Goal: Communication & Community: Answer question/provide support

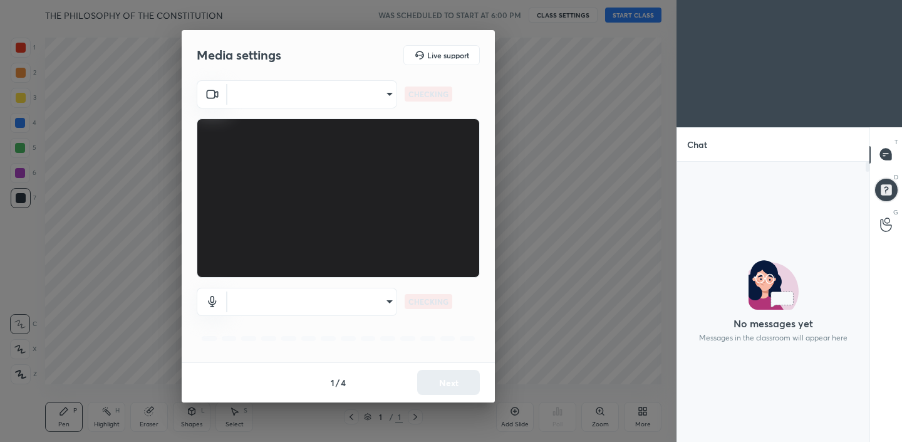
scroll to position [276, 189]
click at [366, 93] on body "1 2 3 4 5 6 7 C X Z C X Z E E Erase all H H THE PHILOSOPHY OF THE CONSTITUTION …" at bounding box center [451, 221] width 902 height 442
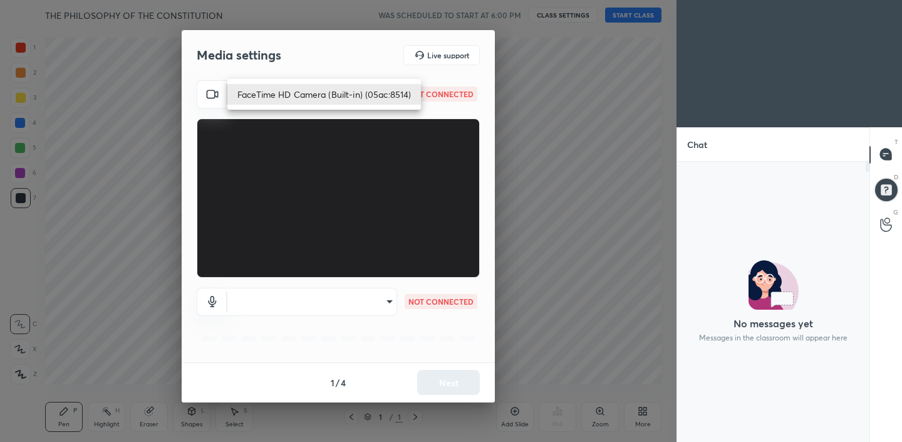
click at [367, 95] on li "FaceTime HD Camera (Built-in) (05ac:8514)" at bounding box center [324, 94] width 194 height 21
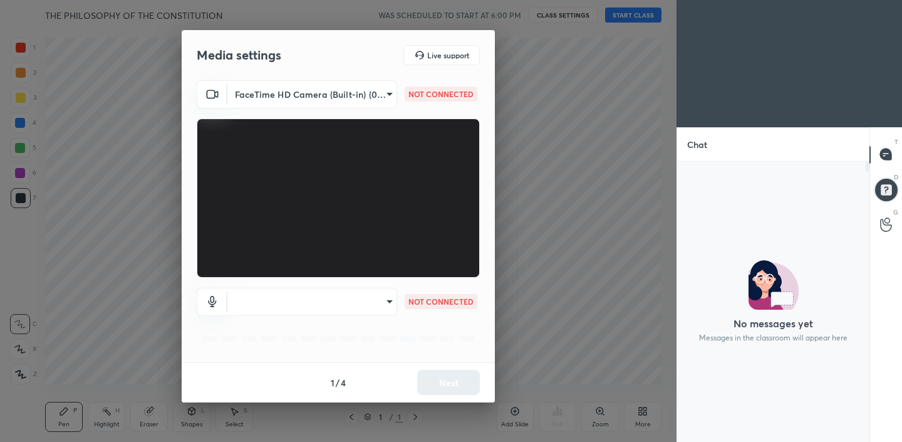
type input "17d1936bdae314ddc02be1e403a245b9ecdee82b5b3fda34d124d15e3df498fc"
click at [335, 303] on body "1 2 3 4 5 6 7 C X Z C X Z E E Erase all H H THE PHILOSOPHY OF THE CONSTITUTION …" at bounding box center [451, 221] width 902 height 442
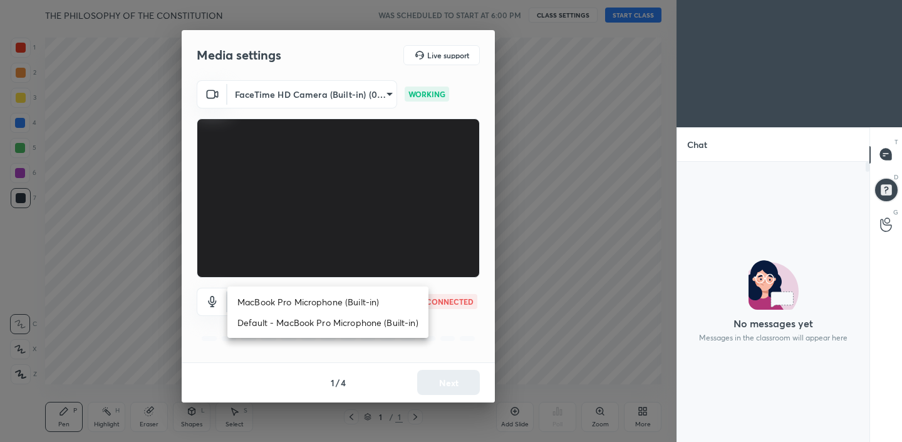
click at [331, 303] on li "MacBook Pro Microphone (Built-in)" at bounding box center [327, 301] width 201 height 21
type input "5478966463ca9496a2126deee187683364daedfce85c1ea07c5e5e1dd843fef6"
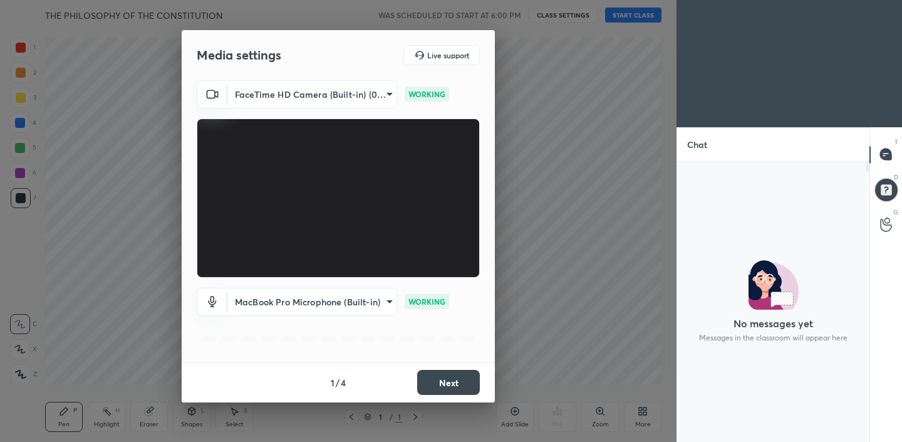
click at [452, 384] on button "Next" at bounding box center [448, 382] width 63 height 25
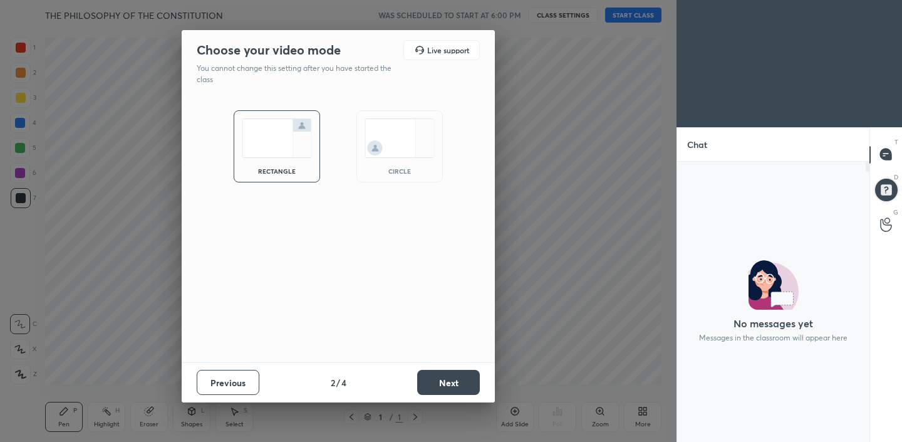
click at [402, 147] on img at bounding box center [400, 137] width 70 height 39
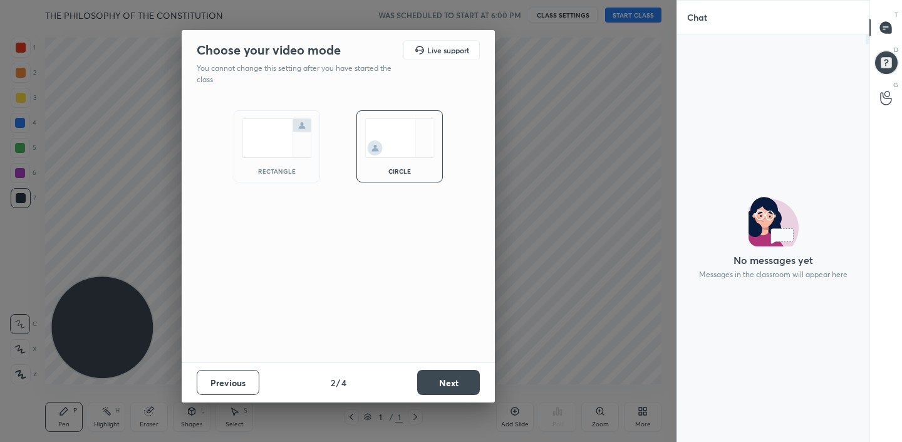
scroll to position [403, 189]
click at [452, 383] on button "Next" at bounding box center [448, 382] width 63 height 25
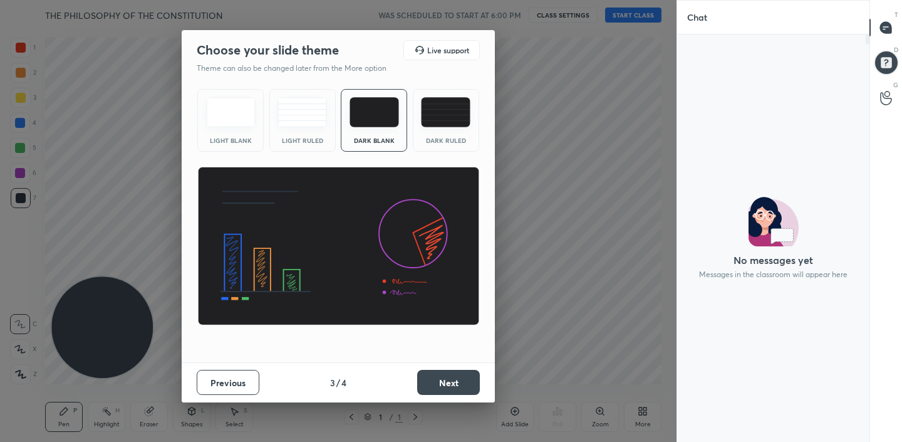
click at [443, 381] on button "Next" at bounding box center [448, 382] width 63 height 25
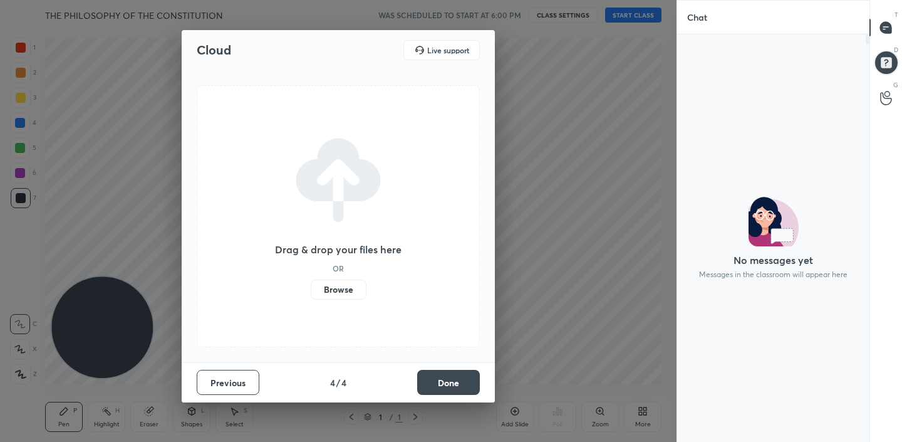
click at [443, 381] on button "Done" at bounding box center [448, 382] width 63 height 25
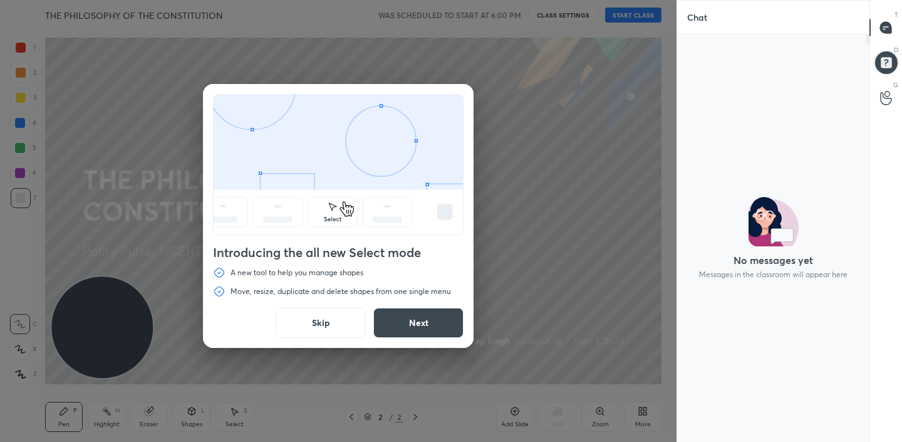
click at [438, 321] on button "Next" at bounding box center [418, 323] width 90 height 30
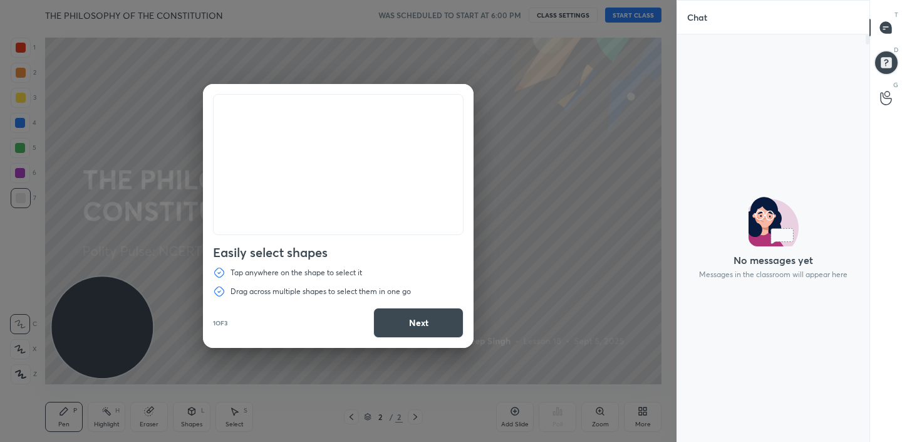
click at [438, 321] on button "Next" at bounding box center [418, 323] width 90 height 30
click at [438, 321] on button "Done" at bounding box center [418, 323] width 90 height 30
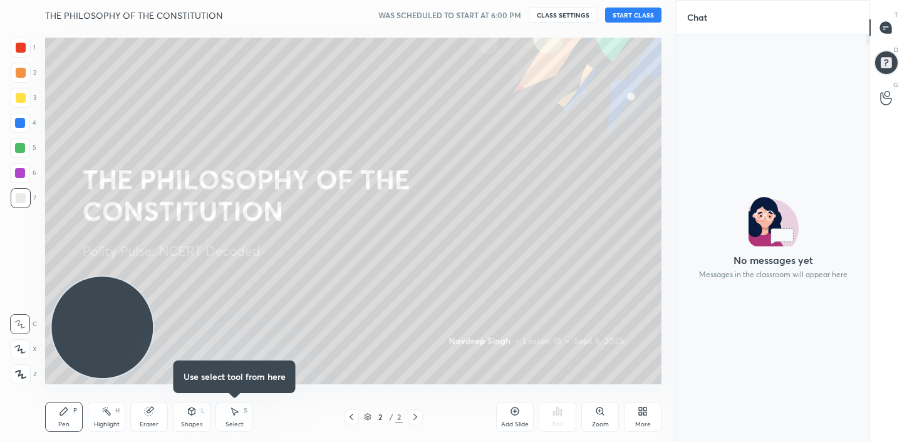
click at [639, 17] on button "START CLASS" at bounding box center [633, 15] width 56 height 15
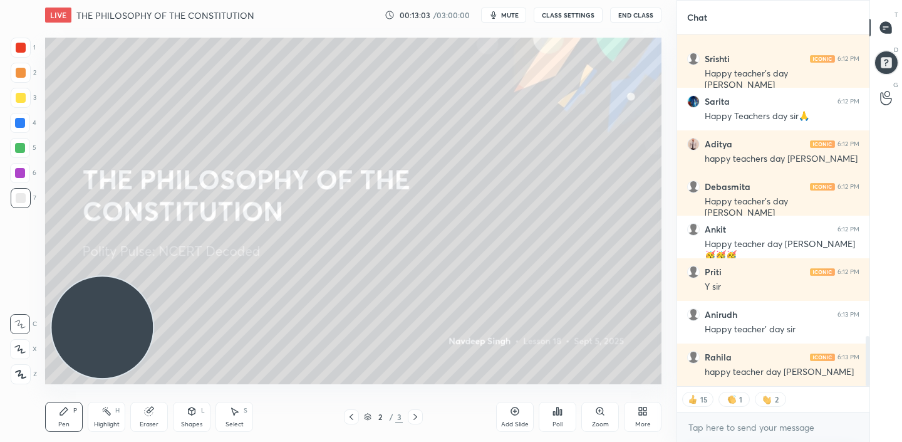
scroll to position [2107, 0]
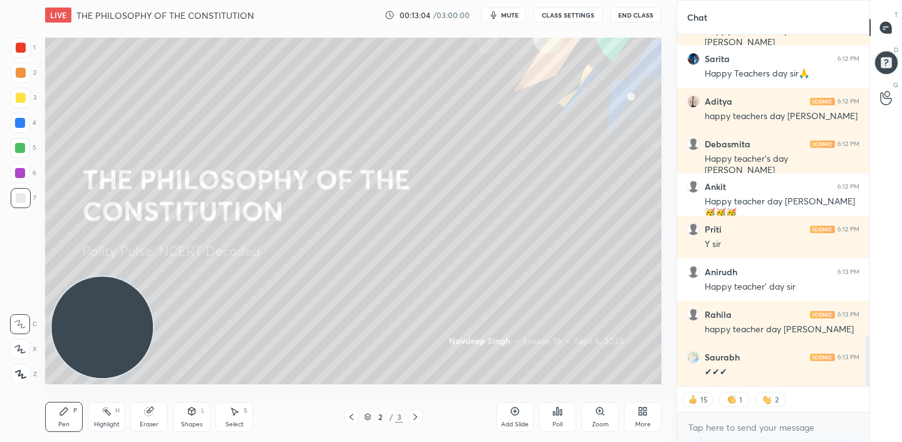
click at [643, 17] on button "End Class" at bounding box center [635, 15] width 51 height 15
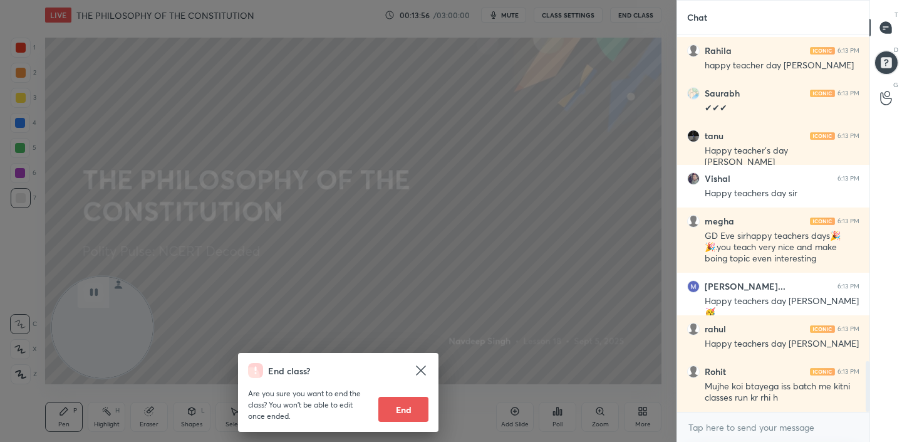
scroll to position [2413, 0]
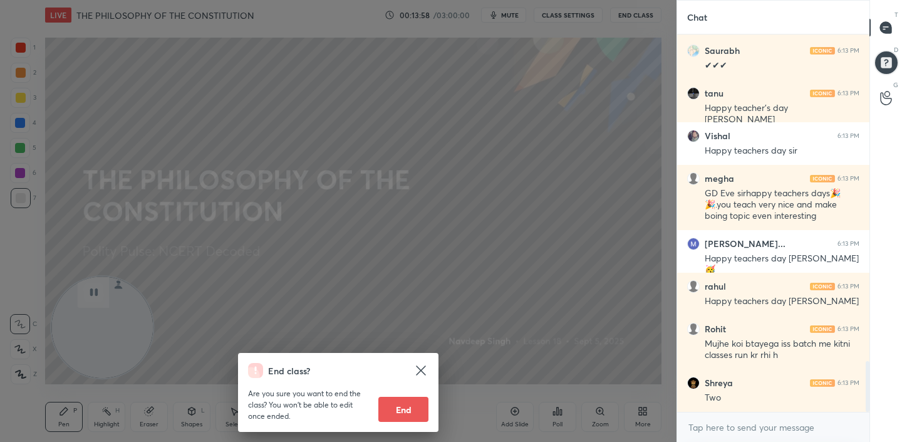
click at [423, 370] on icon at bounding box center [420, 370] width 15 height 15
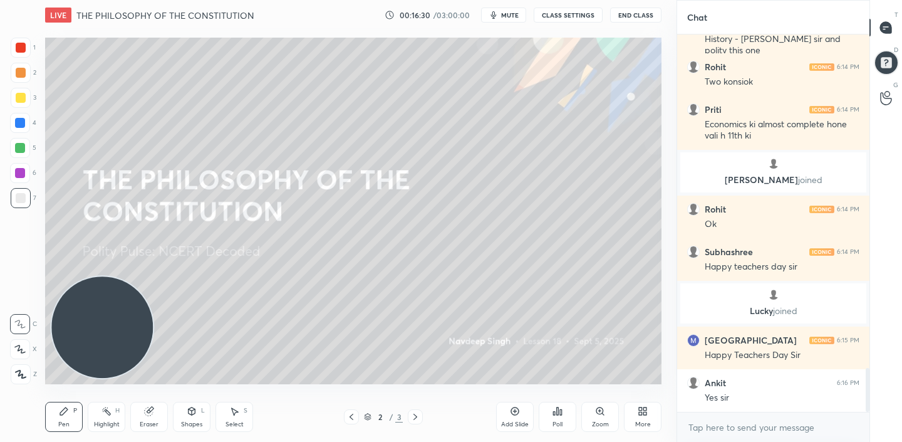
scroll to position [2844, 0]
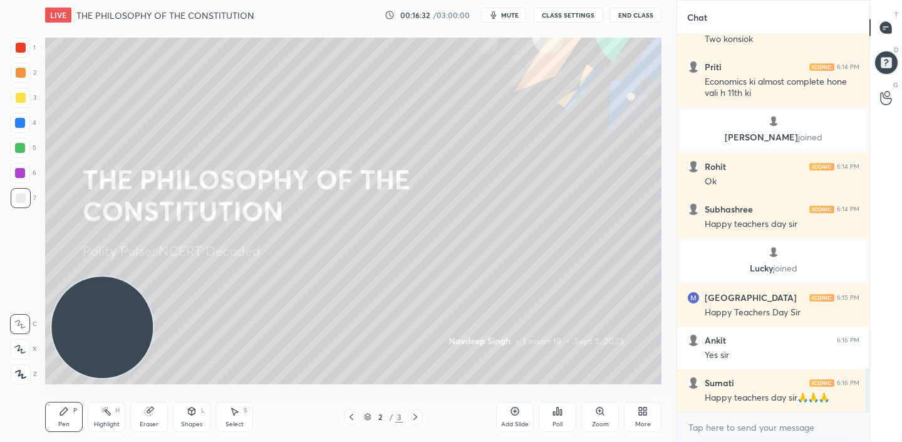
click at [643, 423] on div "More" at bounding box center [643, 424] width 16 height 6
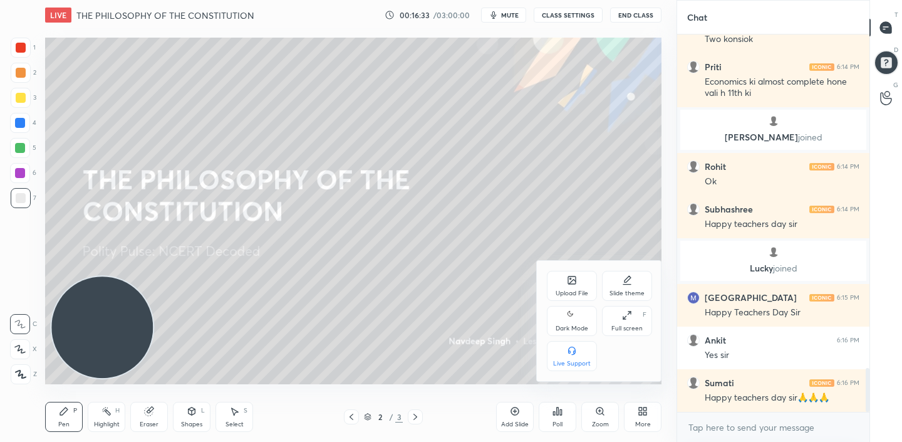
click at [578, 284] on div "Upload File" at bounding box center [572, 286] width 50 height 30
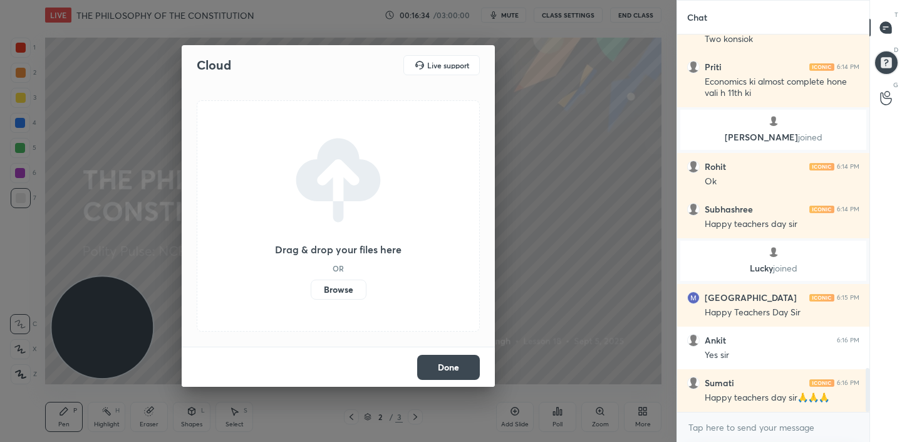
click at [341, 293] on label "Browse" at bounding box center [339, 289] width 56 height 20
click at [311, 293] on input "Browse" at bounding box center [311, 289] width 0 height 20
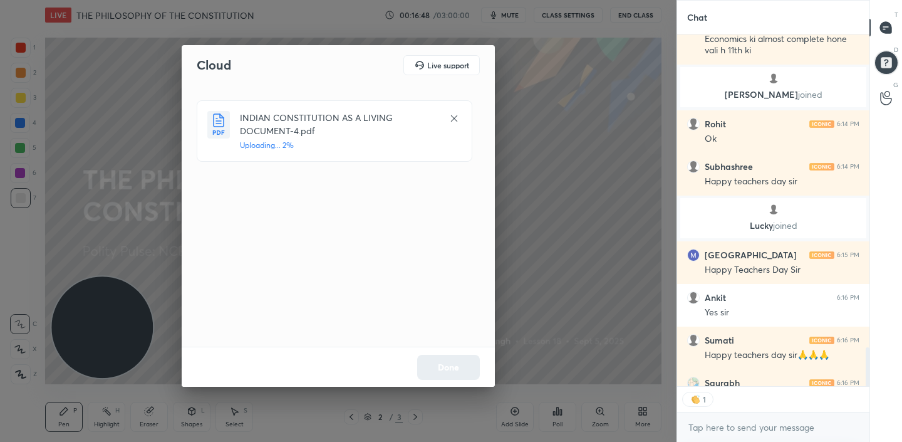
scroll to position [2943, 0]
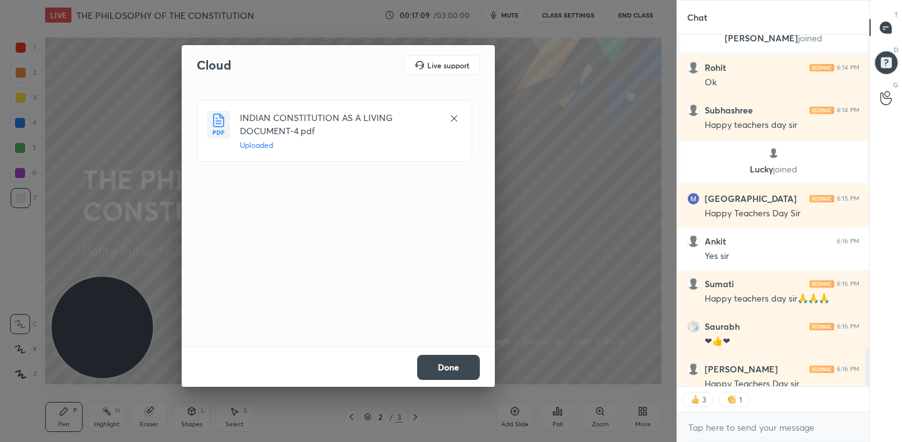
click at [451, 362] on button "Done" at bounding box center [448, 367] width 63 height 25
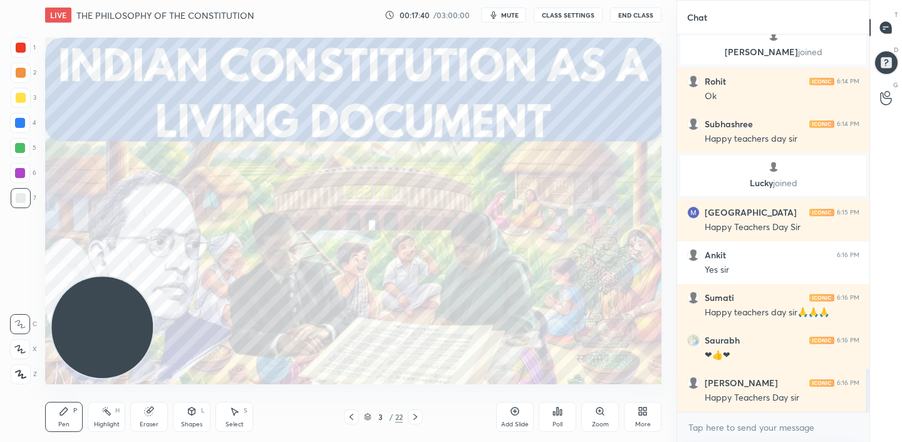
scroll to position [2972, 0]
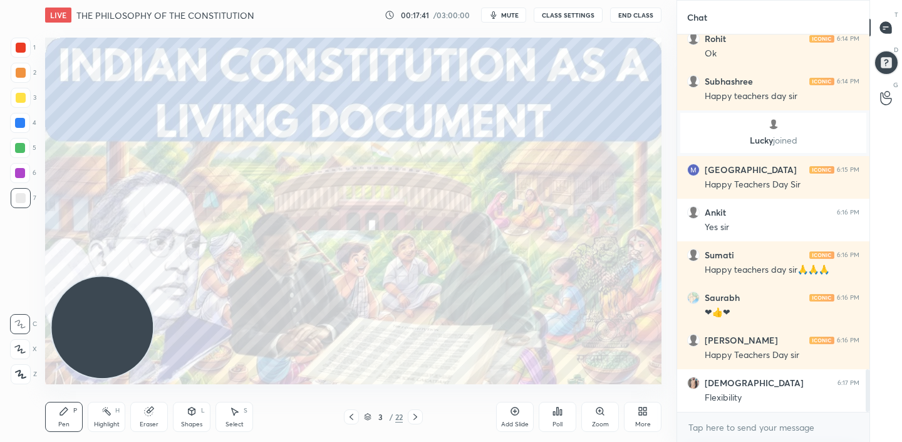
click at [717, 422] on body "1 2 3 4 5 6 7 C X Z C X Z E E Erase all H H LIVE THE PHILOSOPHY OF THE CONSTITU…" at bounding box center [451, 221] width 902 height 442
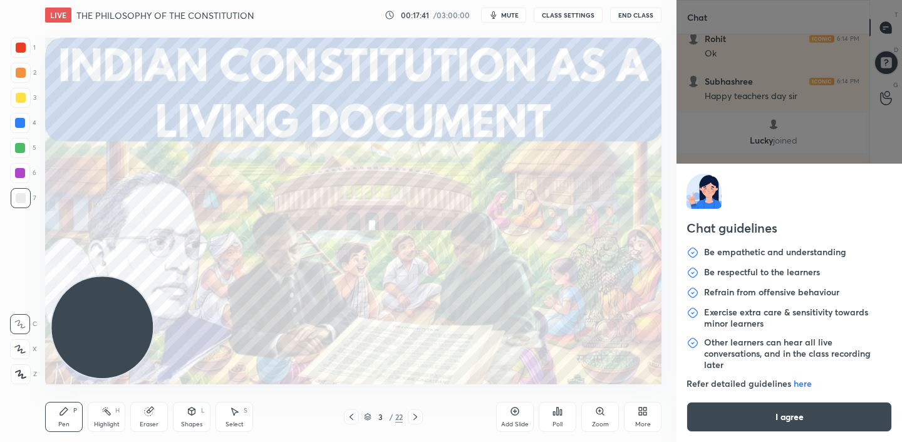
click at [717, 422] on div "Chat guidelines Be empathetic and understanding Be respectful to the learners R…" at bounding box center [788, 221] width 225 height 442
click at [745, 422] on button "I agree" at bounding box center [789, 417] width 205 height 30
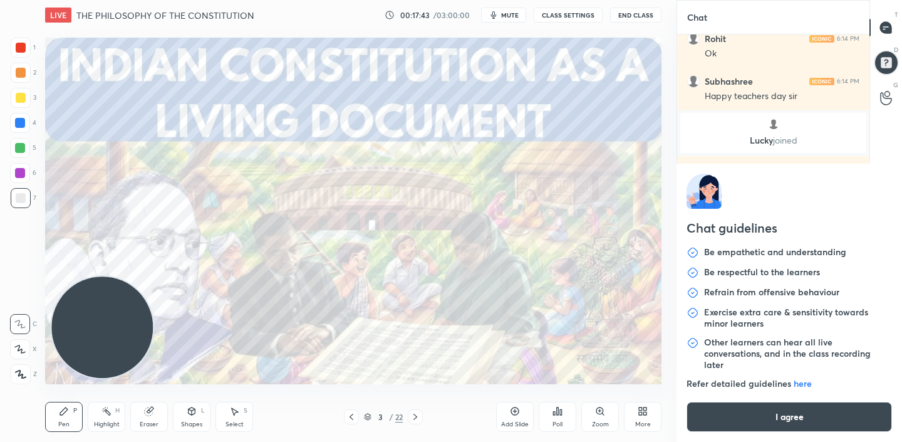
type textarea "x"
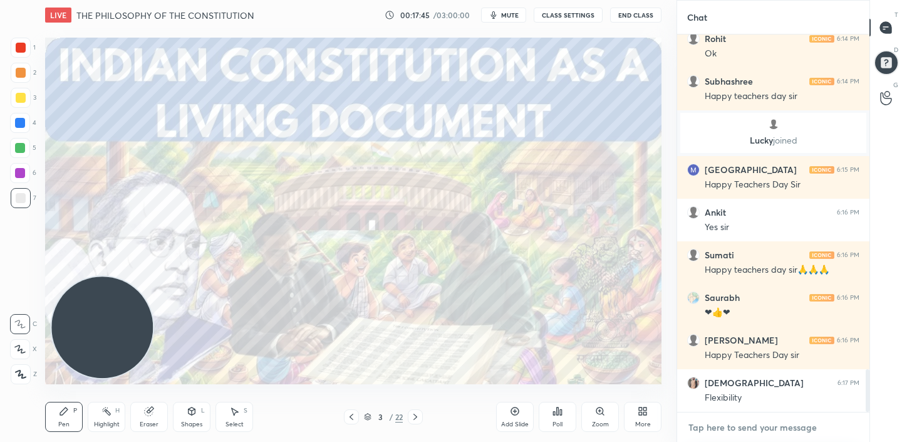
paste textarea "Telegram link https://t.me/navdeep_polity"
type textarea "Telegram link https://t.me/navdeep_polity"
type textarea "x"
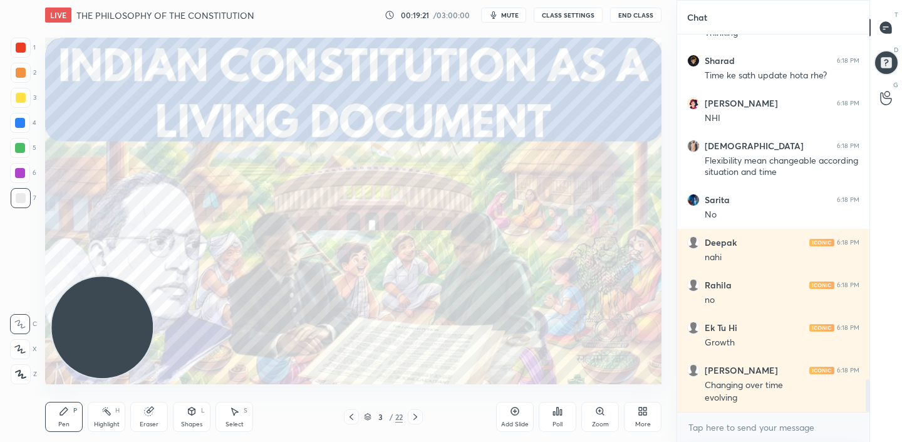
scroll to position [4068, 0]
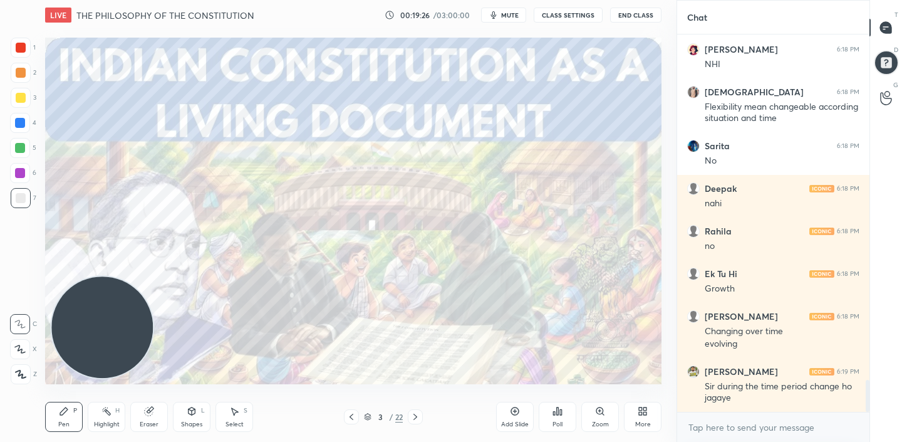
click at [650, 415] on div "More" at bounding box center [643, 417] width 38 height 30
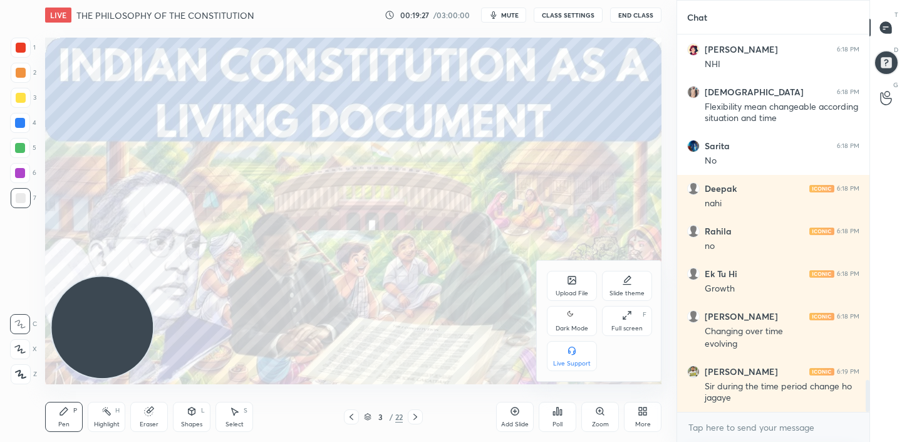
click at [567, 287] on div "Upload File" at bounding box center [572, 286] width 50 height 30
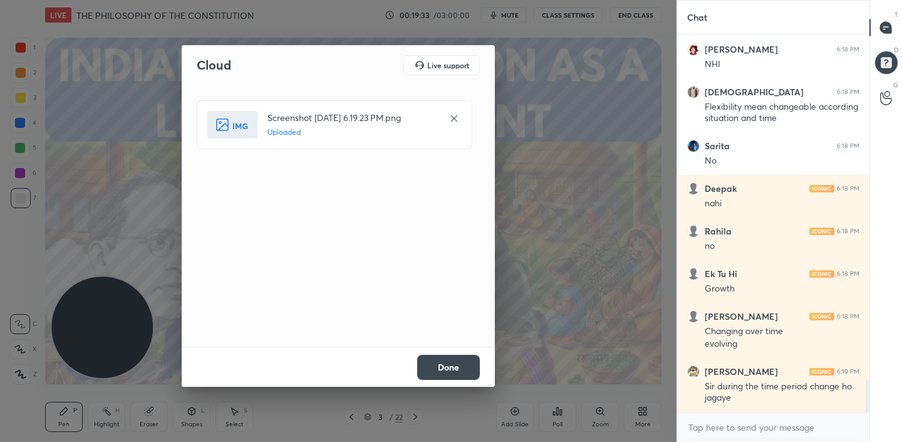
click at [447, 361] on button "Done" at bounding box center [448, 367] width 63 height 25
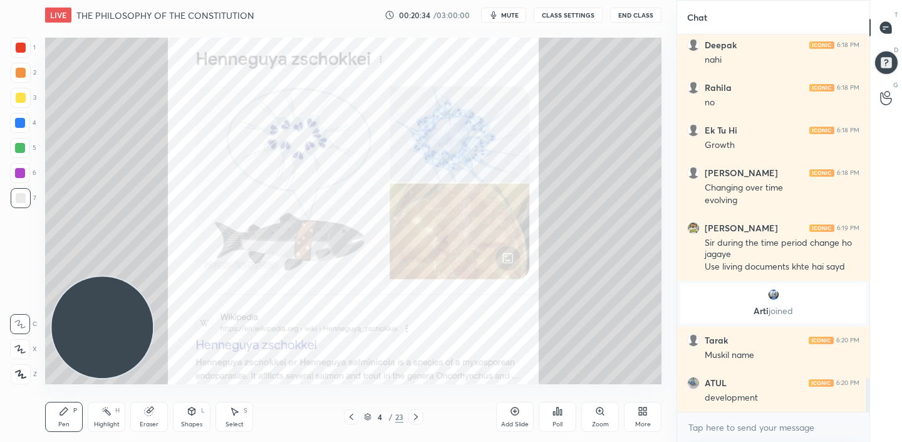
scroll to position [3851, 0]
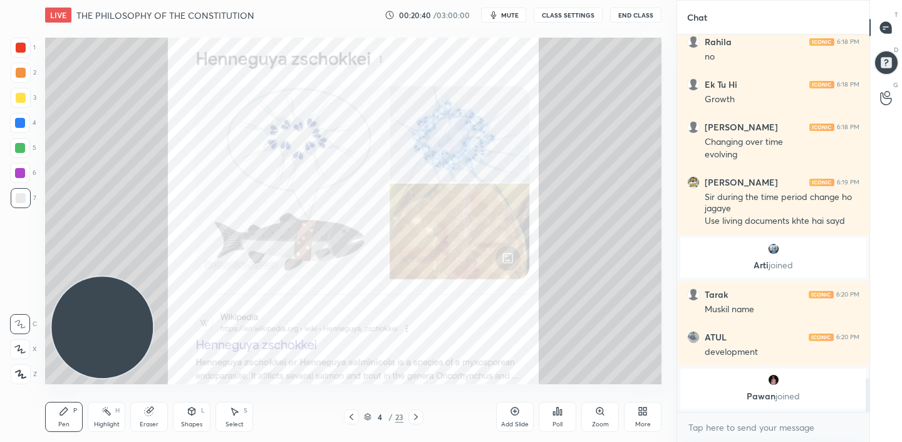
click at [643, 416] on div "More" at bounding box center [643, 417] width 38 height 30
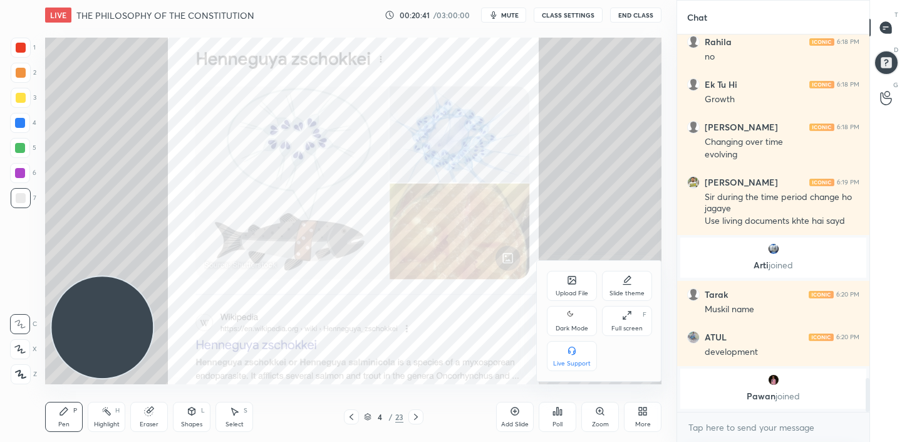
click at [572, 290] on div "Upload File" at bounding box center [572, 293] width 33 height 6
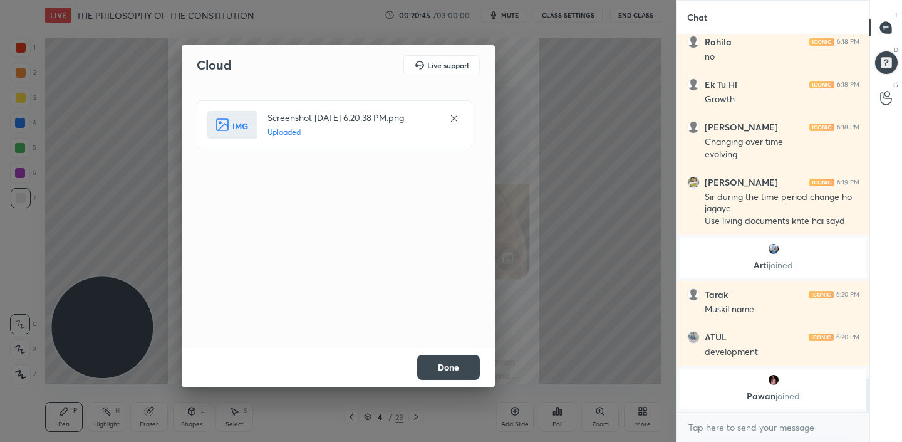
click at [443, 366] on button "Done" at bounding box center [448, 367] width 63 height 25
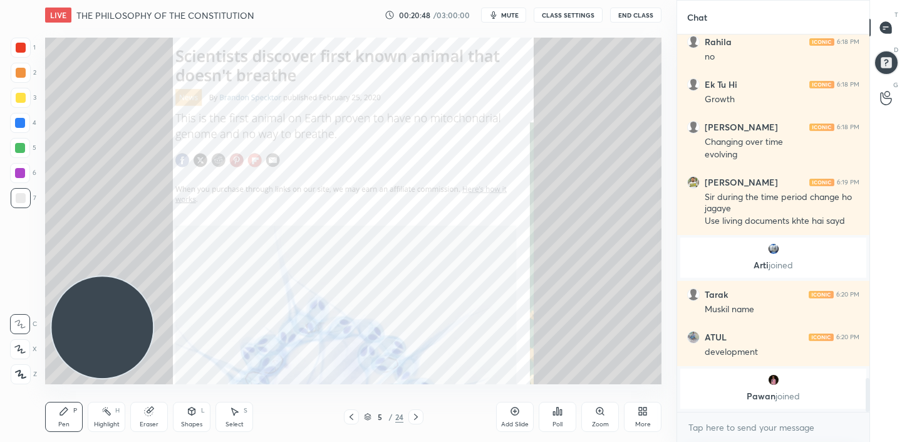
click at [353, 418] on icon at bounding box center [351, 417] width 10 height 10
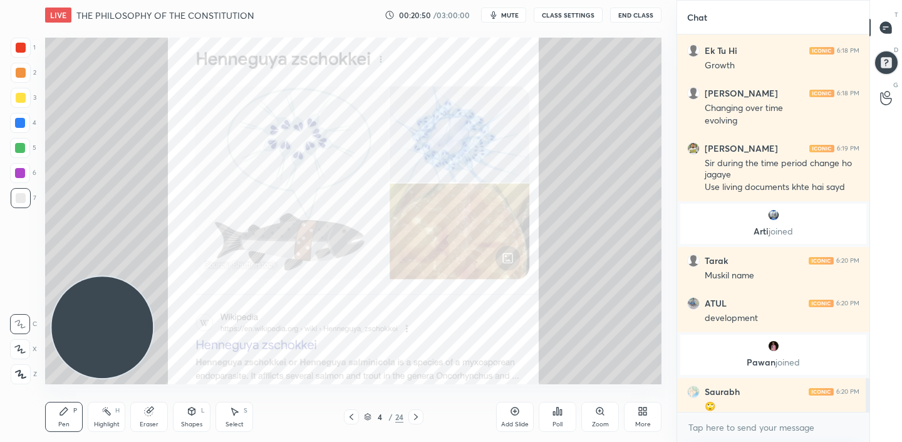
scroll to position [3860, 0]
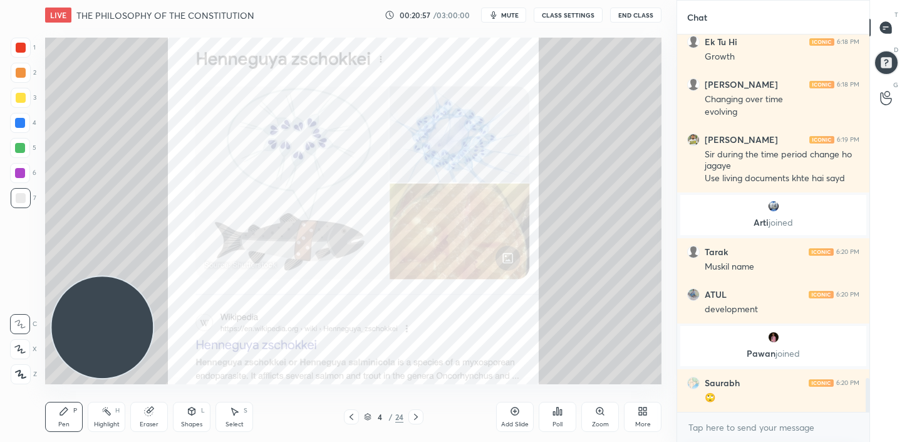
click at [412, 417] on icon at bounding box center [416, 417] width 10 height 10
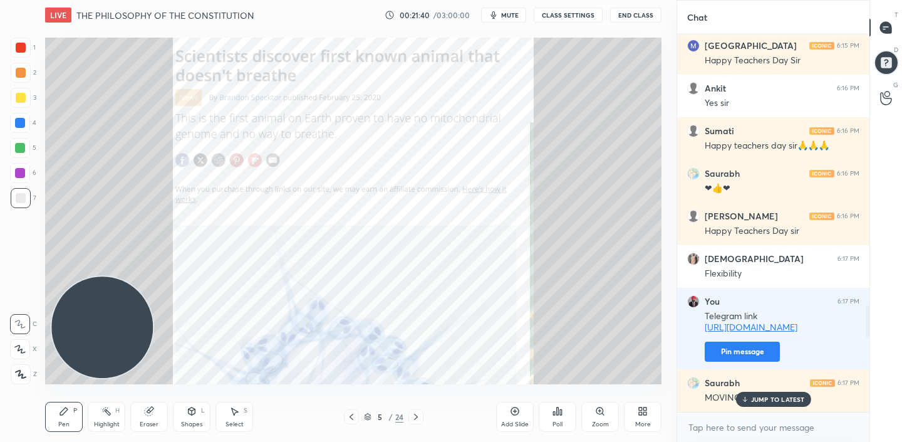
scroll to position [3027, 0]
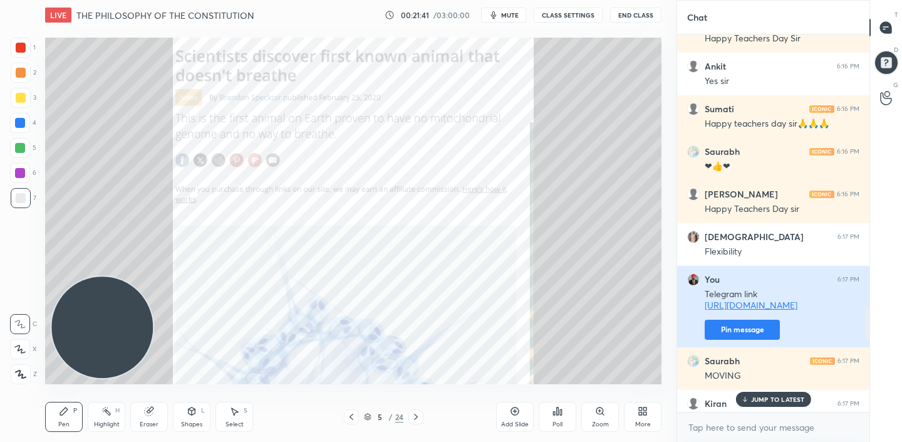
click at [748, 326] on button "Pin message" at bounding box center [742, 329] width 75 height 20
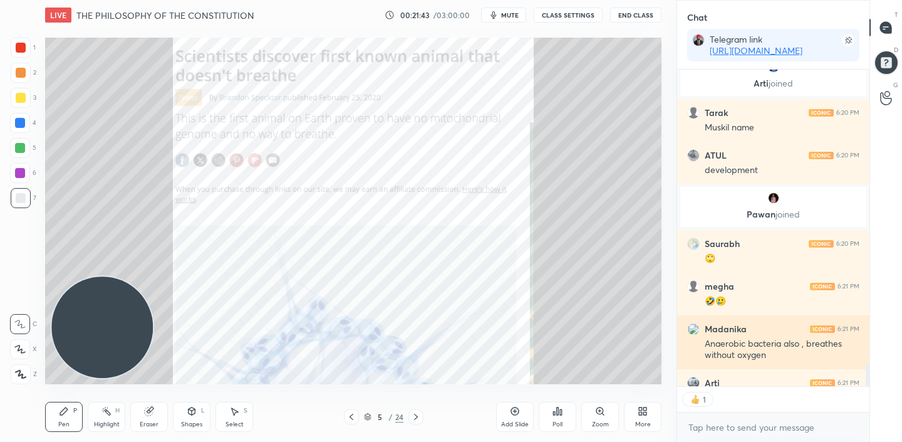
scroll to position [4, 4]
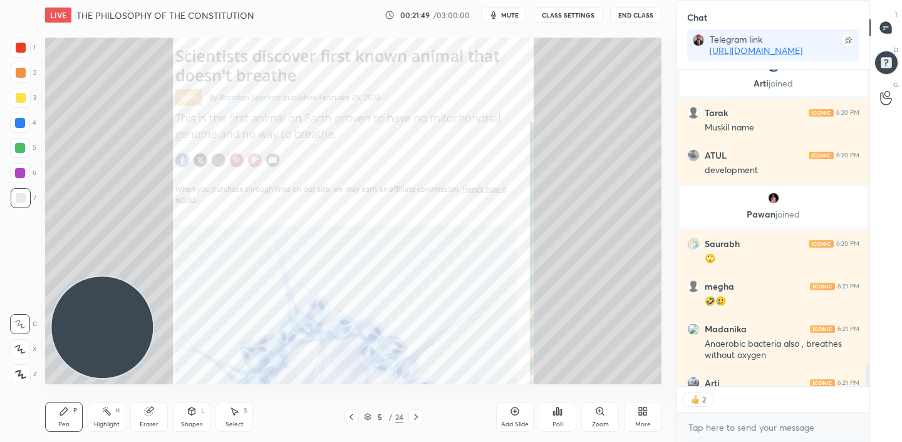
click at [521, 417] on div "Add Slide" at bounding box center [515, 417] width 38 height 30
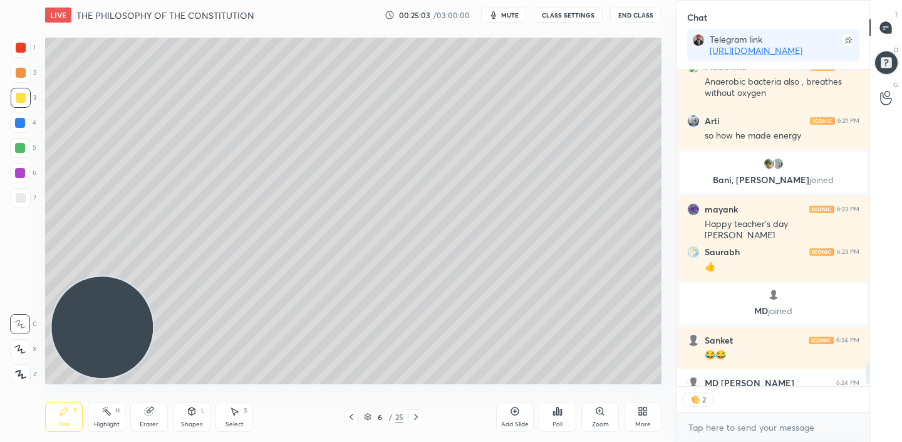
scroll to position [4243, 0]
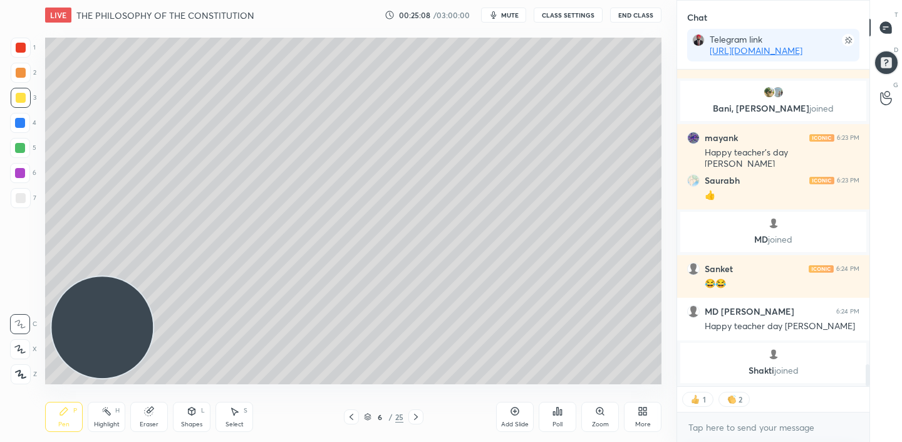
click at [519, 425] on div "Add Slide" at bounding box center [515, 424] width 28 height 6
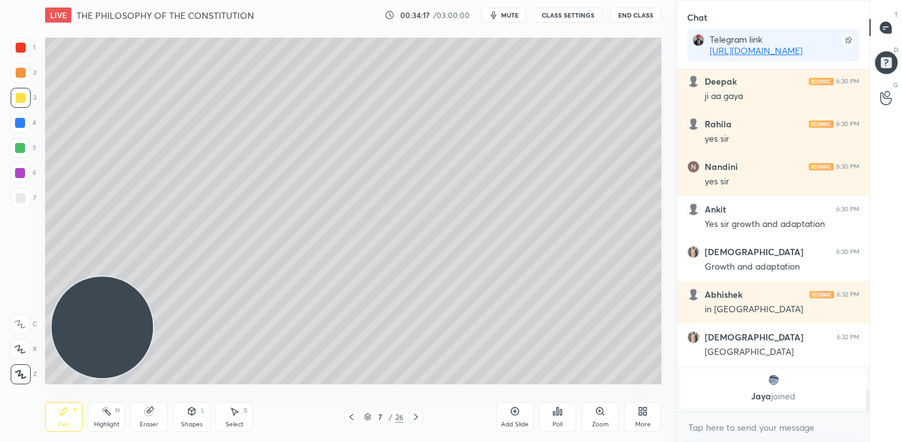
scroll to position [4856, 0]
click at [505, 412] on div "Add Slide" at bounding box center [515, 417] width 38 height 30
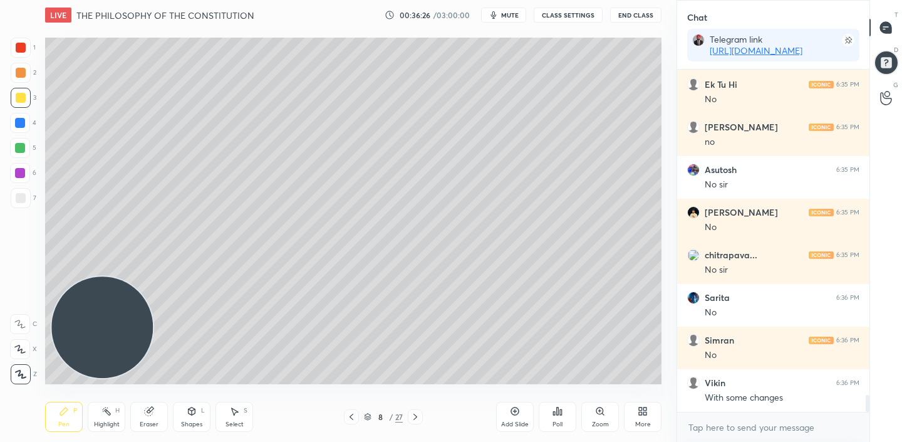
scroll to position [6521, 0]
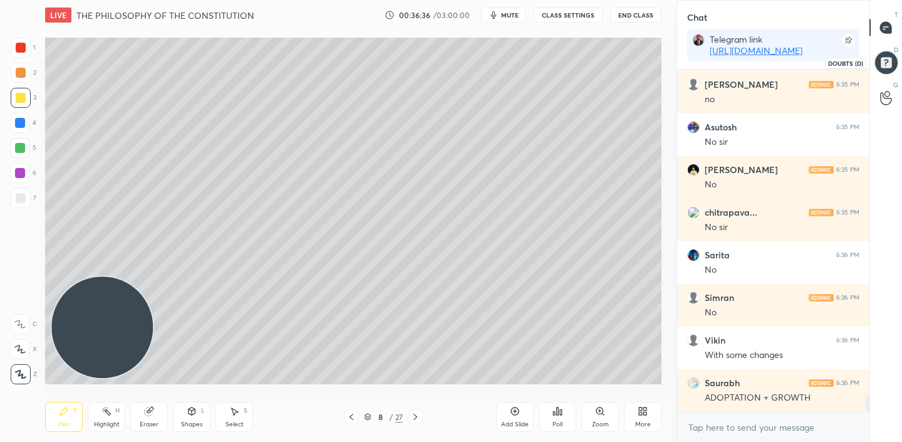
click at [884, 66] on div at bounding box center [886, 62] width 25 height 25
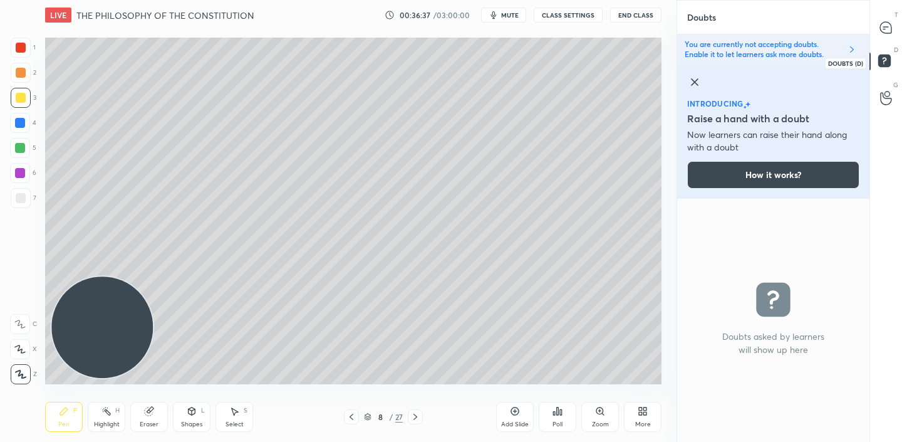
scroll to position [239, 189]
click at [884, 29] on icon at bounding box center [884, 29] width 2 height 0
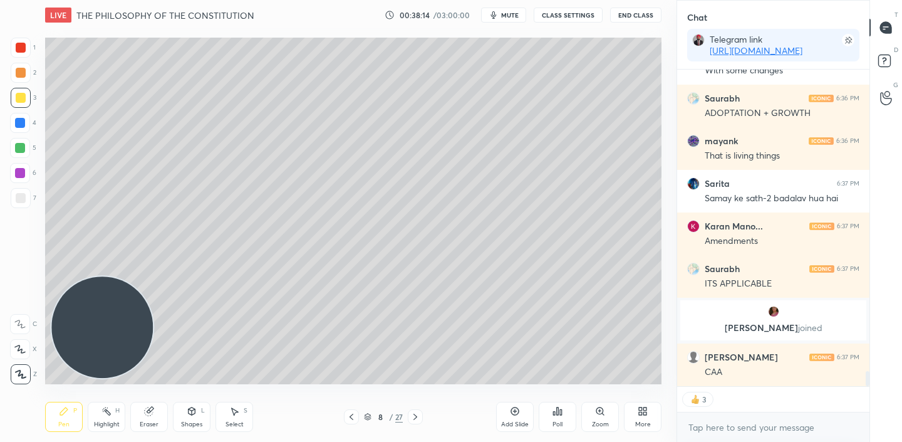
scroll to position [6213, 0]
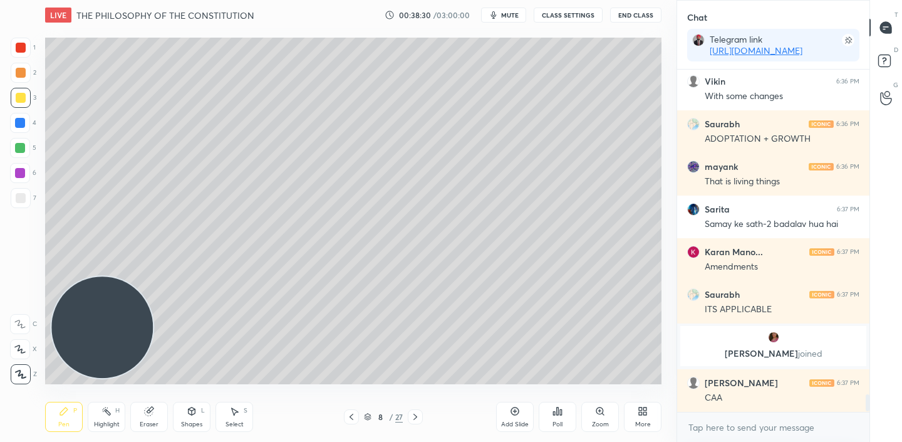
click at [417, 419] on icon at bounding box center [415, 417] width 10 height 10
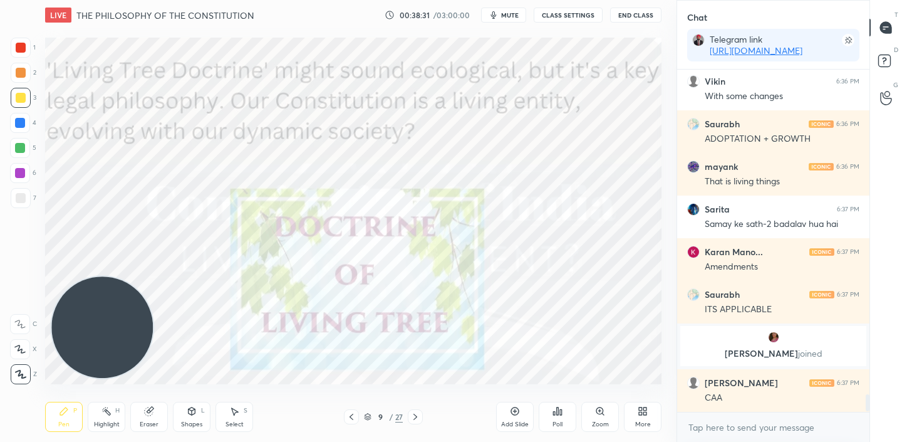
scroll to position [6259, 0]
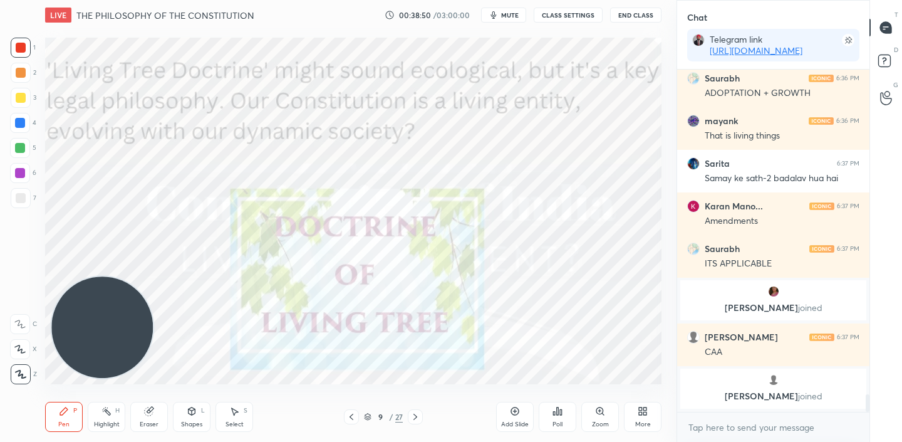
click at [519, 407] on icon at bounding box center [515, 411] width 10 height 10
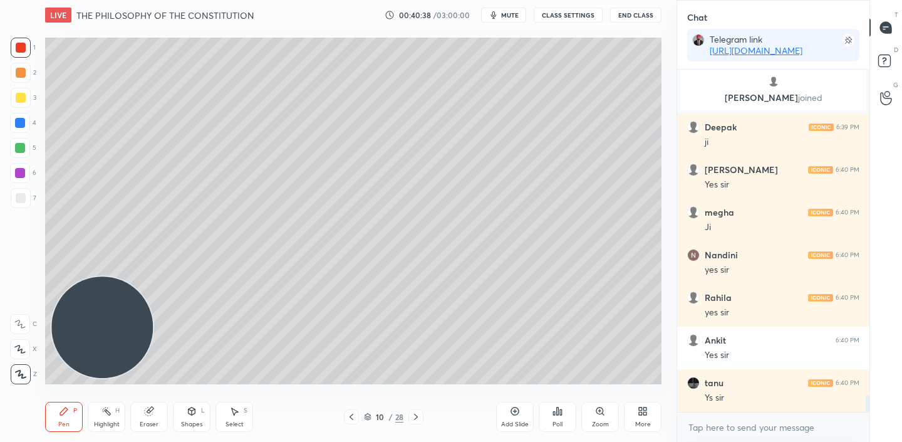
scroll to position [6577, 0]
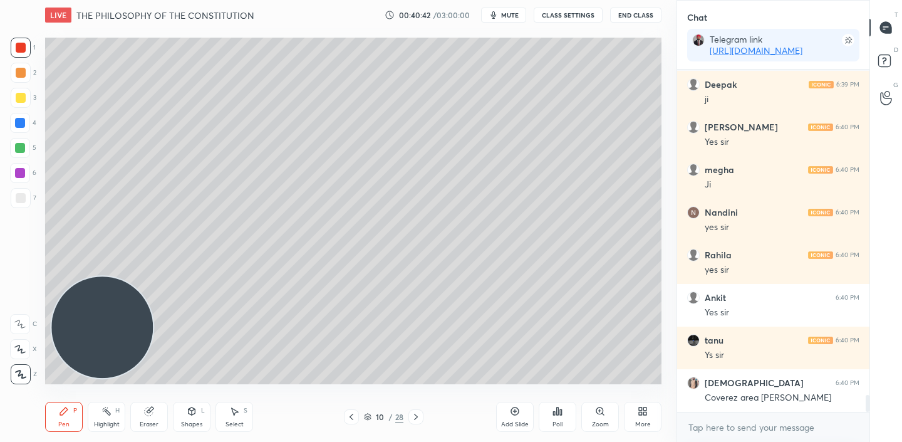
click at [411, 418] on icon at bounding box center [416, 417] width 10 height 10
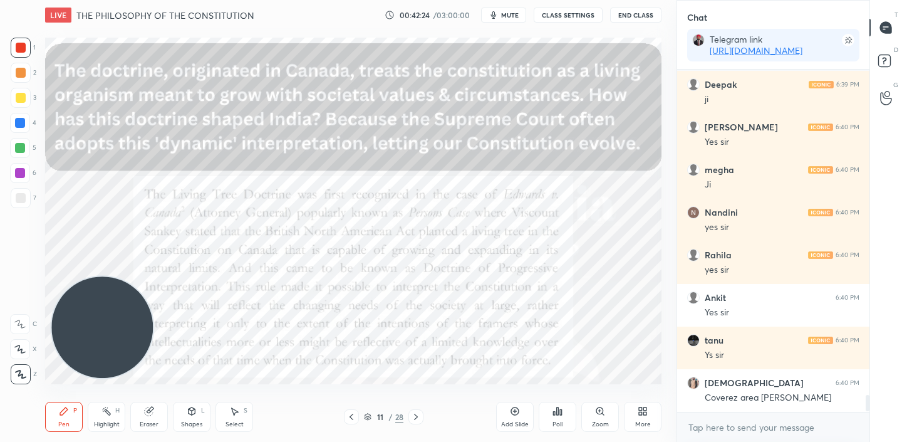
click at [510, 428] on div "Add Slide" at bounding box center [515, 417] width 38 height 30
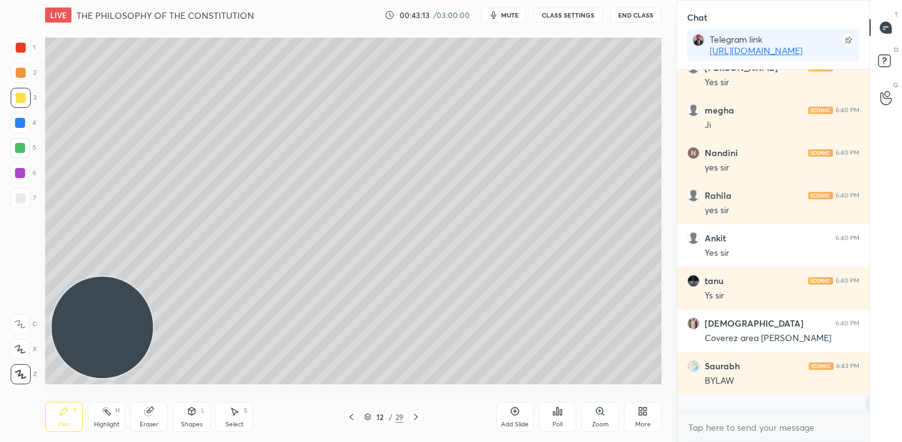
scroll to position [6620, 0]
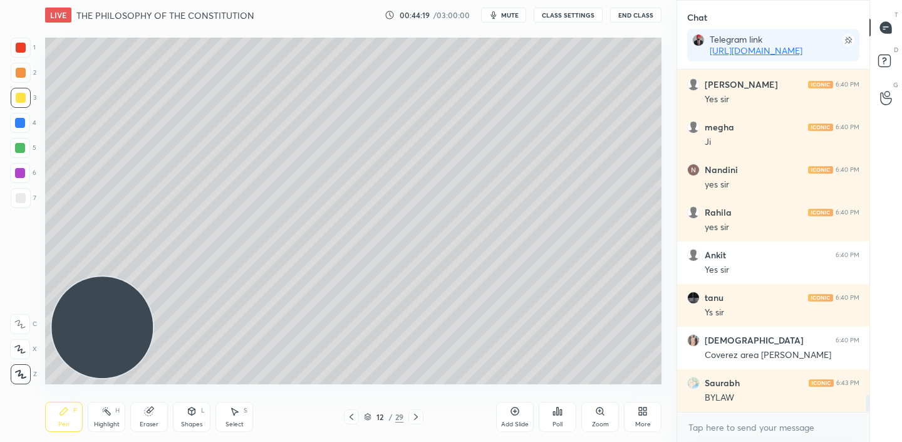
click at [521, 415] on div "Add Slide" at bounding box center [515, 417] width 38 height 30
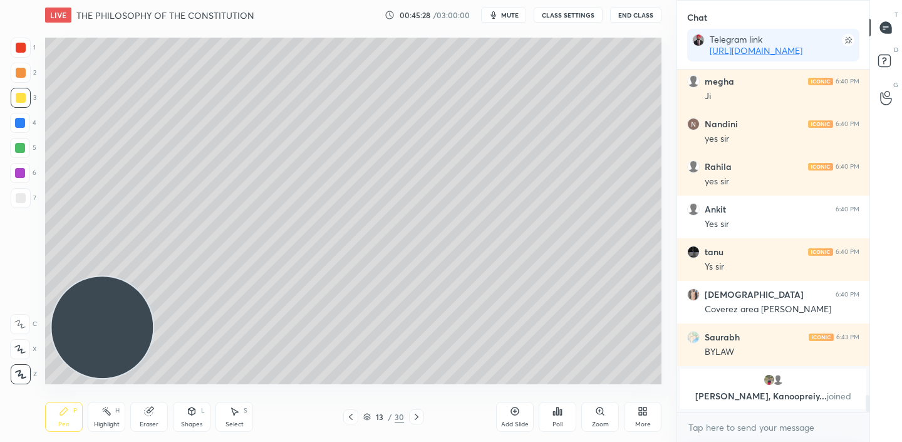
click at [352, 418] on icon at bounding box center [351, 416] width 4 height 6
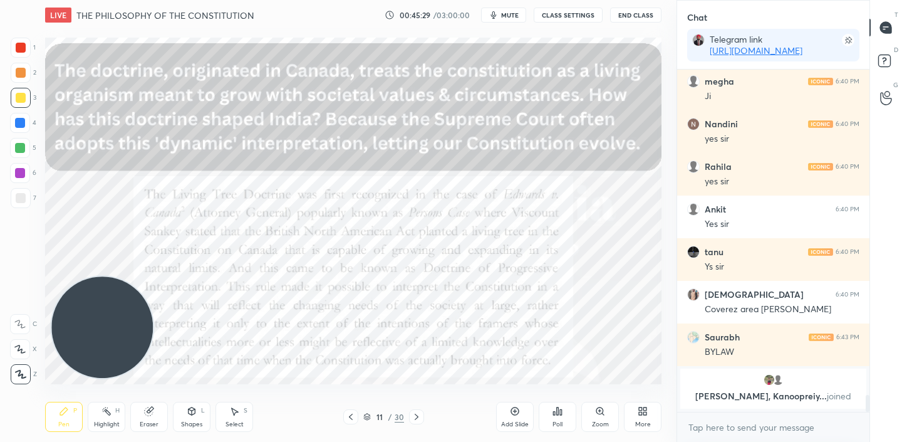
click at [352, 418] on icon at bounding box center [351, 416] width 4 height 6
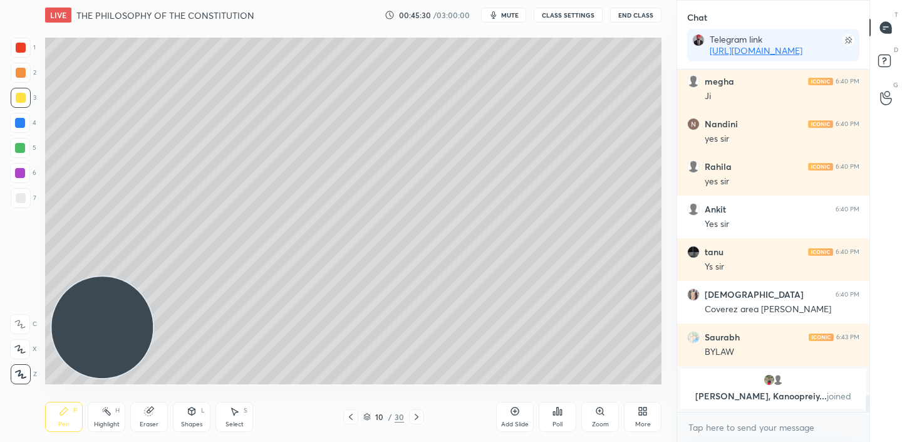
click at [412, 415] on icon at bounding box center [417, 417] width 10 height 10
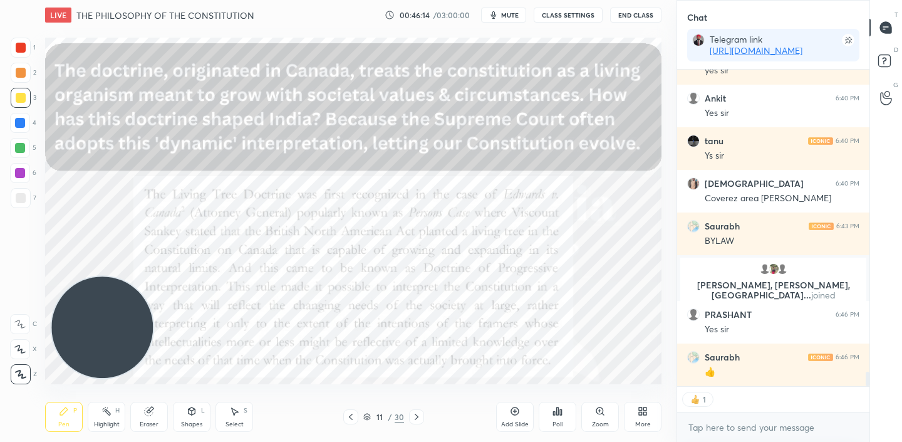
scroll to position [6760, 0]
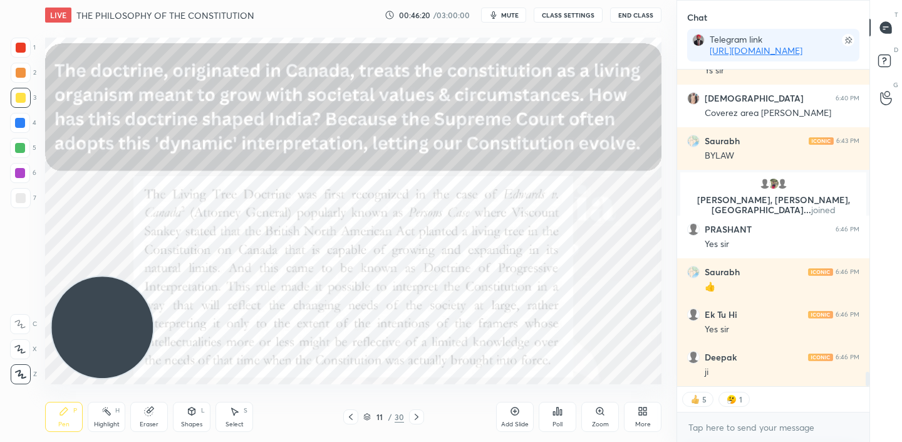
click at [499, 15] on icon "button" at bounding box center [494, 15] width 10 height 10
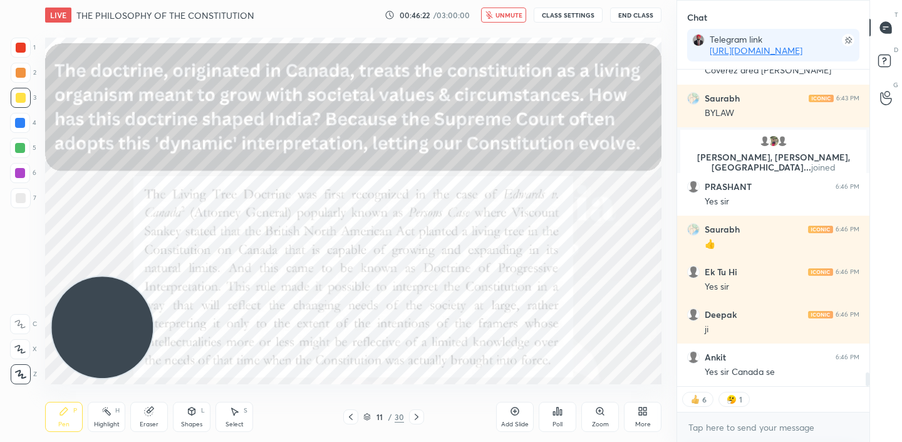
scroll to position [6845, 0]
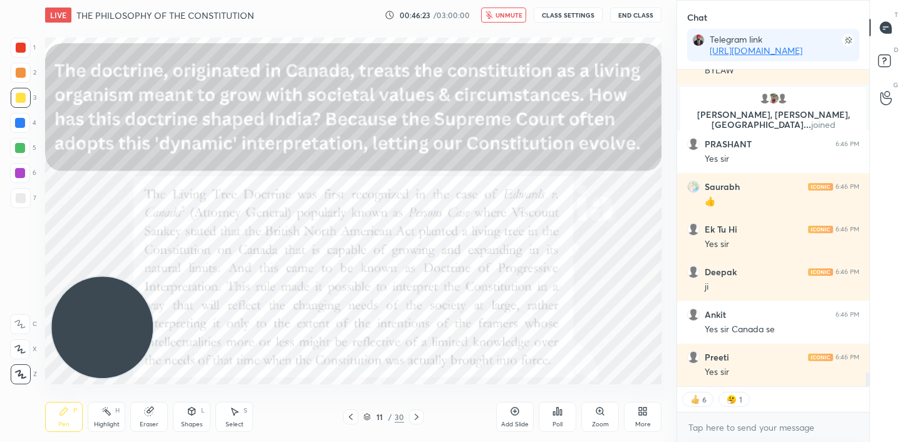
click at [500, 15] on span "unmute" at bounding box center [508, 15] width 27 height 9
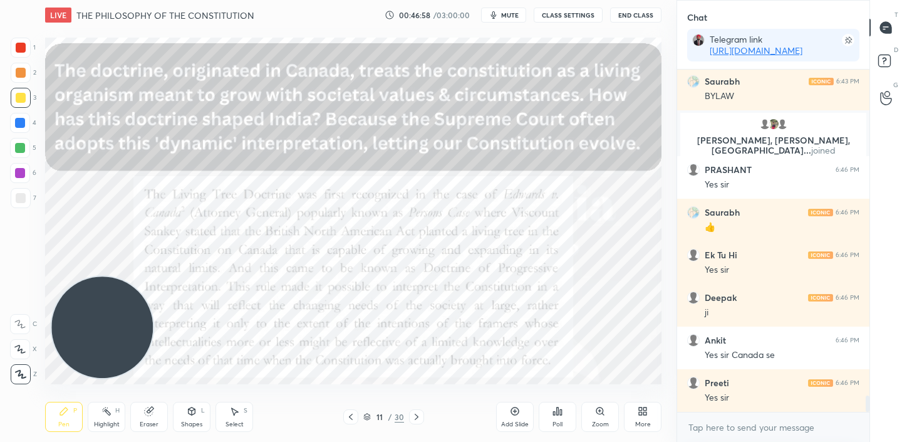
scroll to position [6862, 0]
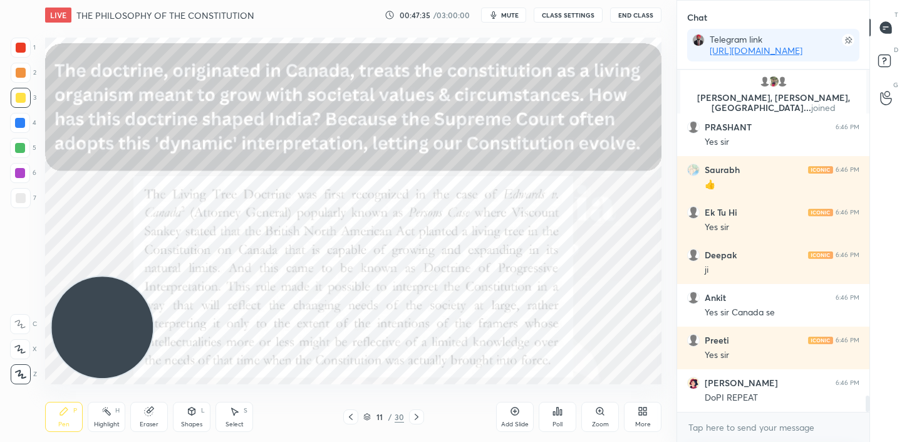
click at [418, 415] on icon at bounding box center [417, 417] width 10 height 10
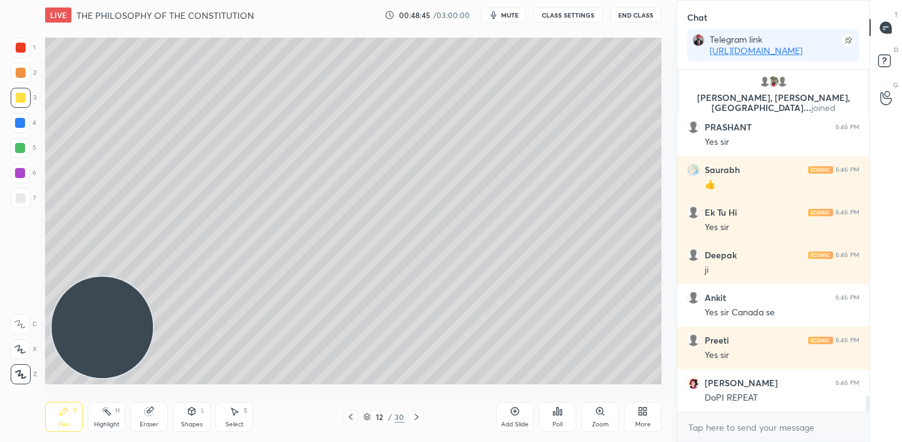
click at [351, 420] on icon at bounding box center [351, 417] width 10 height 10
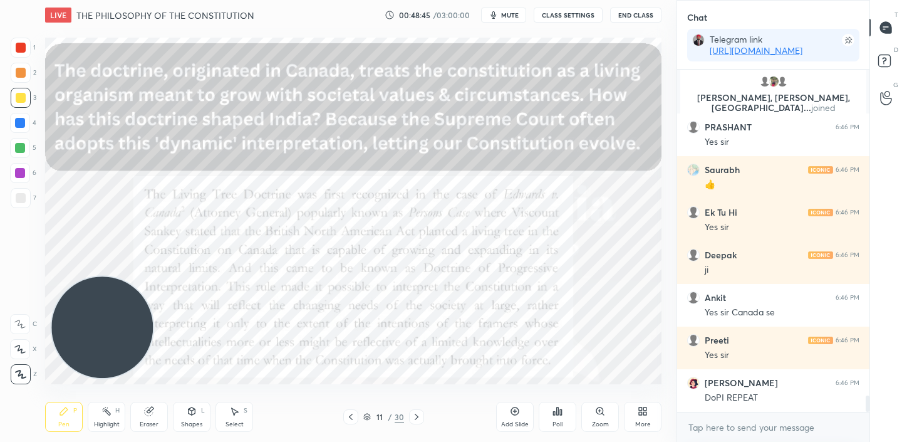
click at [351, 420] on icon at bounding box center [351, 417] width 10 height 10
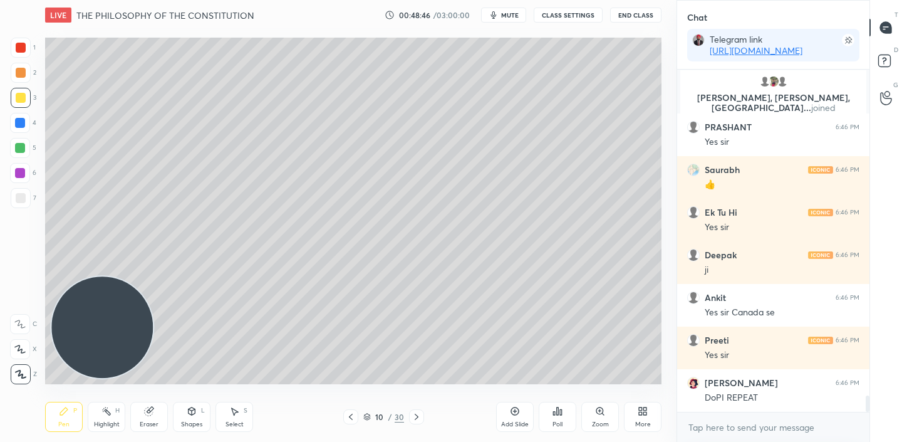
click at [409, 418] on div at bounding box center [416, 416] width 15 height 15
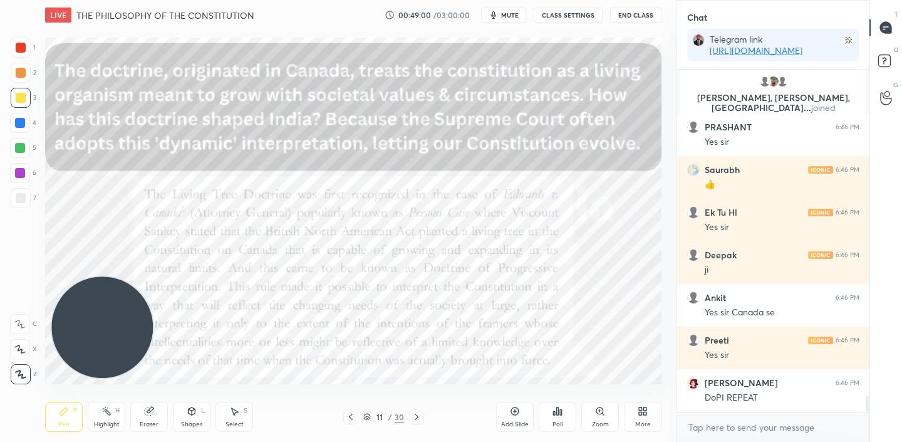
click at [512, 18] on span "mute" at bounding box center [510, 15] width 18 height 9
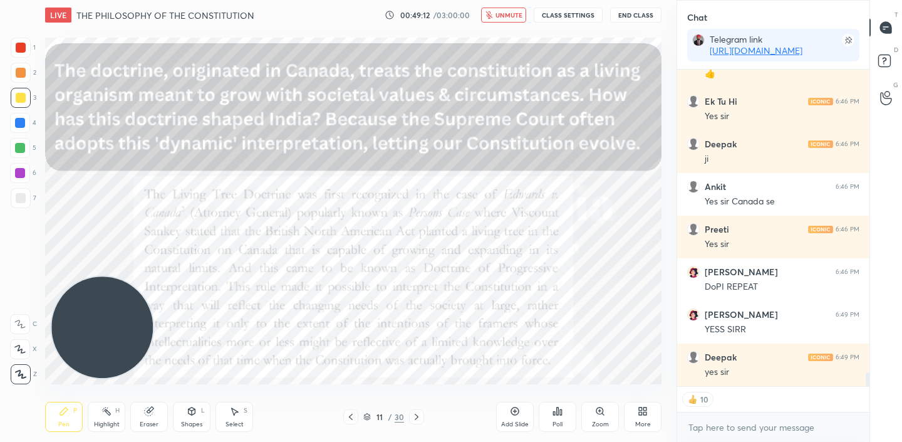
scroll to position [7015, 0]
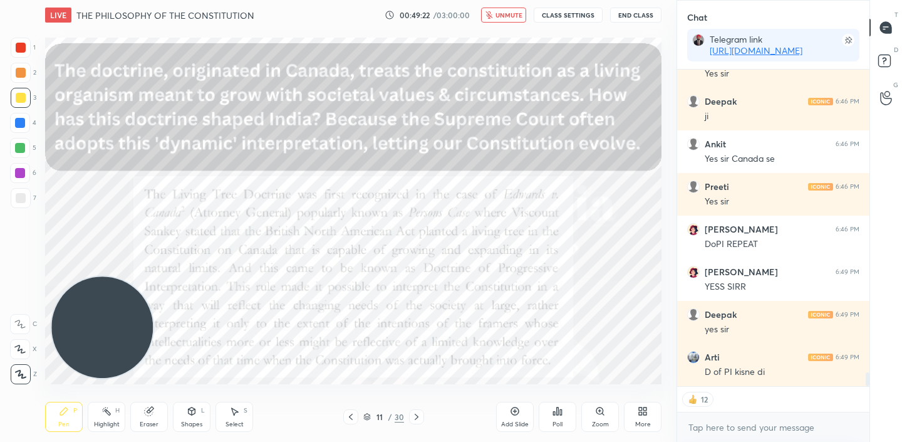
click at [498, 15] on span "unmute" at bounding box center [508, 15] width 27 height 9
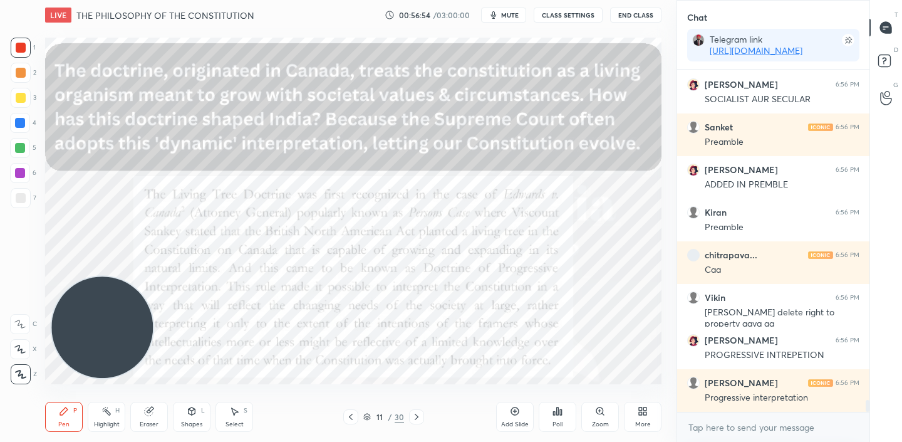
scroll to position [9519, 0]
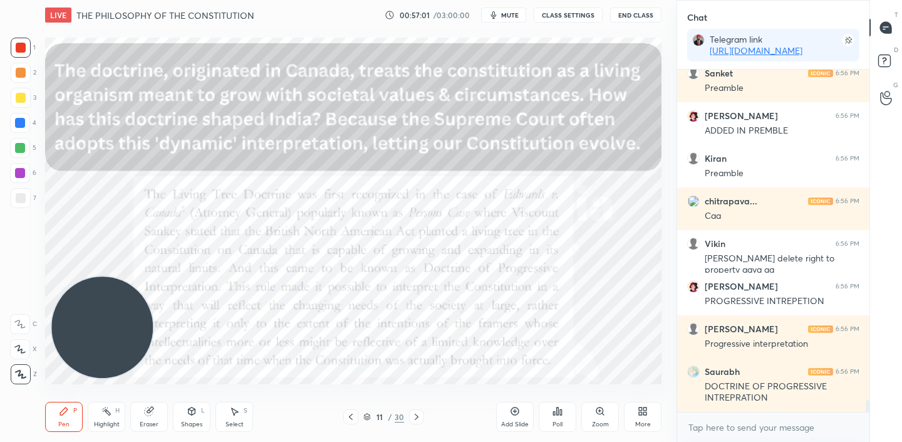
click at [511, 407] on icon at bounding box center [515, 411] width 10 height 10
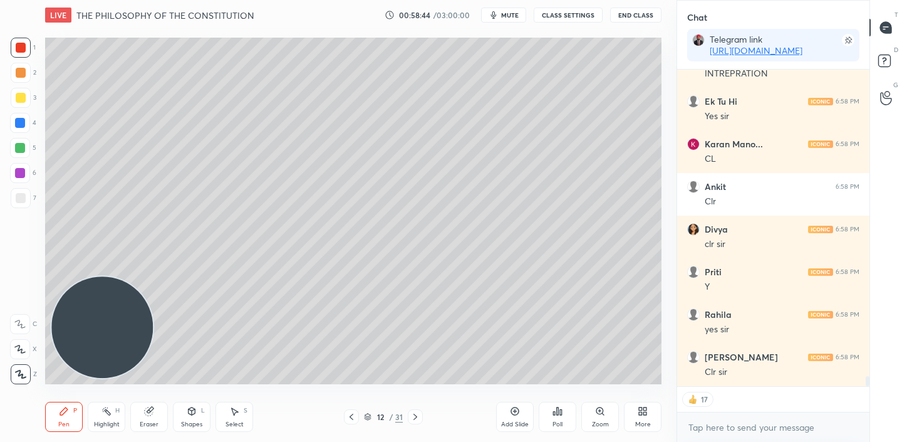
scroll to position [9886, 0]
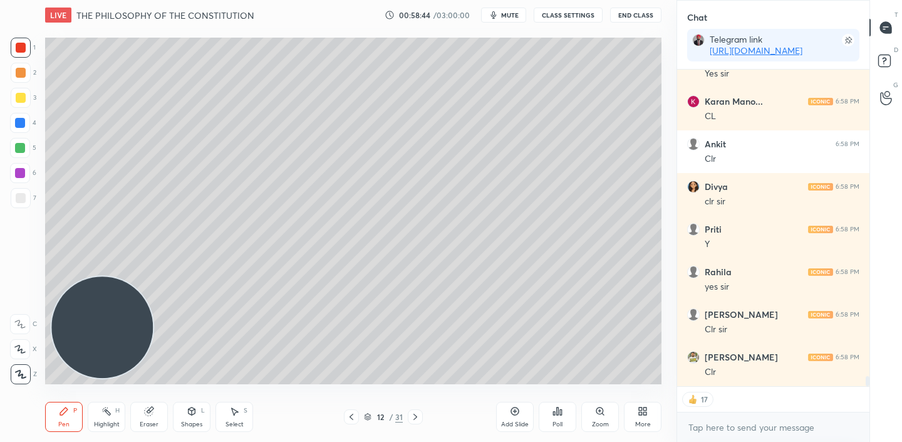
click at [415, 413] on icon at bounding box center [415, 417] width 10 height 10
click at [413, 414] on icon at bounding box center [415, 417] width 10 height 10
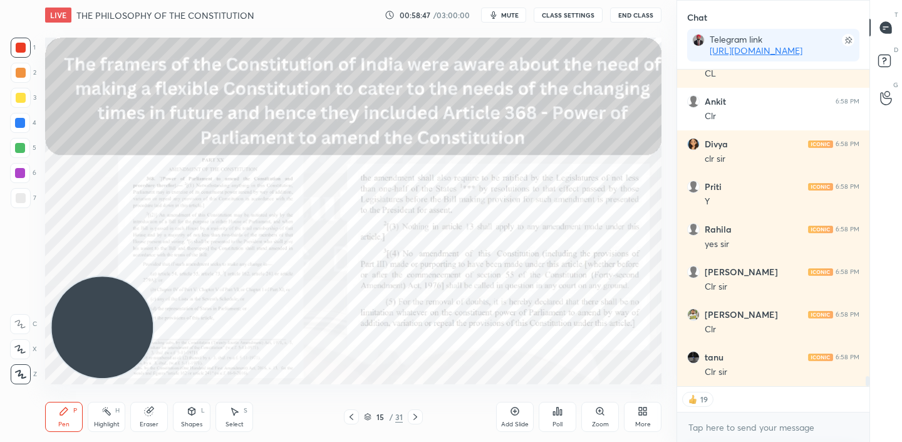
scroll to position [9971, 0]
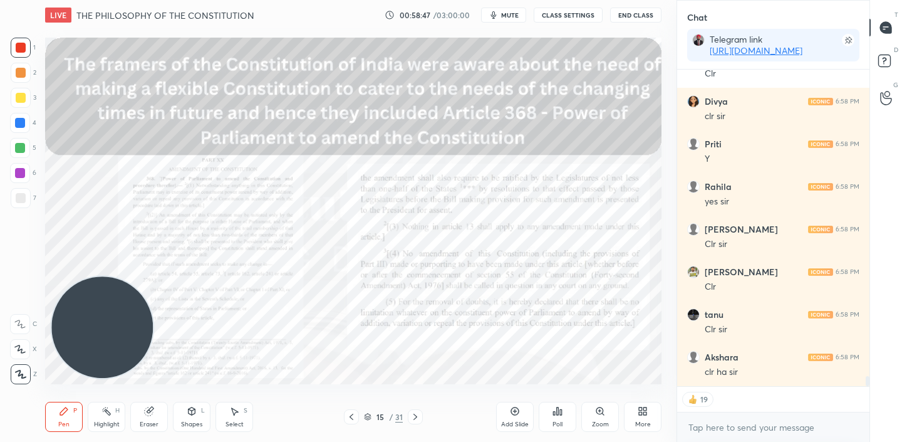
click at [356, 422] on div at bounding box center [351, 416] width 15 height 15
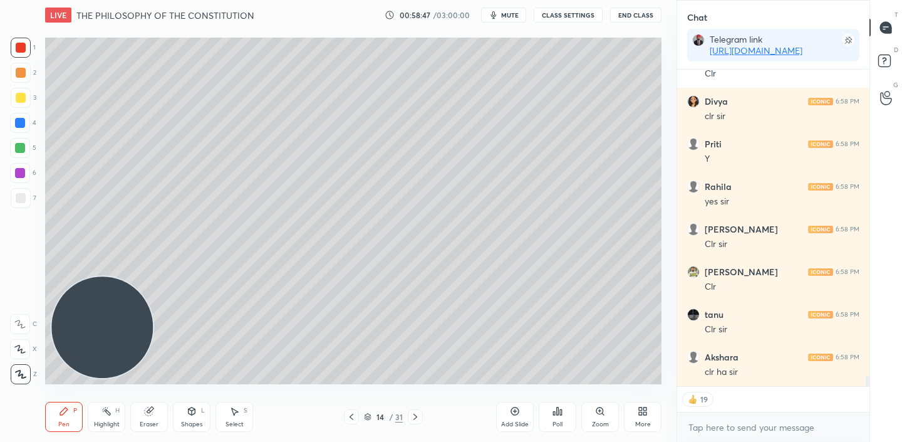
click at [356, 422] on div at bounding box center [351, 416] width 15 height 15
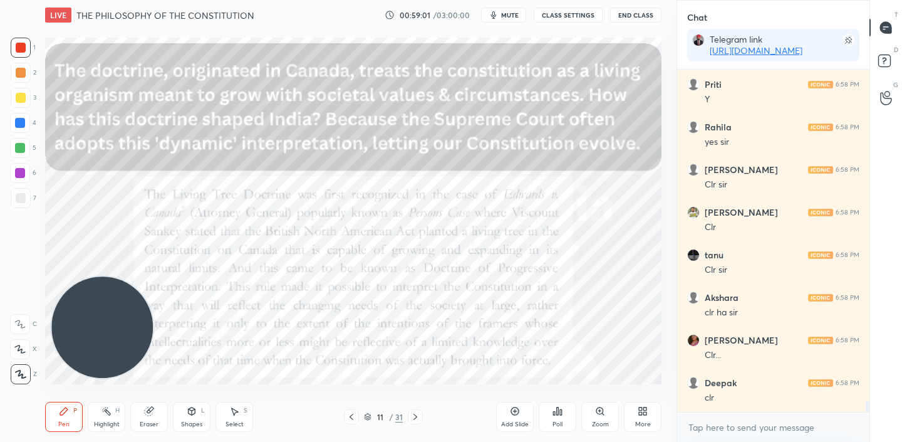
scroll to position [10073, 0]
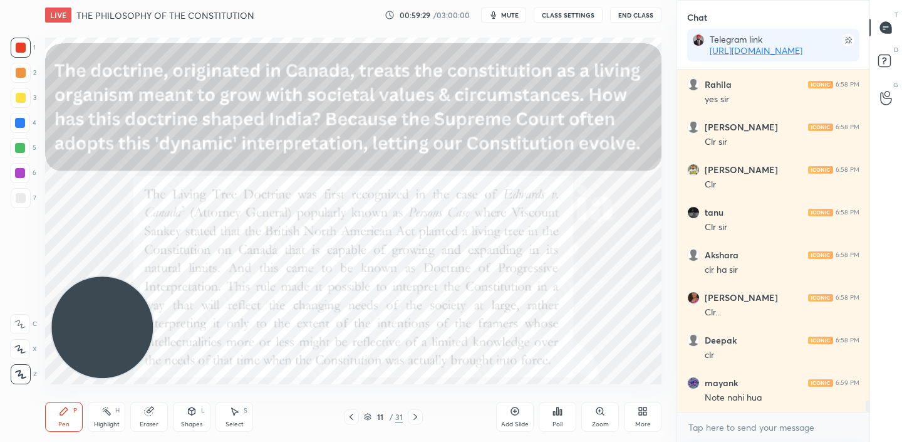
click at [415, 417] on icon at bounding box center [415, 417] width 10 height 10
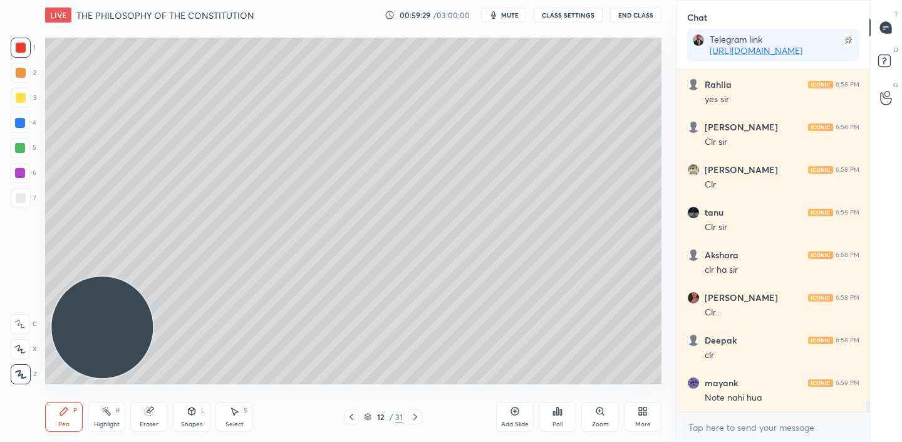
click at [415, 417] on icon at bounding box center [415, 417] width 10 height 10
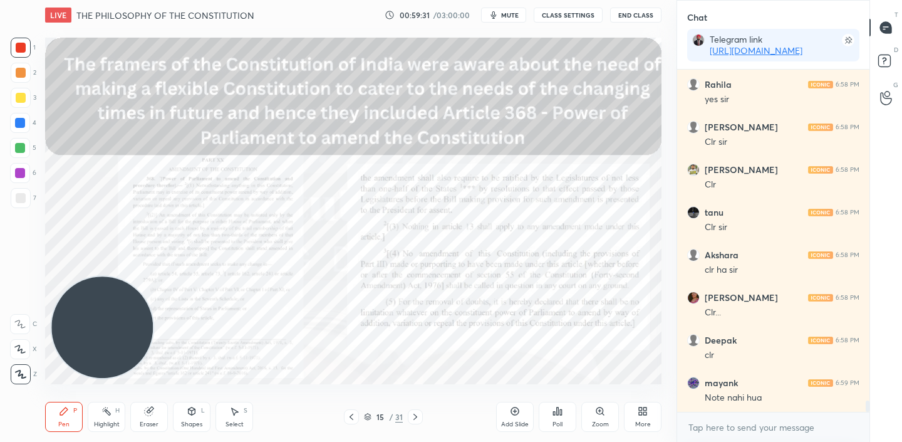
click at [415, 417] on icon at bounding box center [415, 417] width 10 height 10
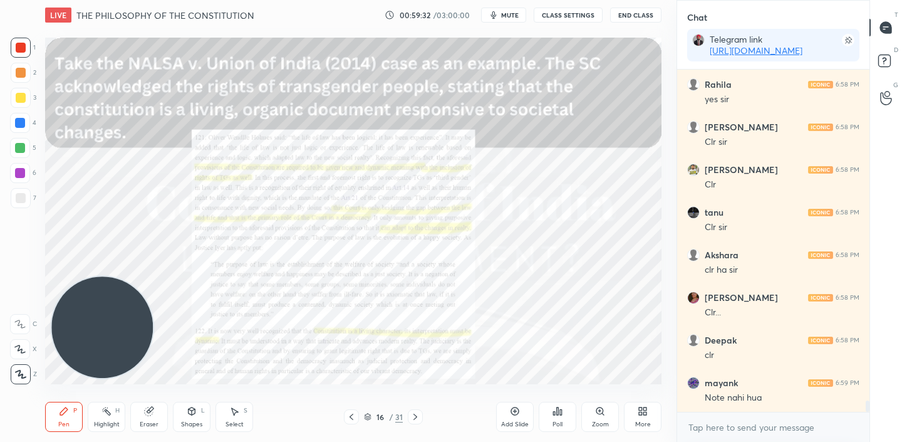
click at [350, 416] on icon at bounding box center [352, 416] width 4 height 6
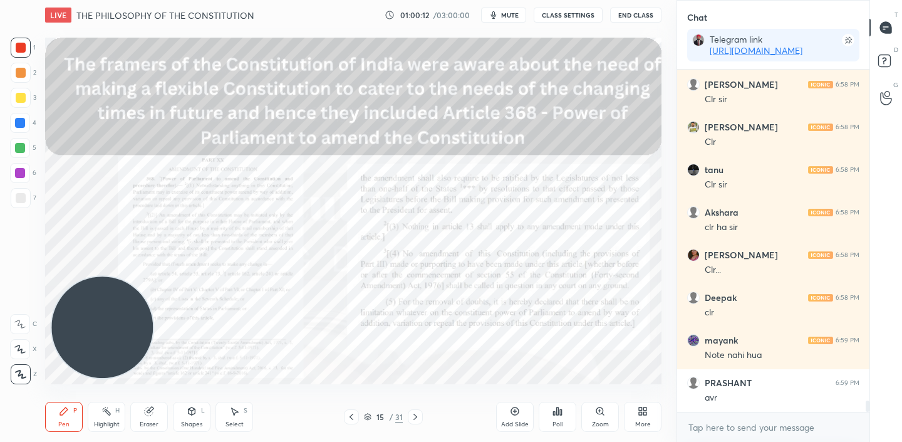
scroll to position [10158, 0]
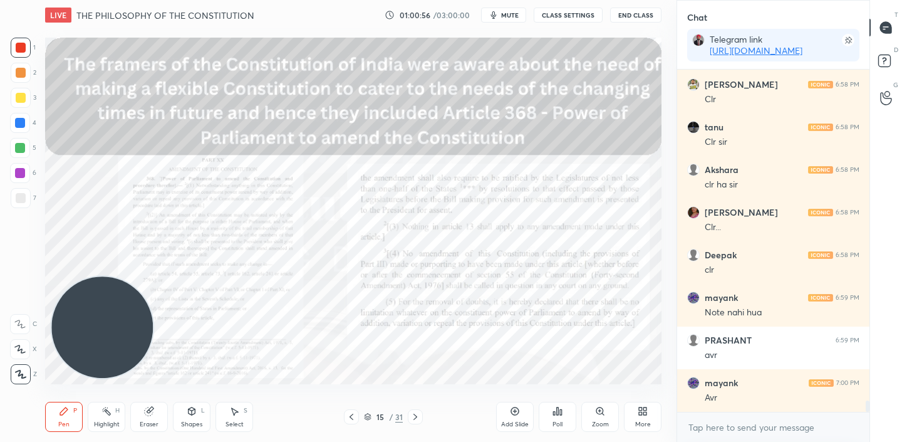
click at [417, 417] on icon at bounding box center [415, 417] width 10 height 10
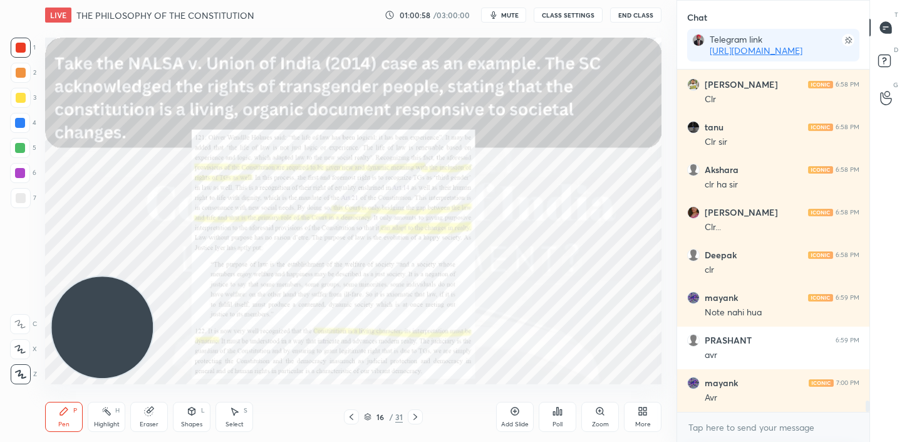
click at [348, 413] on icon at bounding box center [351, 417] width 10 height 10
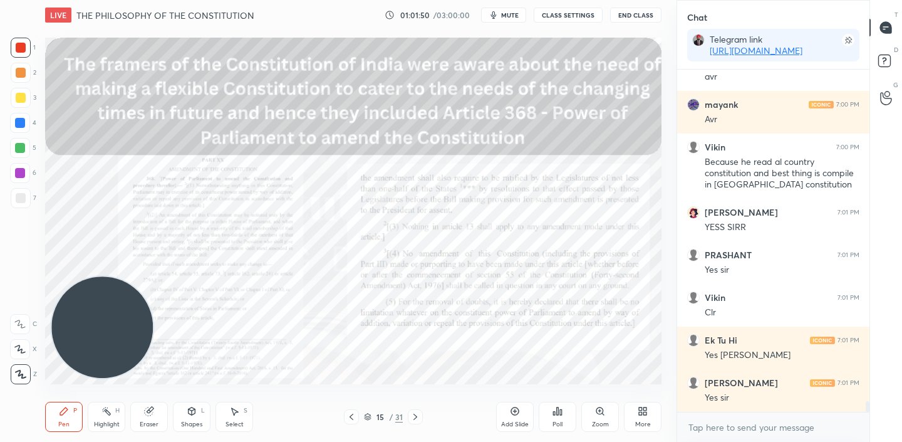
scroll to position [10479, 0]
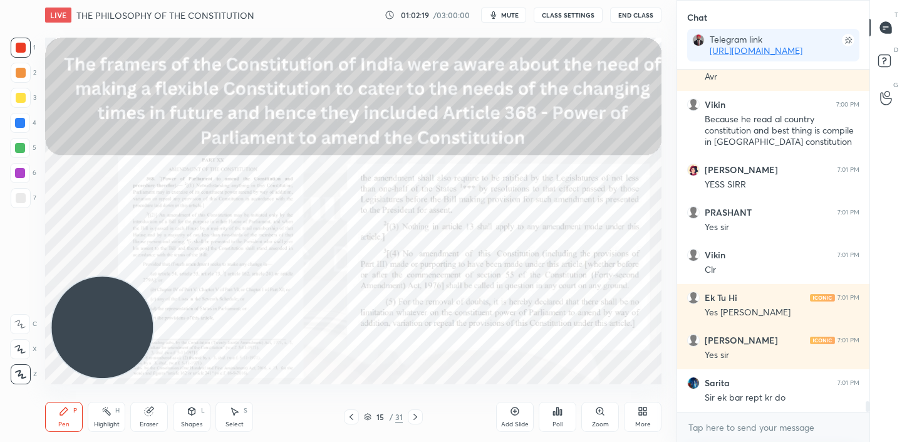
click at [514, 425] on div "Add Slide" at bounding box center [515, 424] width 28 height 6
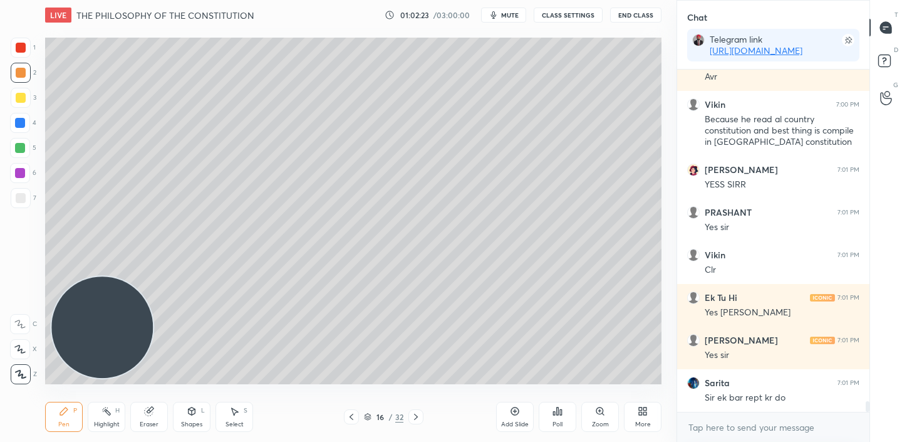
scroll to position [10521, 0]
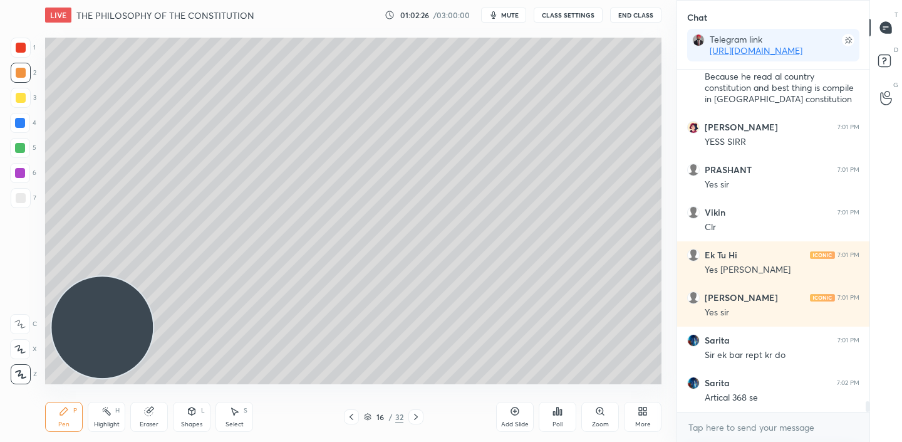
click at [350, 421] on icon at bounding box center [351, 417] width 10 height 10
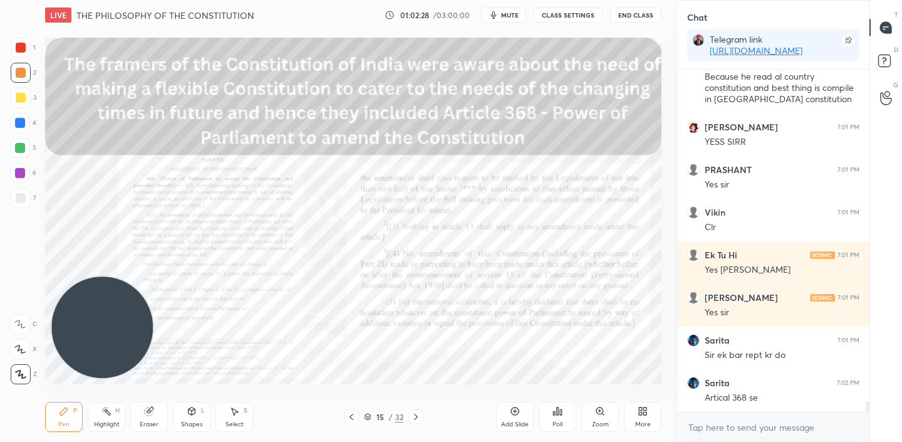
click at [418, 417] on icon at bounding box center [416, 417] width 10 height 10
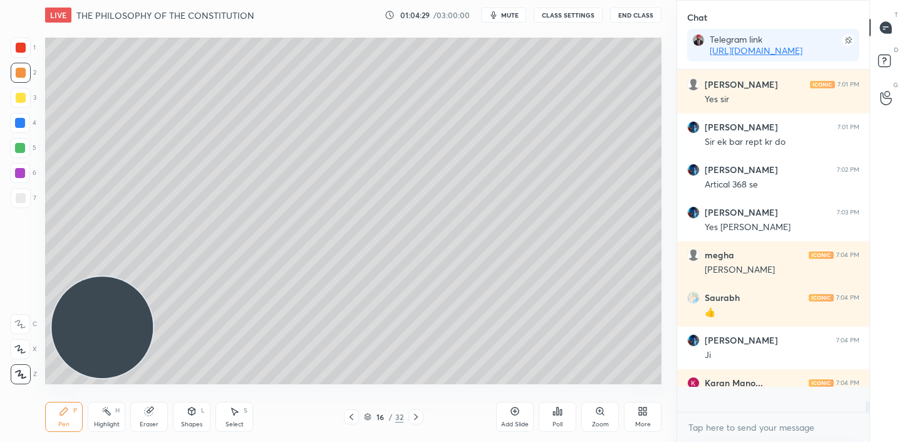
scroll to position [10734, 0]
click at [356, 417] on icon at bounding box center [351, 417] width 10 height 10
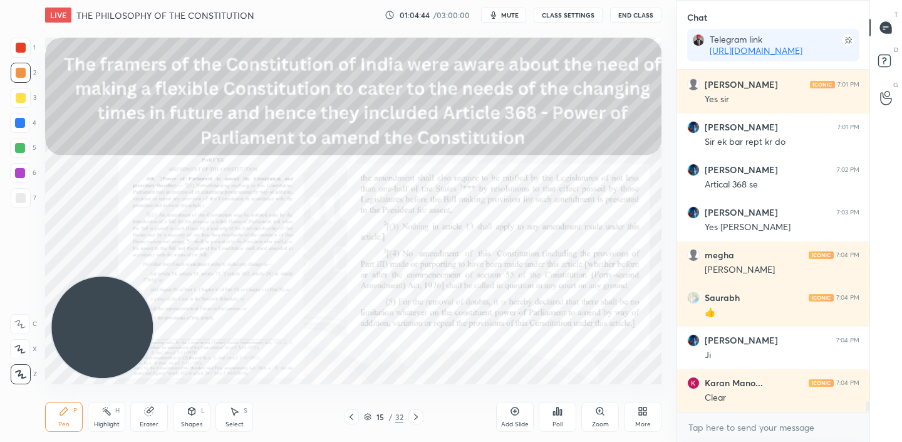
click at [356, 417] on icon at bounding box center [351, 417] width 10 height 10
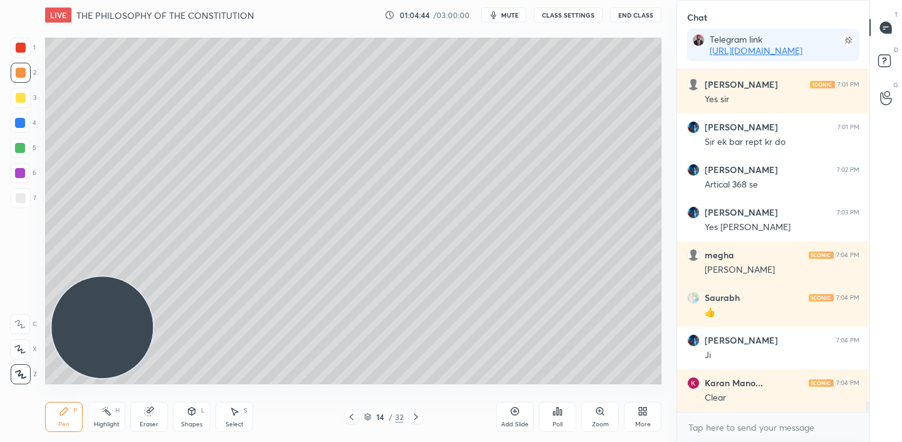
click at [356, 417] on icon at bounding box center [351, 417] width 10 height 10
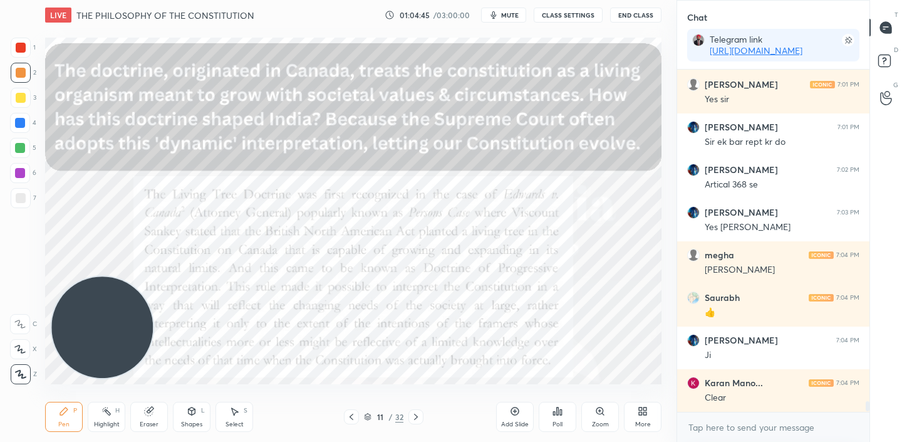
click at [356, 417] on icon at bounding box center [351, 417] width 10 height 10
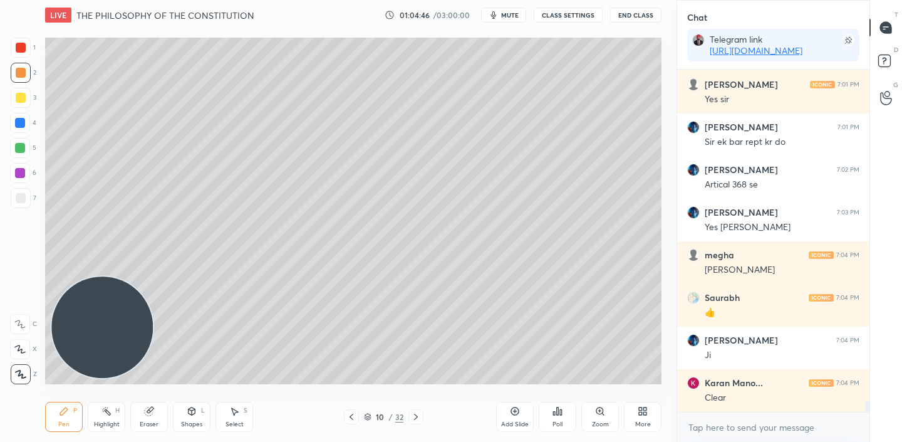
click at [413, 417] on icon at bounding box center [416, 417] width 10 height 10
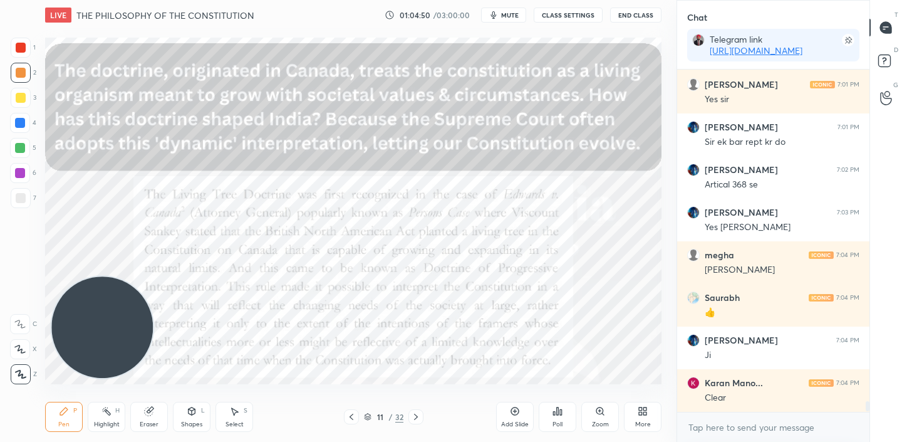
click at [415, 418] on icon at bounding box center [416, 416] width 4 height 6
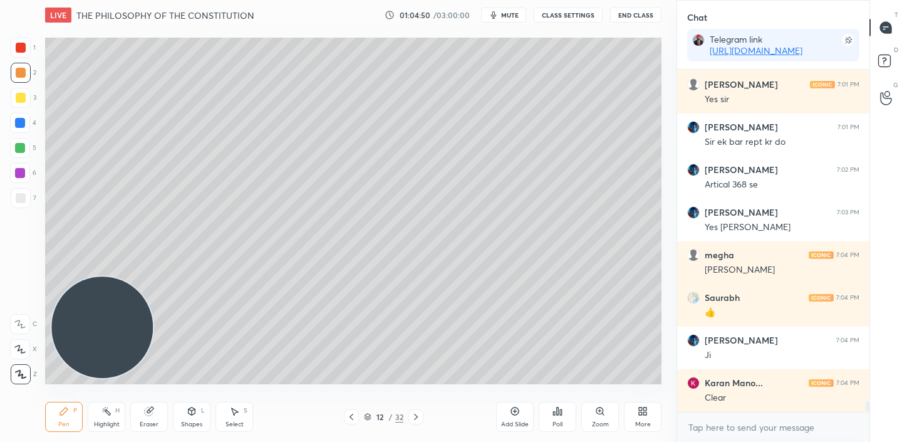
click at [415, 418] on icon at bounding box center [416, 416] width 4 height 6
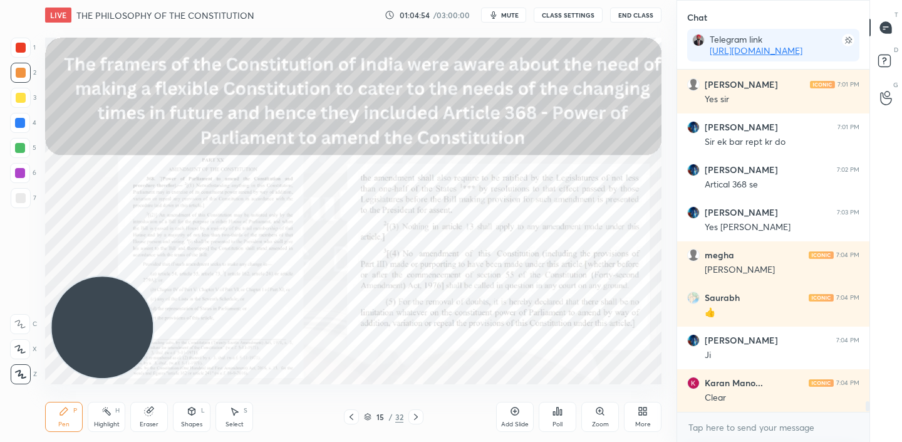
click at [415, 418] on icon at bounding box center [416, 416] width 4 height 6
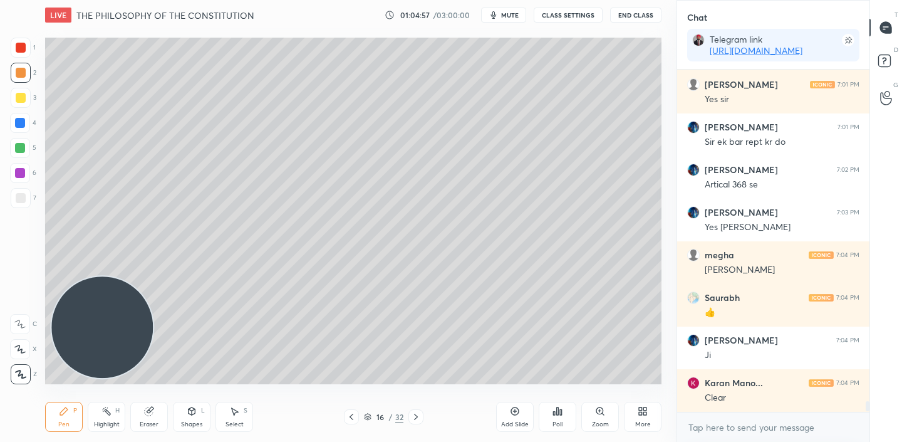
click at [415, 418] on icon at bounding box center [416, 416] width 4 height 6
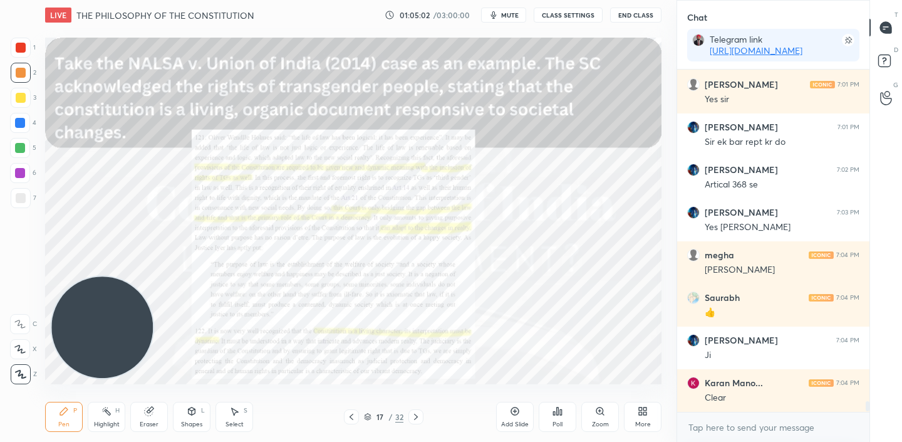
scroll to position [10777, 0]
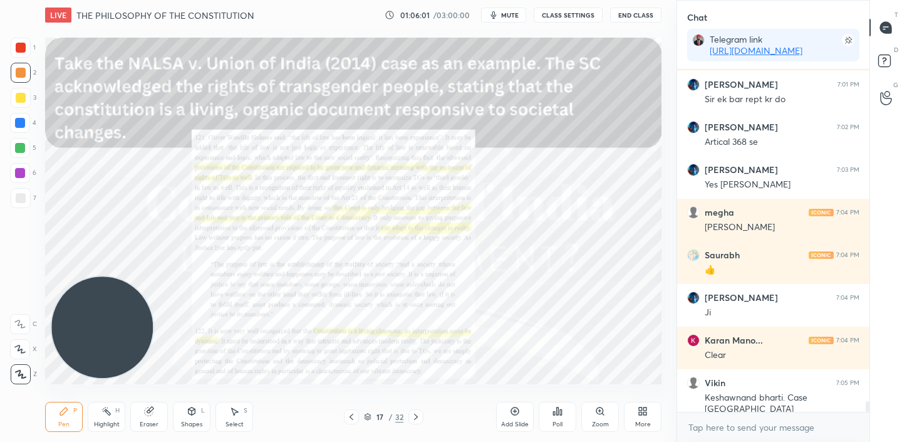
click at [601, 415] on icon at bounding box center [600, 411] width 10 height 10
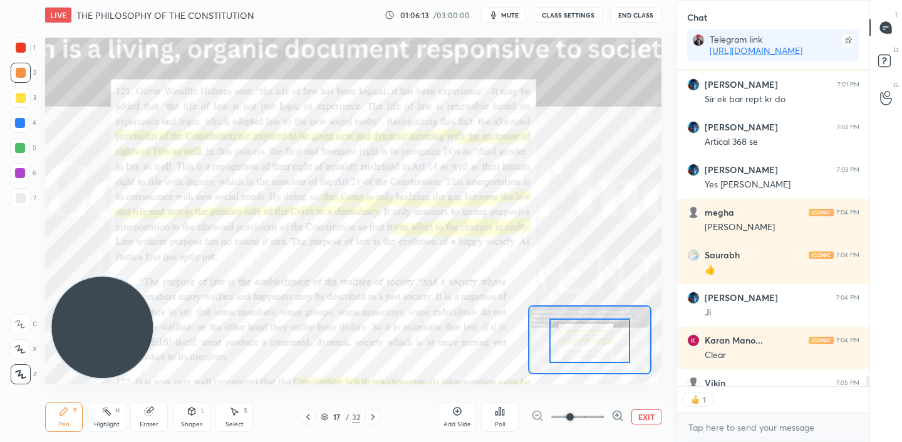
scroll to position [10845, 0]
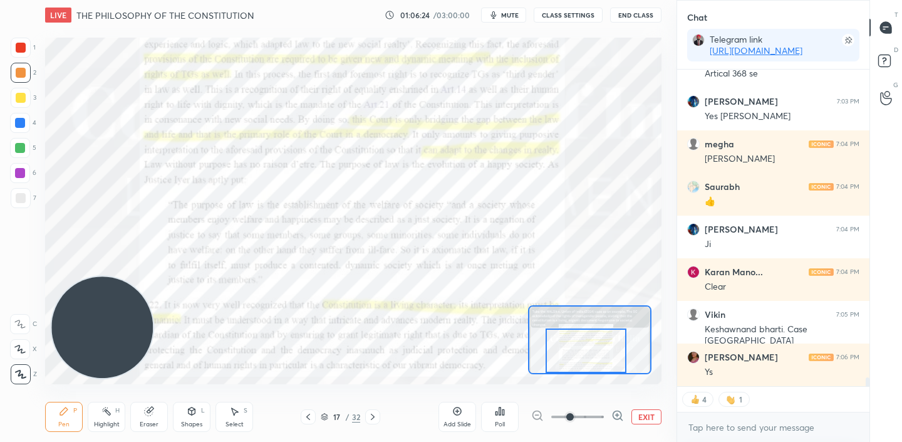
drag, startPoint x: 596, startPoint y: 340, endPoint x: 593, endPoint y: 355, distance: 15.5
click at [593, 355] on div at bounding box center [586, 350] width 81 height 44
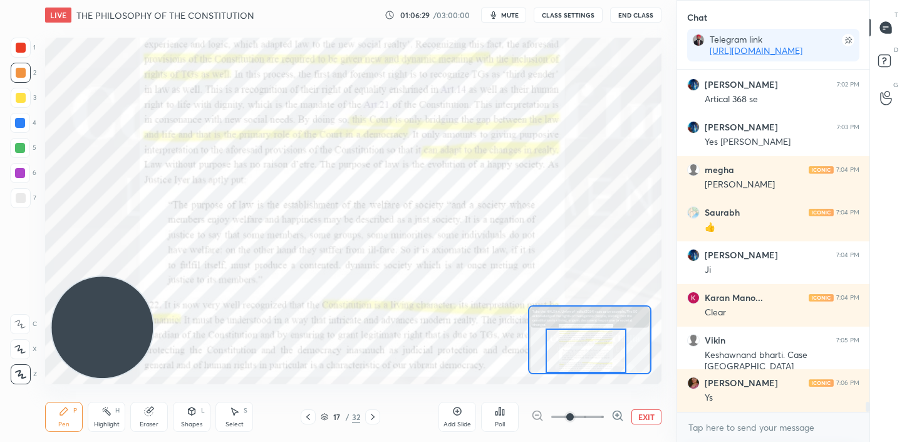
scroll to position [10819, 0]
drag, startPoint x: 581, startPoint y: 351, endPoint x: 582, endPoint y: 360, distance: 8.9
click at [582, 360] on div at bounding box center [586, 350] width 81 height 44
click at [150, 330] on div "Setting up your live class Poll for secs No correct answer Start poll" at bounding box center [353, 211] width 616 height 347
drag, startPoint x: 568, startPoint y: 415, endPoint x: 554, endPoint y: 416, distance: 13.2
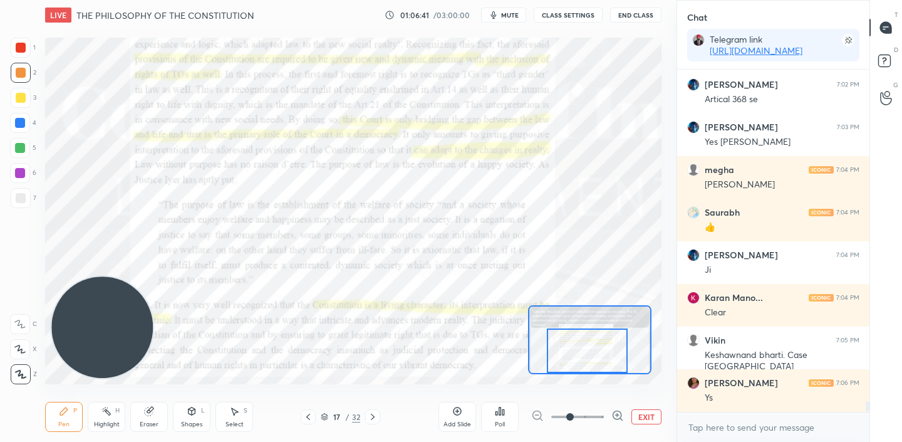
click at [554, 416] on span at bounding box center [577, 416] width 53 height 19
click at [539, 415] on div at bounding box center [577, 416] width 93 height 15
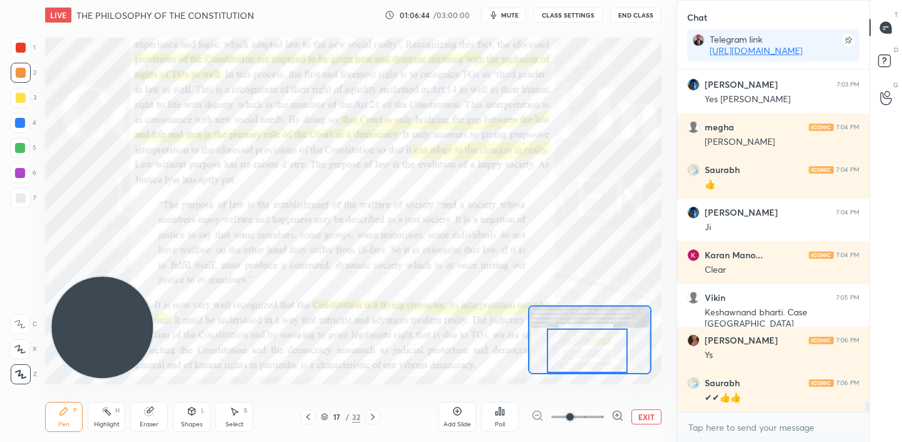
click at [656, 422] on button "EXIT" at bounding box center [646, 416] width 30 height 15
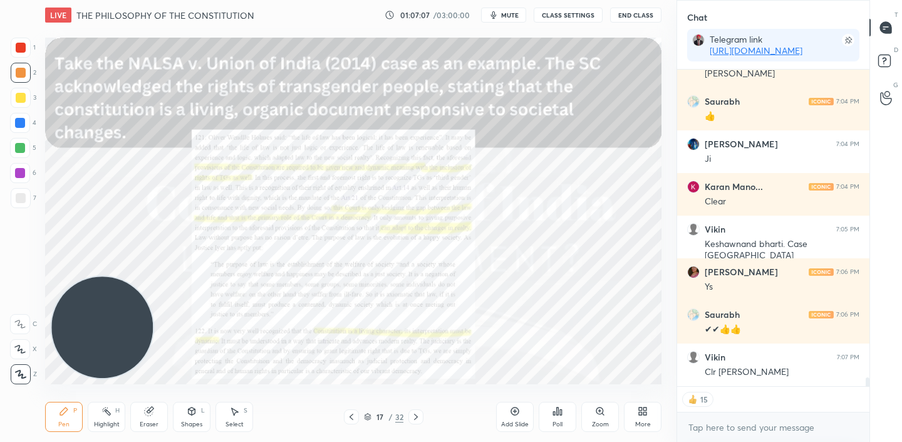
scroll to position [10973, 0]
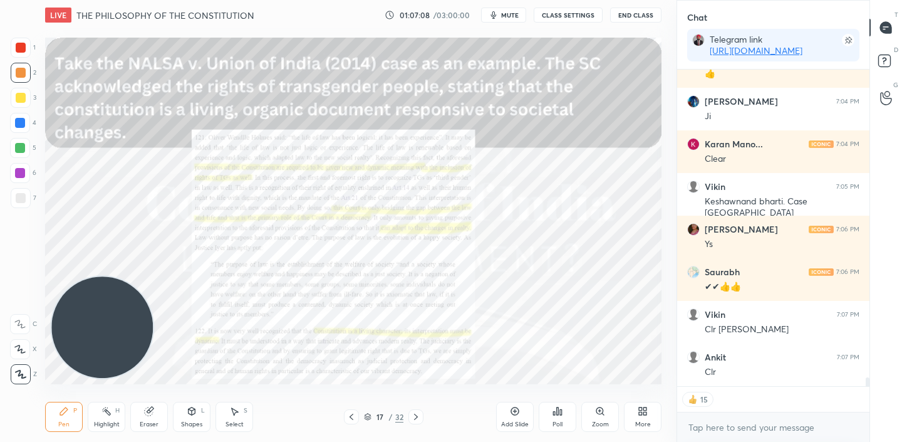
click at [514, 411] on icon at bounding box center [515, 411] width 4 height 4
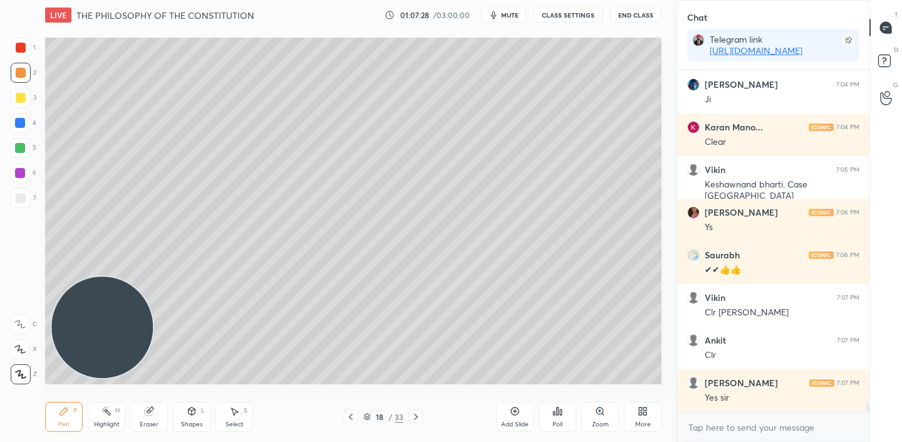
scroll to position [11032, 0]
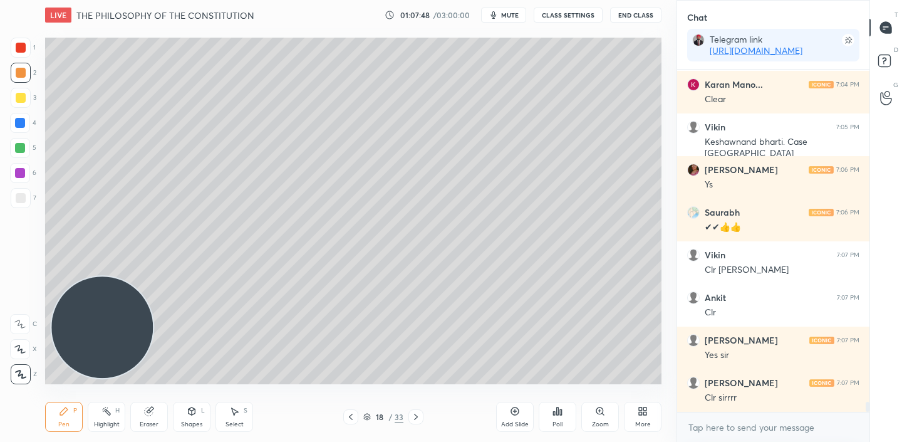
click at [348, 418] on icon at bounding box center [351, 417] width 10 height 10
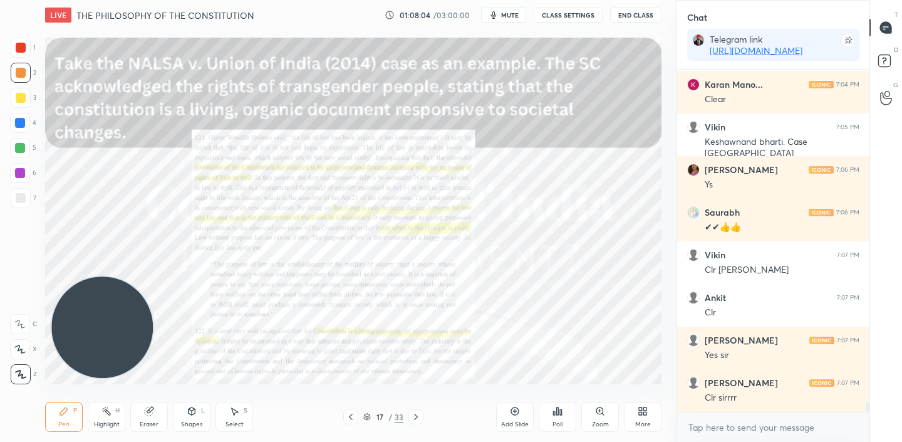
click at [418, 413] on icon at bounding box center [416, 417] width 10 height 10
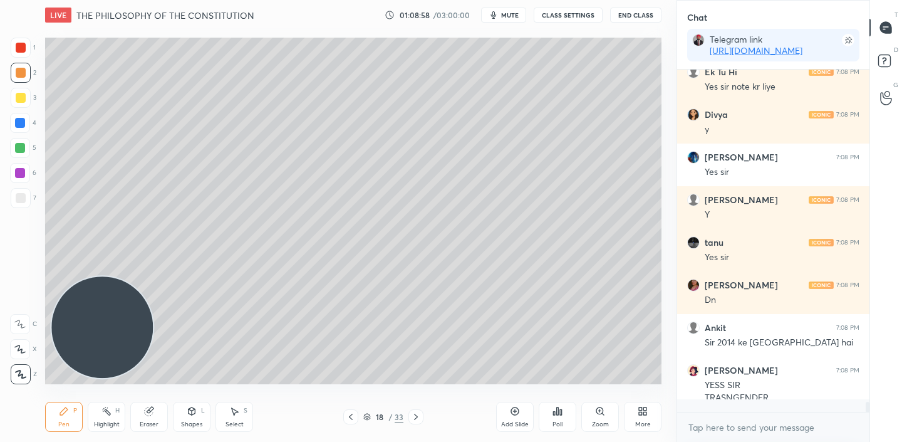
scroll to position [4, 4]
click at [413, 422] on div at bounding box center [415, 416] width 15 height 15
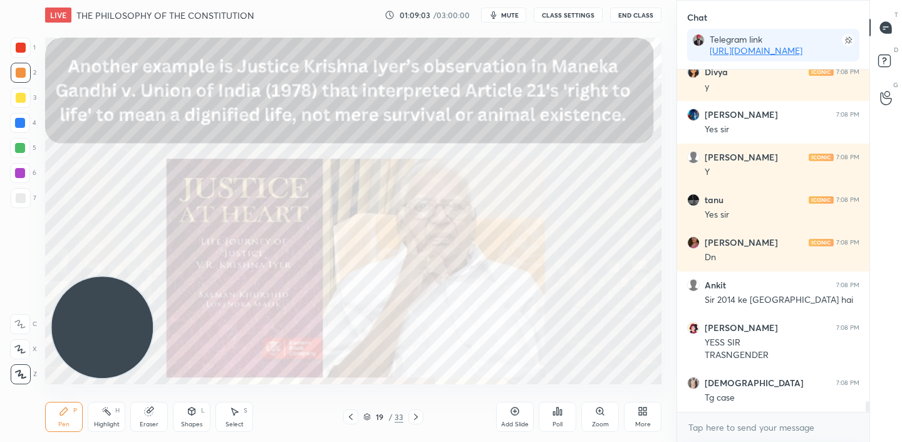
scroll to position [10498, 0]
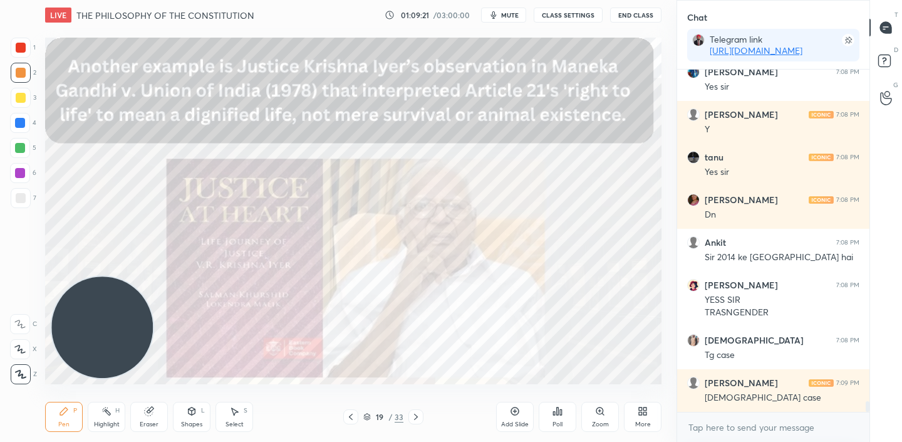
click at [346, 417] on icon at bounding box center [351, 417] width 10 height 10
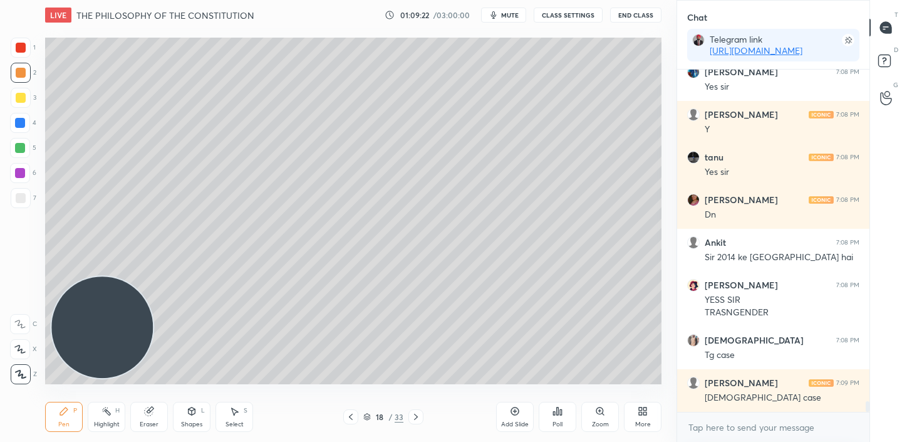
click at [516, 418] on div "Add Slide" at bounding box center [515, 417] width 38 height 30
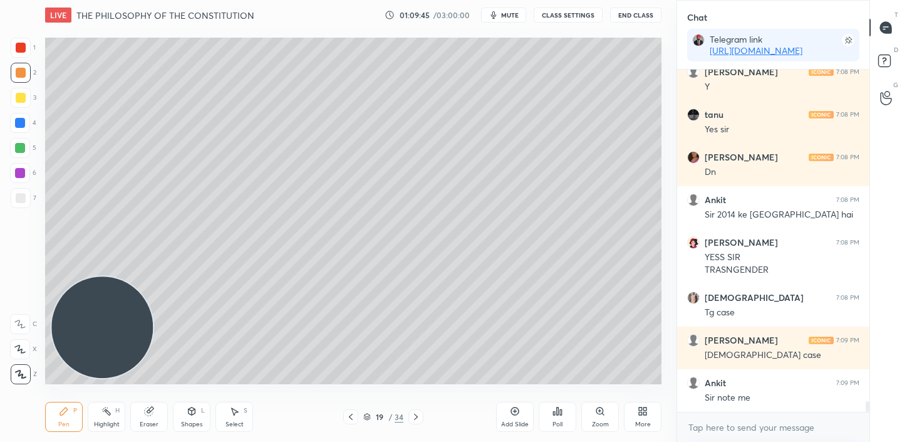
click at [355, 416] on icon at bounding box center [351, 417] width 10 height 10
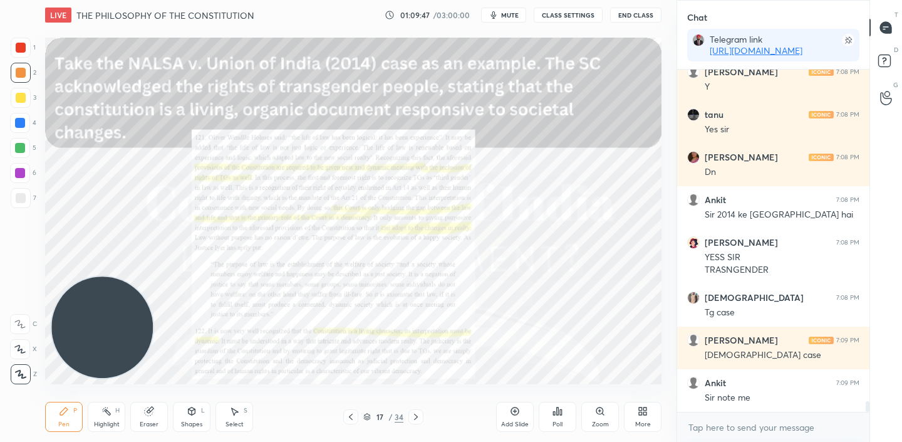
click at [415, 420] on icon at bounding box center [416, 417] width 10 height 10
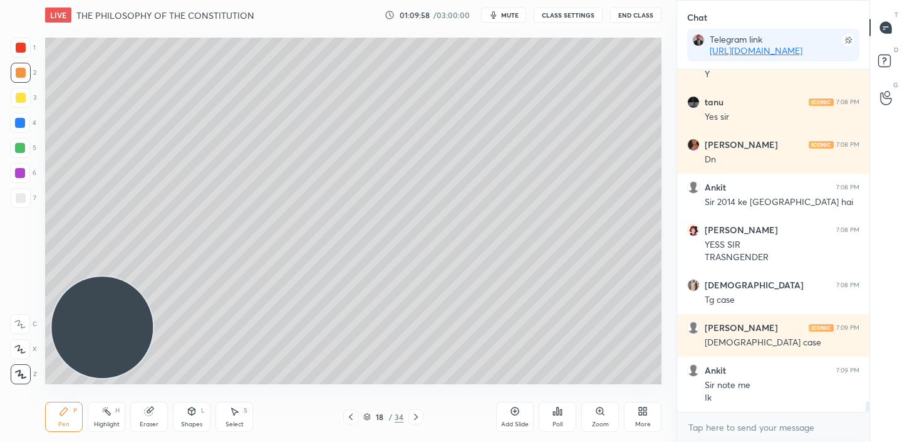
scroll to position [10565, 0]
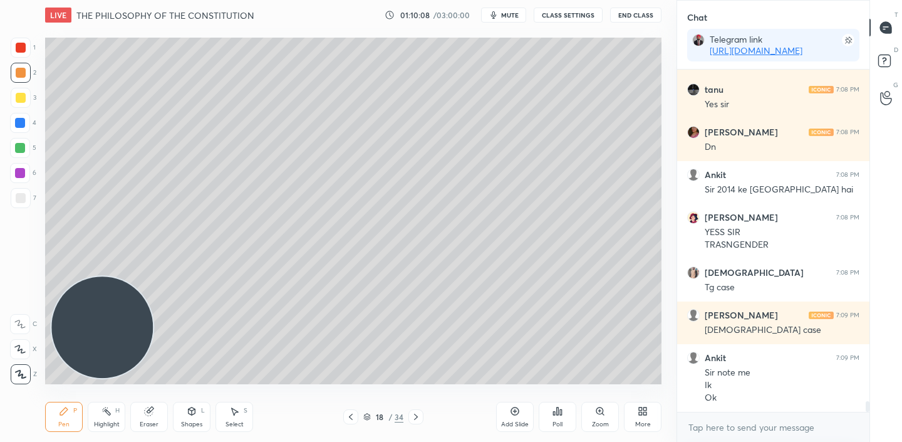
click at [417, 417] on icon at bounding box center [416, 417] width 10 height 10
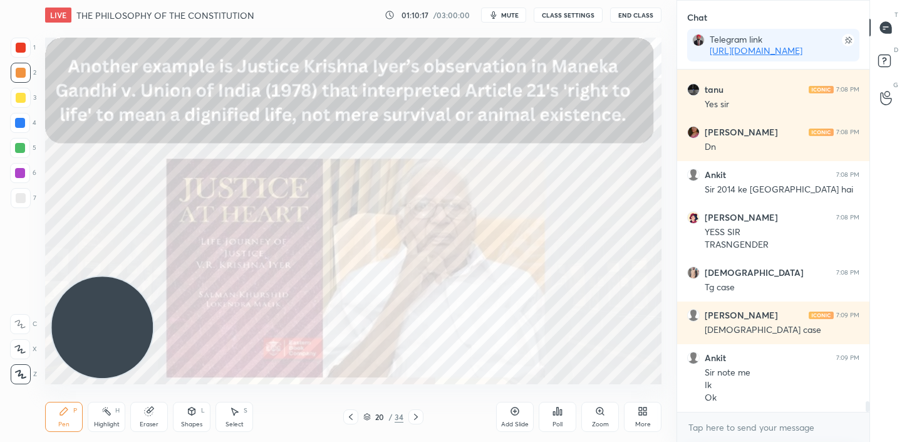
click at [356, 418] on div at bounding box center [350, 416] width 15 height 15
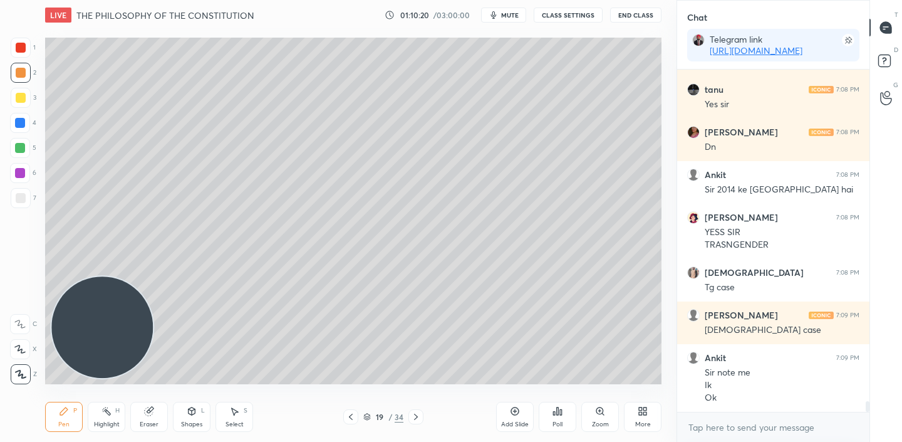
click at [417, 415] on icon at bounding box center [416, 417] width 10 height 10
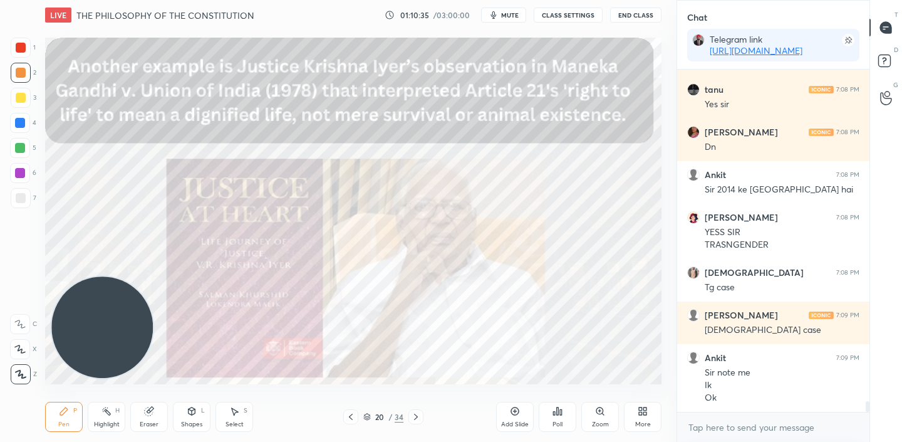
scroll to position [10611, 0]
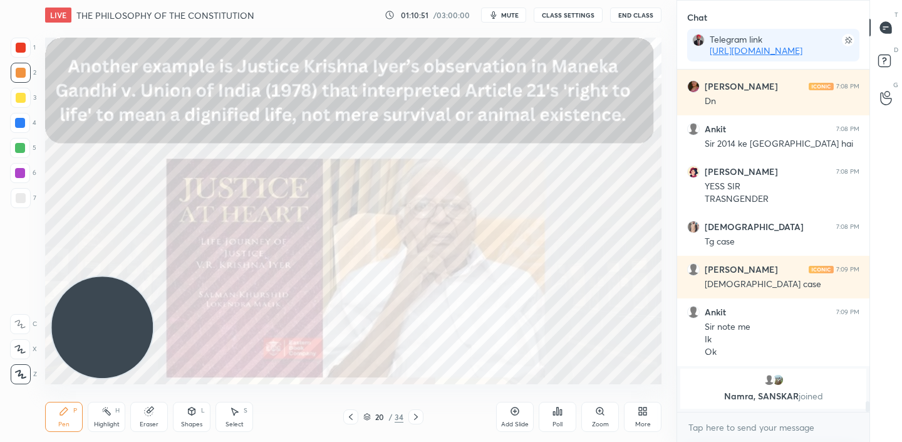
click at [353, 418] on icon at bounding box center [351, 417] width 10 height 10
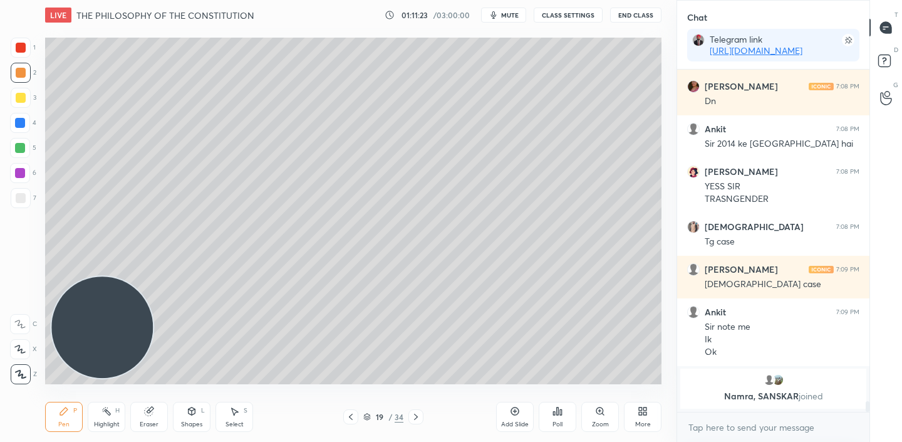
click at [418, 419] on icon at bounding box center [416, 417] width 10 height 10
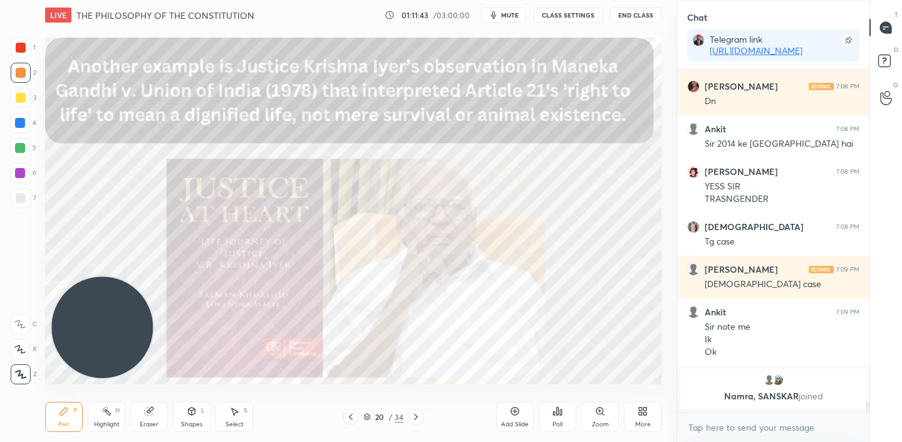
click at [351, 413] on icon at bounding box center [351, 417] width 10 height 10
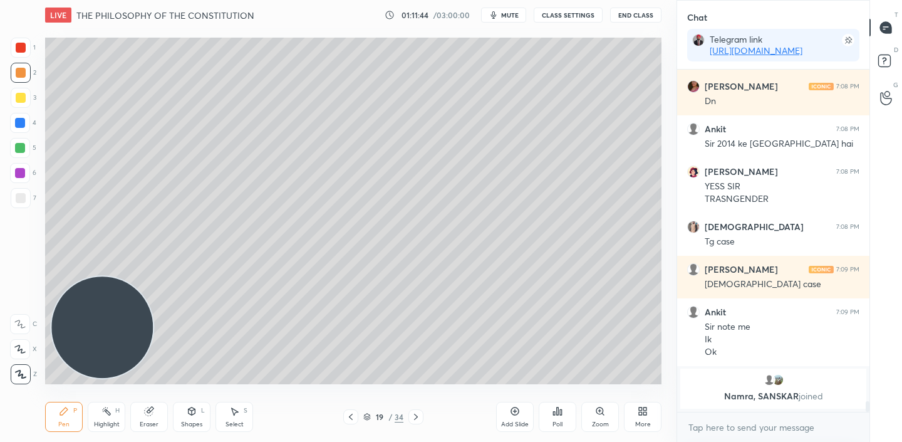
scroll to position [10451, 0]
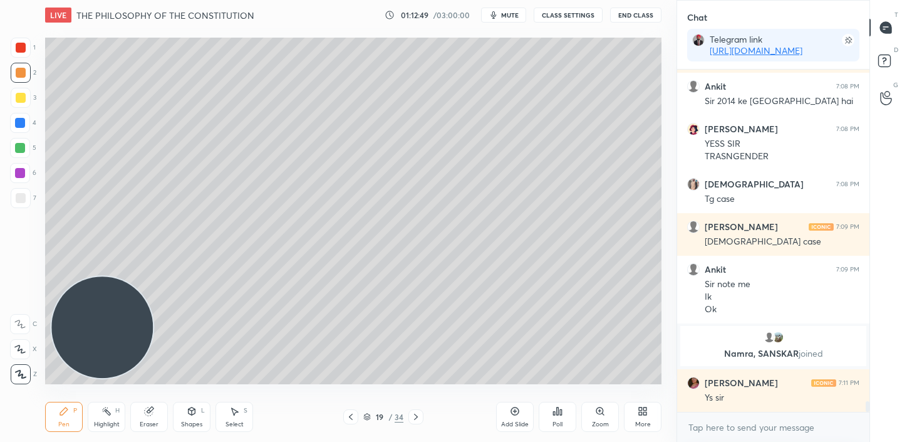
click at [412, 414] on icon at bounding box center [416, 417] width 10 height 10
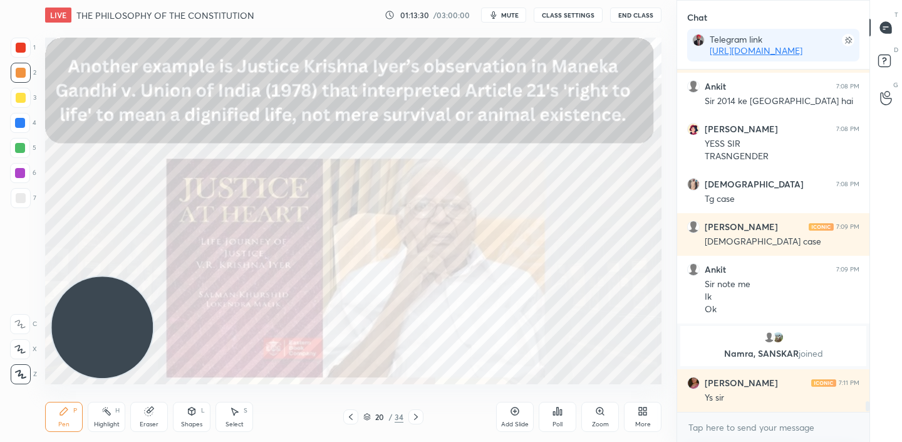
click at [415, 413] on icon at bounding box center [416, 417] width 10 height 10
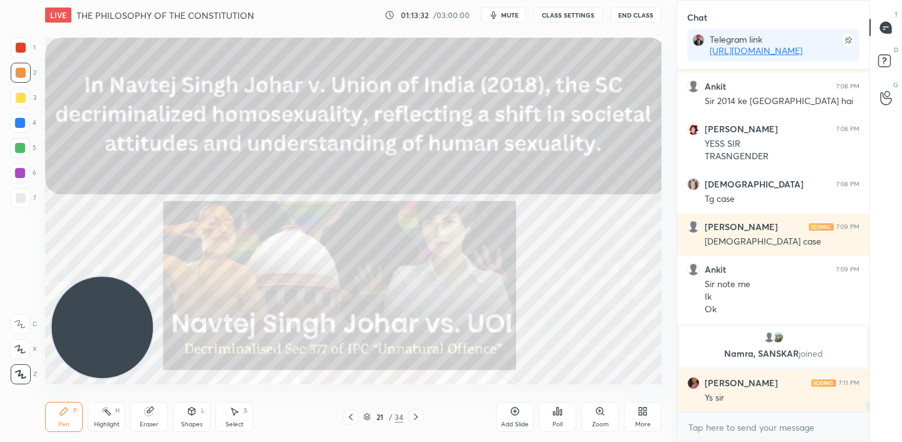
scroll to position [313, 189]
click at [352, 417] on icon at bounding box center [351, 417] width 10 height 10
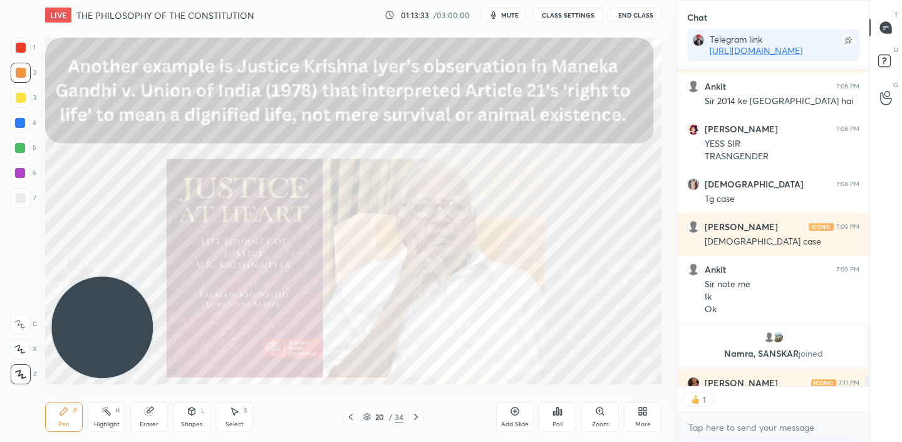
click at [507, 417] on div "Add Slide" at bounding box center [515, 417] width 38 height 30
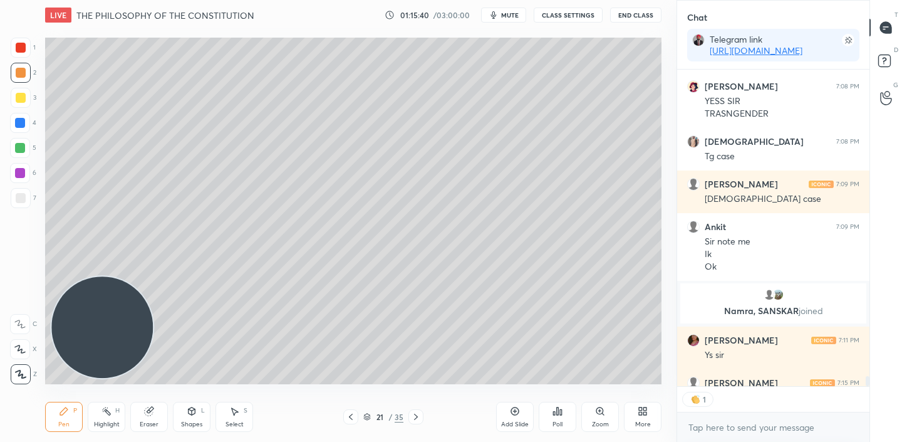
scroll to position [4, 4]
click at [415, 422] on div at bounding box center [415, 416] width 15 height 15
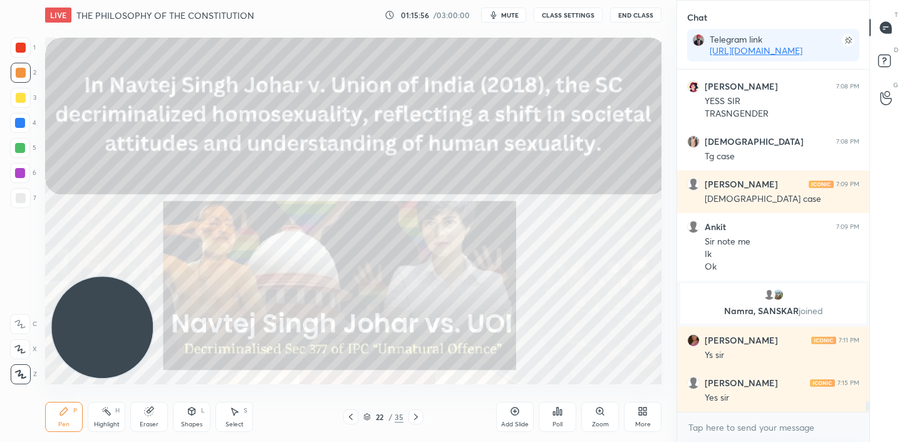
scroll to position [10493, 0]
click at [412, 415] on icon at bounding box center [416, 417] width 10 height 10
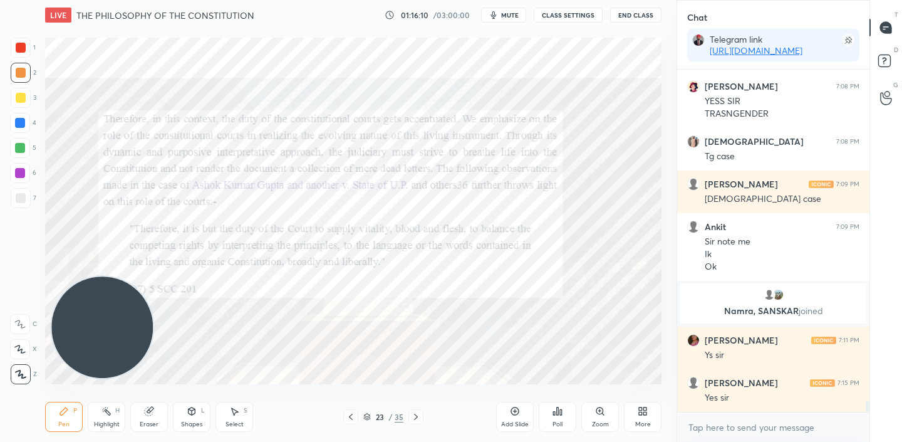
click at [412, 415] on icon at bounding box center [416, 417] width 10 height 10
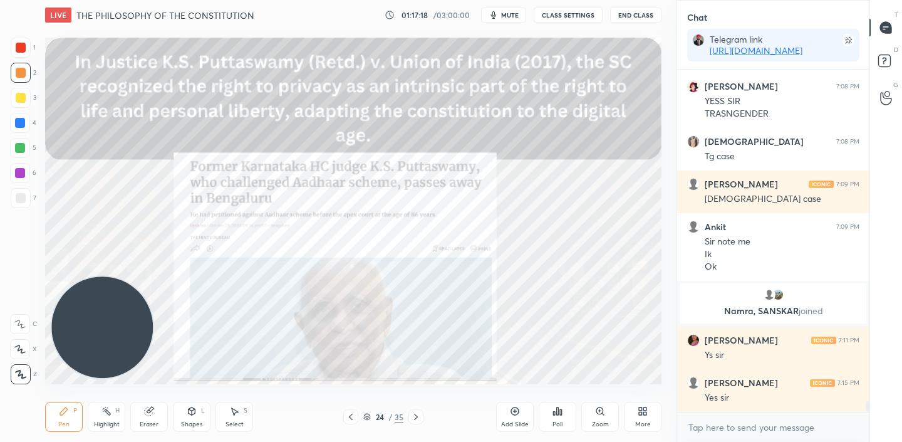
scroll to position [10570, 0]
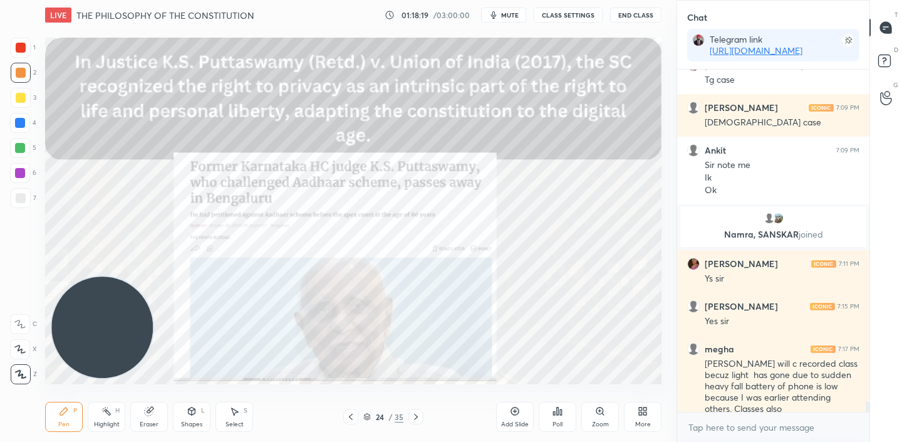
click at [356, 417] on div at bounding box center [350, 416] width 15 height 15
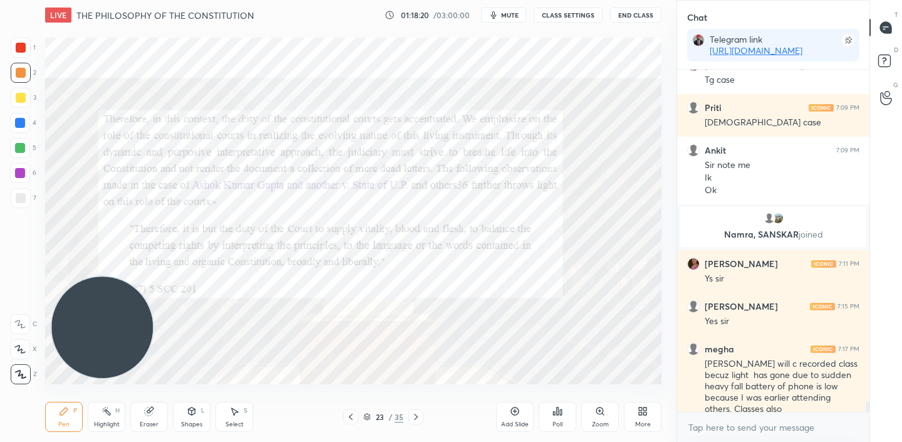
click at [507, 410] on div "Add Slide" at bounding box center [515, 417] width 38 height 30
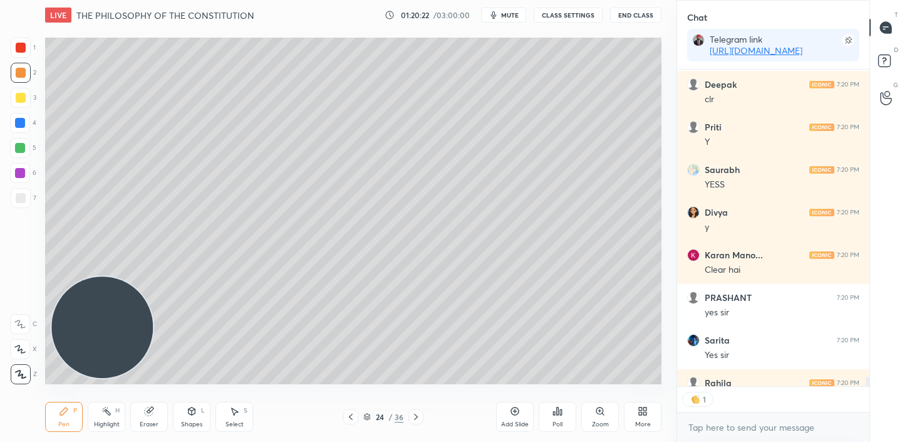
scroll to position [4, 4]
click at [348, 420] on icon at bounding box center [351, 417] width 10 height 10
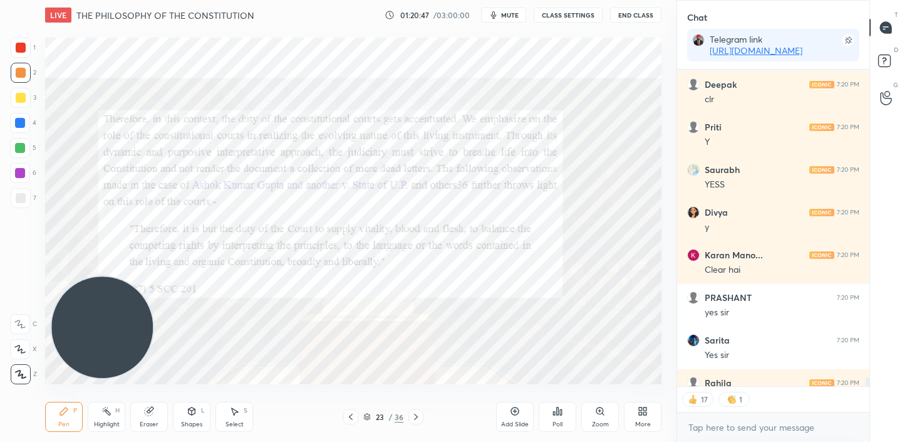
scroll to position [11277, 0]
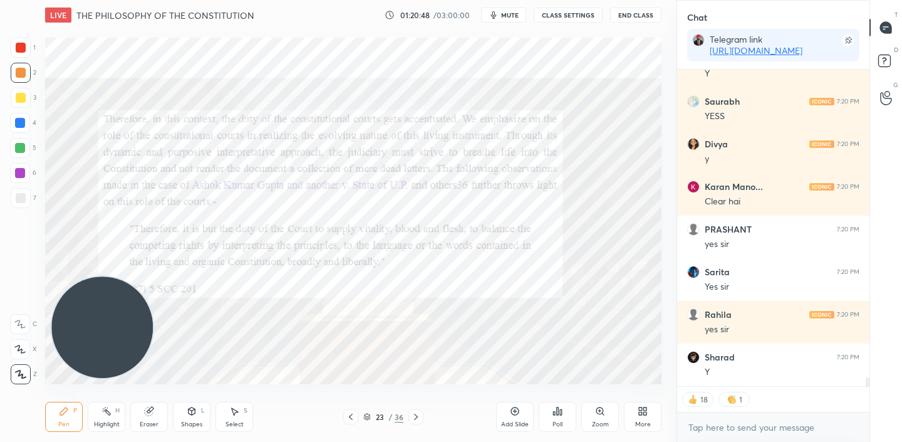
click at [409, 419] on div at bounding box center [415, 416] width 15 height 15
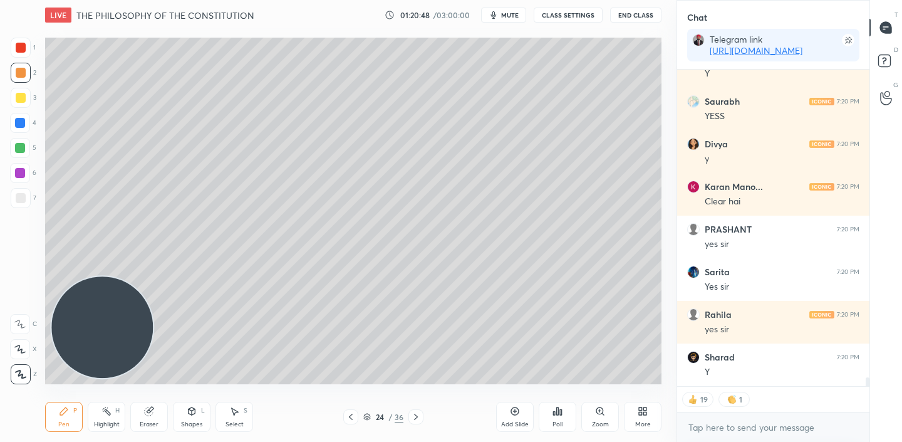
scroll to position [11319, 0]
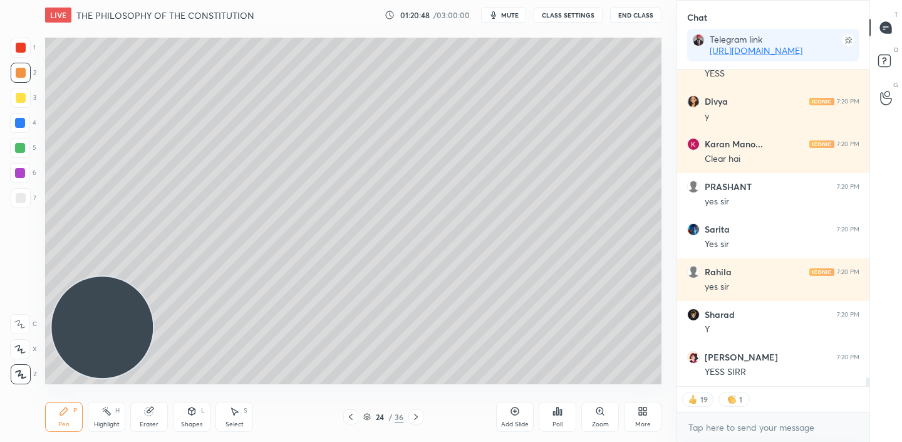
click at [409, 419] on div at bounding box center [415, 416] width 15 height 15
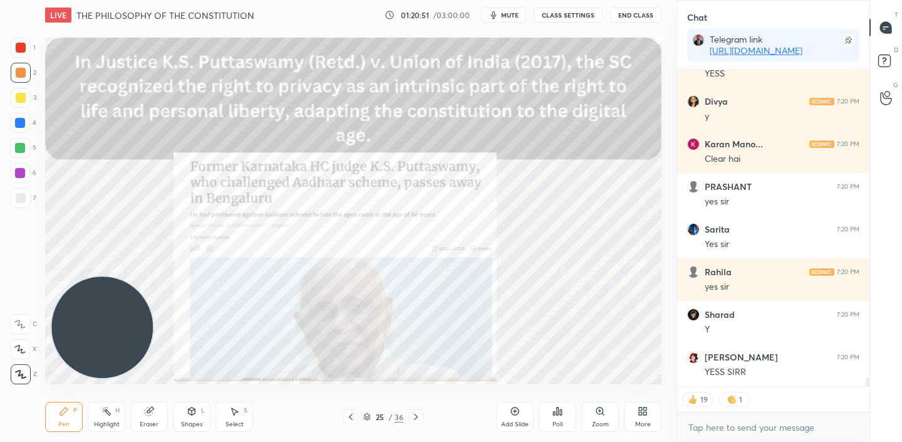
click at [349, 413] on icon at bounding box center [351, 417] width 10 height 10
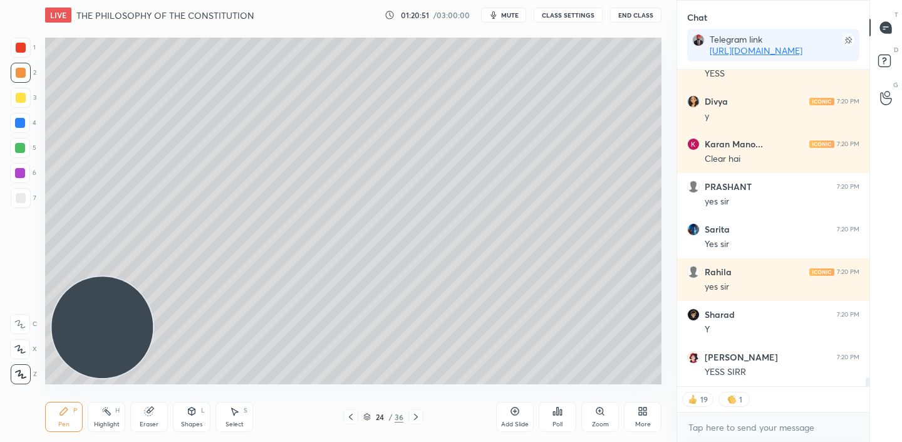
click at [349, 413] on icon at bounding box center [351, 417] width 10 height 10
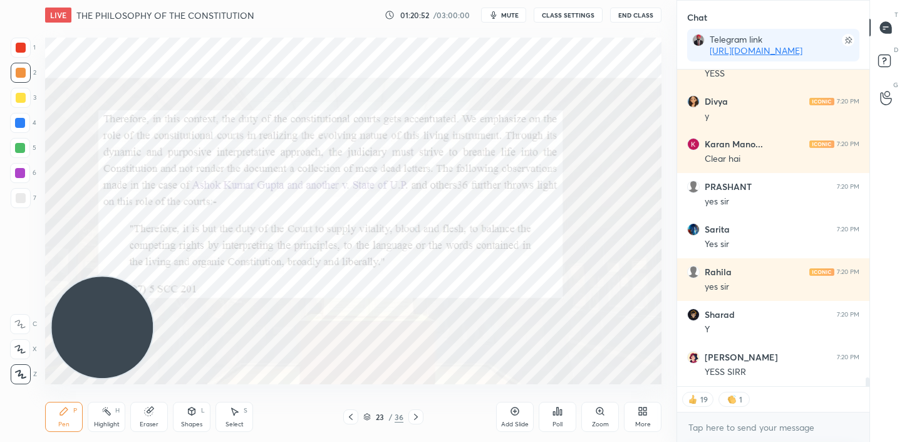
click at [349, 413] on icon at bounding box center [351, 417] width 10 height 10
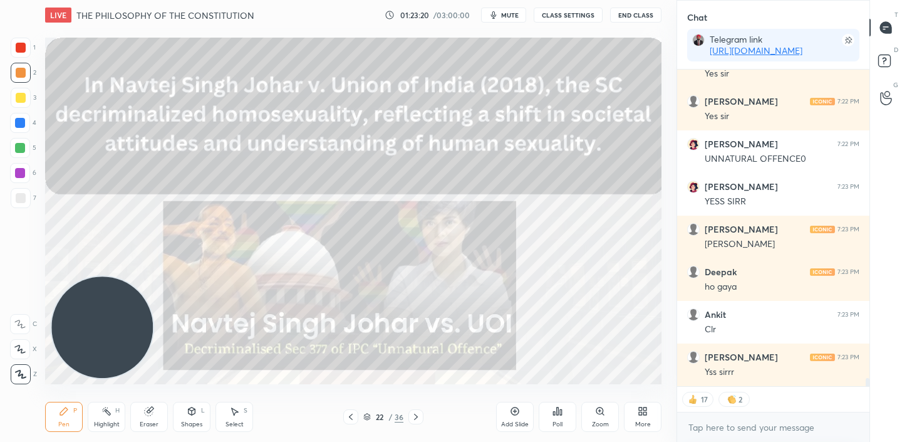
scroll to position [11884, 0]
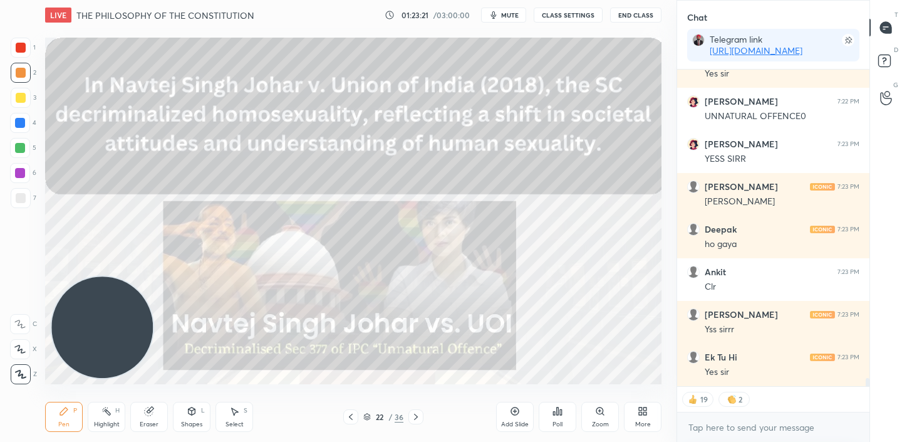
click at [410, 415] on div at bounding box center [415, 416] width 15 height 15
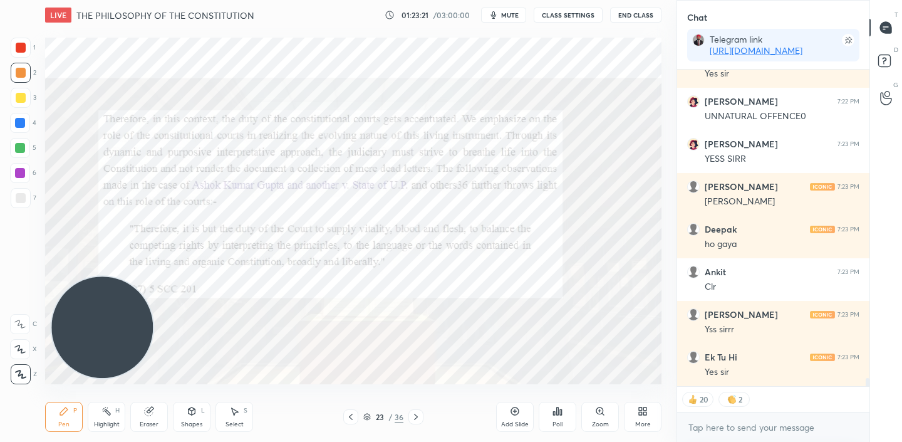
click at [410, 415] on div at bounding box center [415, 416] width 15 height 15
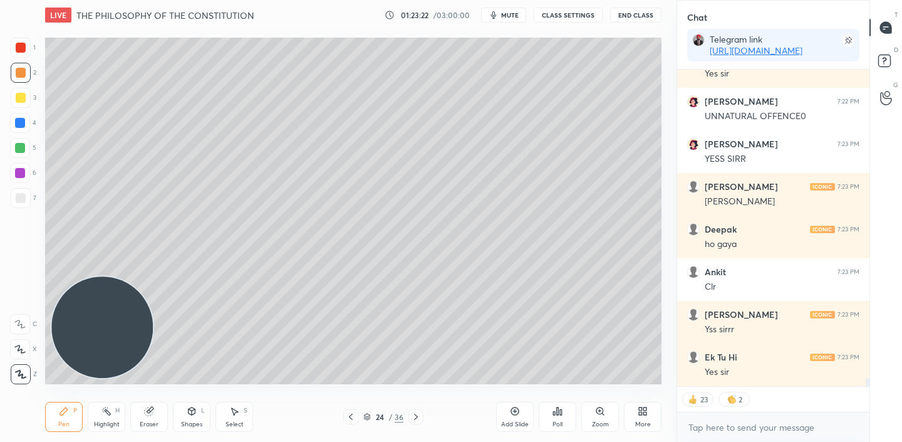
click at [358, 418] on div "24 / 36" at bounding box center [383, 416] width 80 height 15
click at [352, 415] on icon at bounding box center [351, 417] width 10 height 10
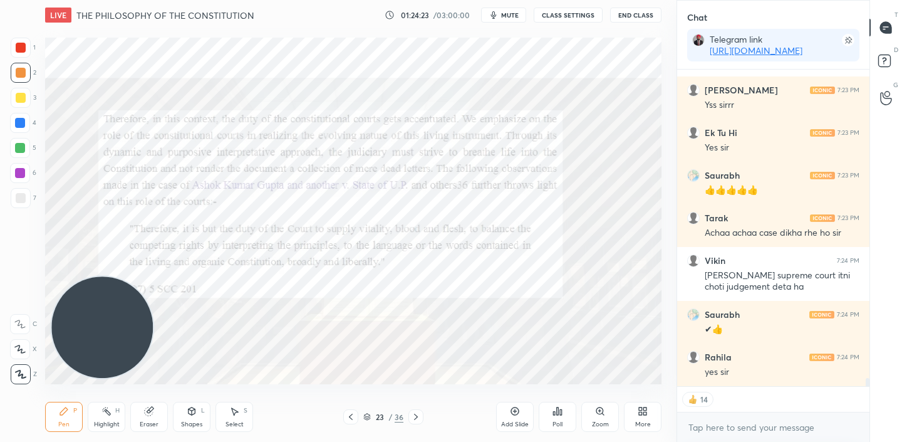
scroll to position [12151, 0]
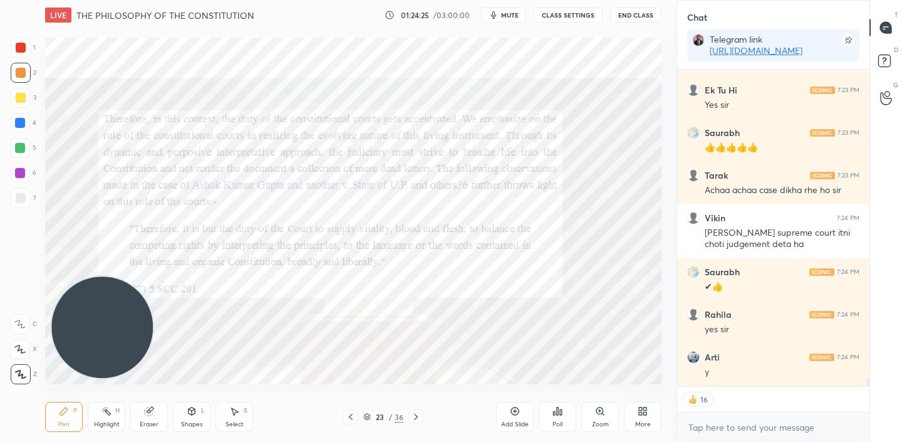
click at [410, 413] on div at bounding box center [415, 416] width 15 height 15
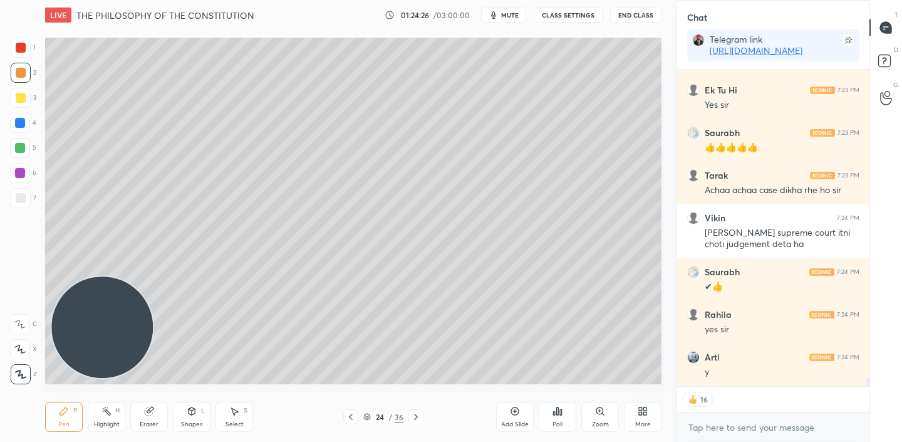
click at [410, 413] on div at bounding box center [415, 416] width 15 height 15
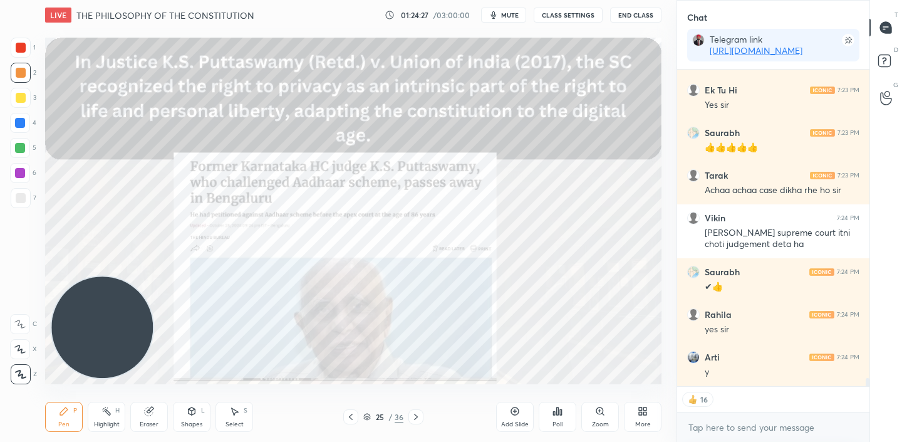
click at [410, 413] on div at bounding box center [415, 416] width 15 height 15
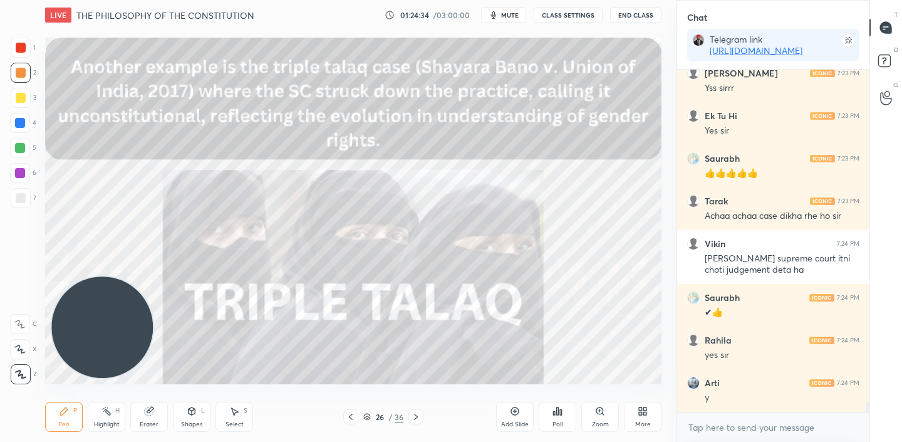
scroll to position [12125, 0]
click at [417, 417] on icon at bounding box center [416, 416] width 4 height 6
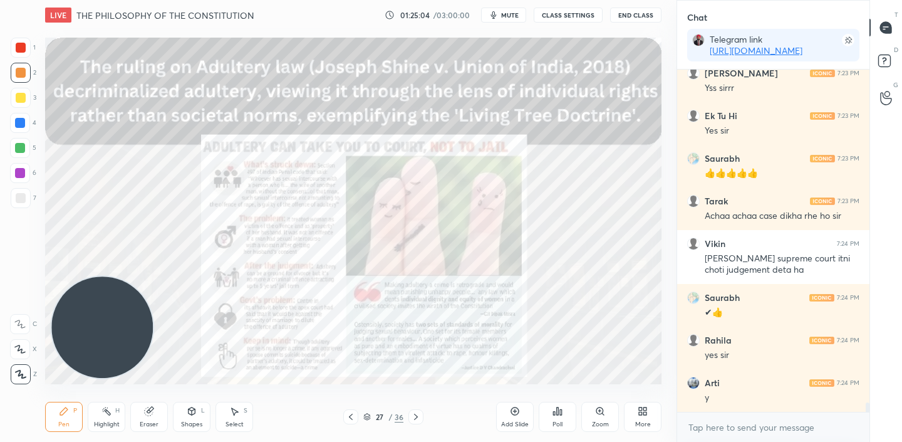
click at [416, 418] on icon at bounding box center [416, 417] width 10 height 10
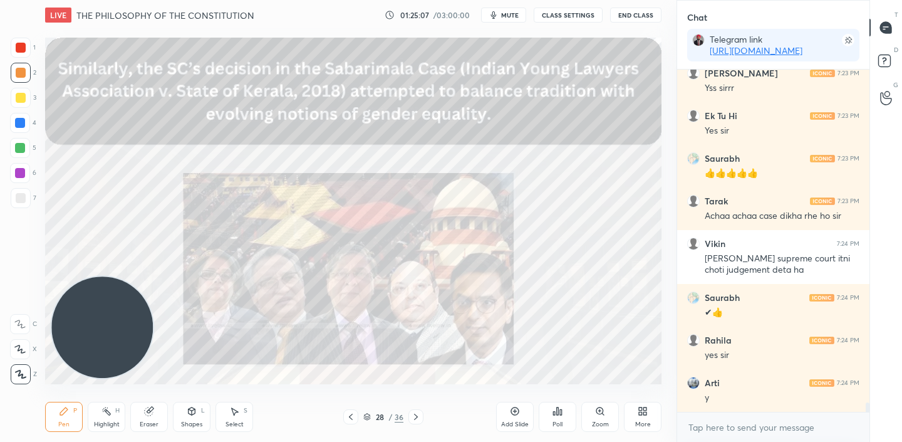
click at [354, 418] on icon at bounding box center [351, 417] width 10 height 10
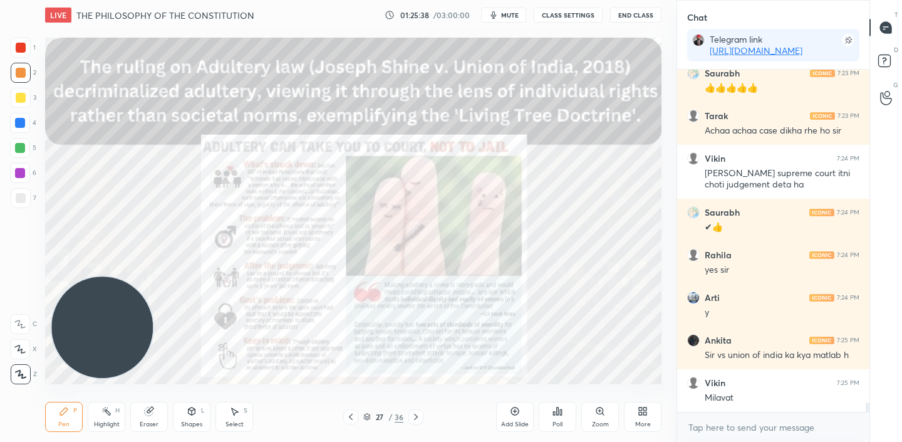
scroll to position [12253, 0]
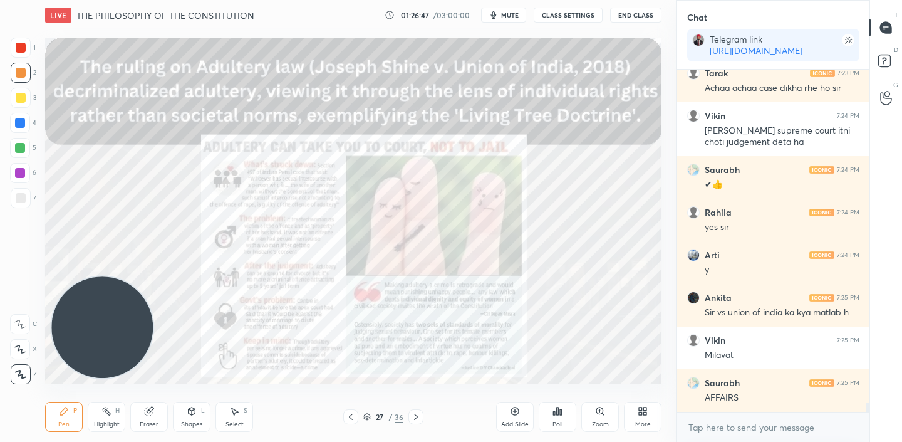
click at [416, 415] on icon at bounding box center [416, 416] width 4 height 6
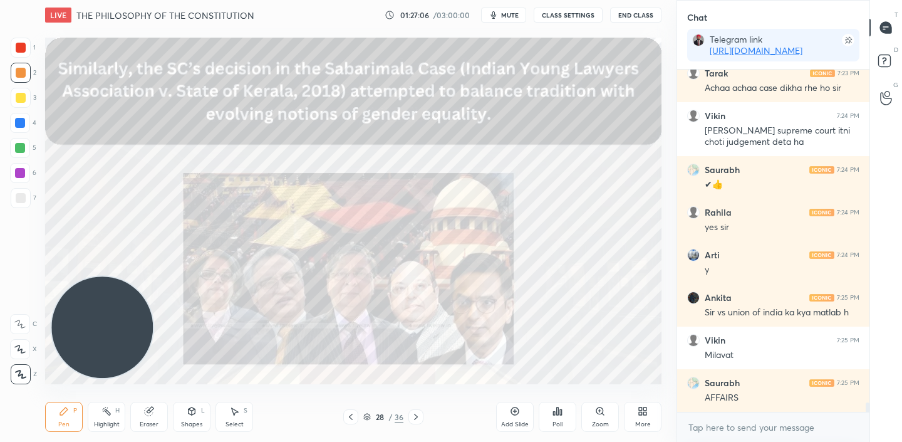
click at [416, 415] on icon at bounding box center [416, 416] width 4 height 6
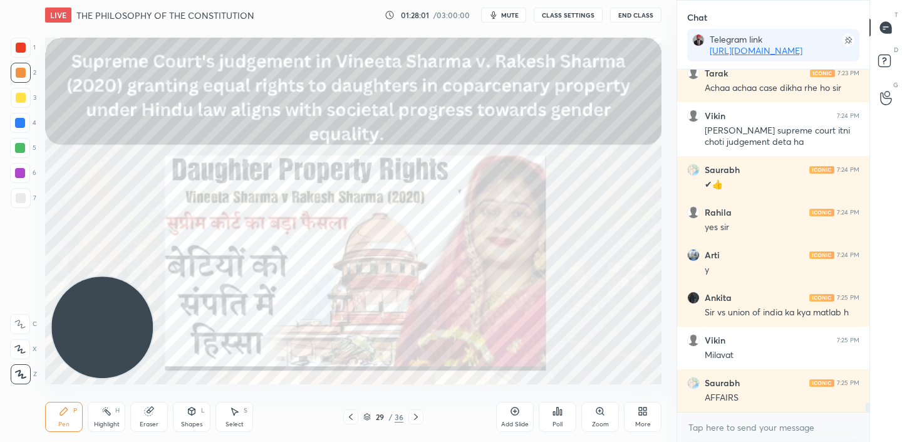
click at [415, 418] on icon at bounding box center [416, 417] width 10 height 10
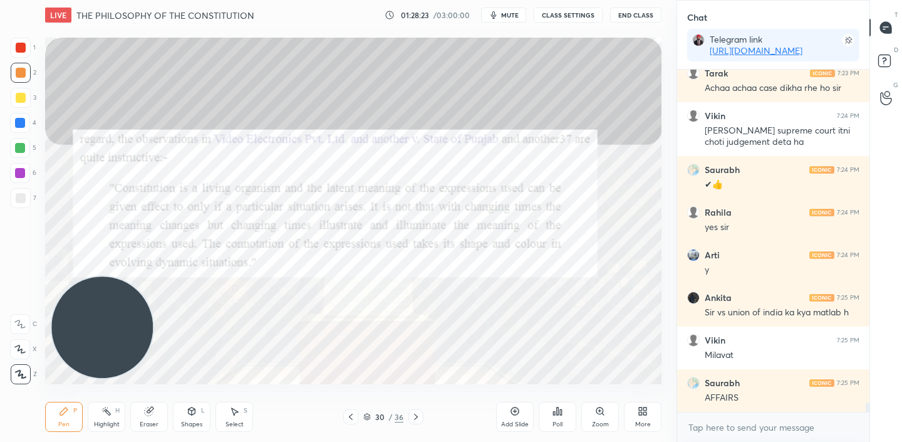
click at [413, 412] on icon at bounding box center [416, 417] width 10 height 10
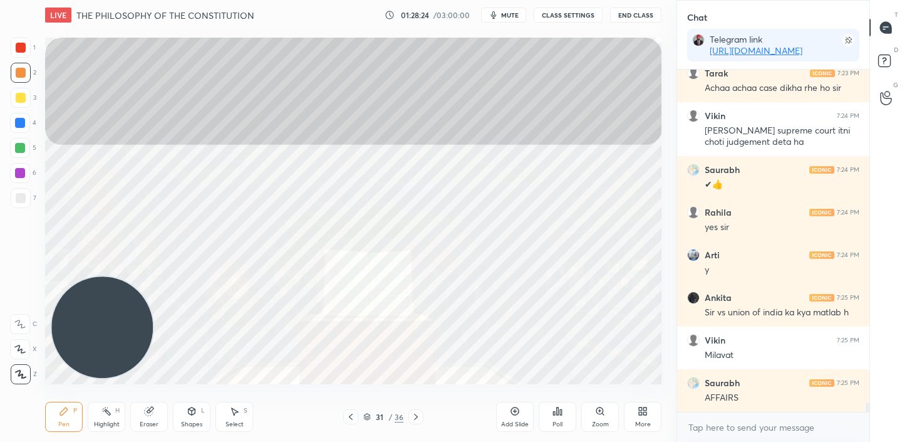
click at [413, 412] on icon at bounding box center [416, 417] width 10 height 10
click at [356, 416] on div at bounding box center [350, 416] width 15 height 15
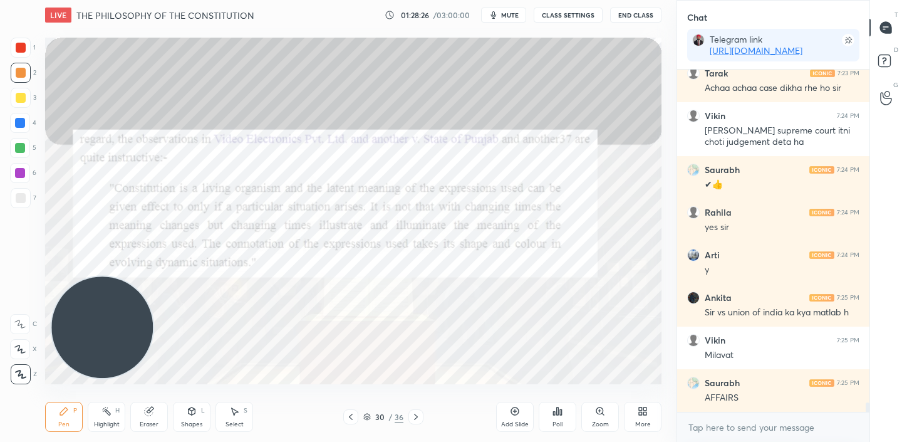
click at [356, 416] on div at bounding box center [350, 416] width 15 height 15
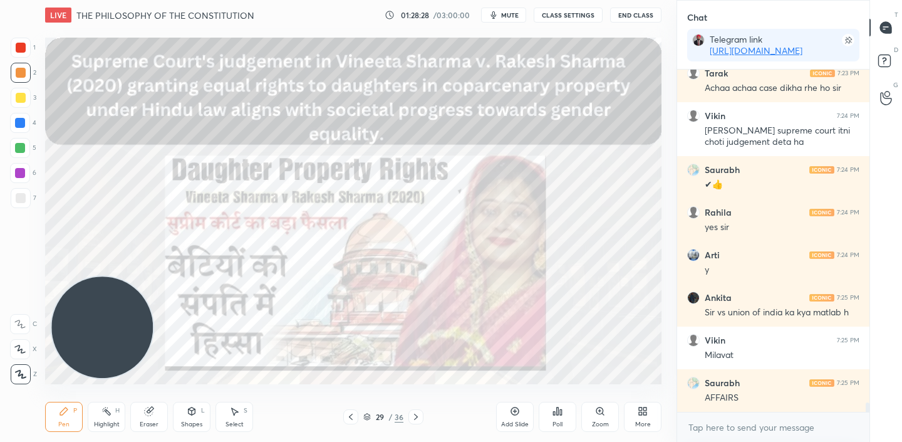
click at [356, 416] on div at bounding box center [350, 416] width 15 height 15
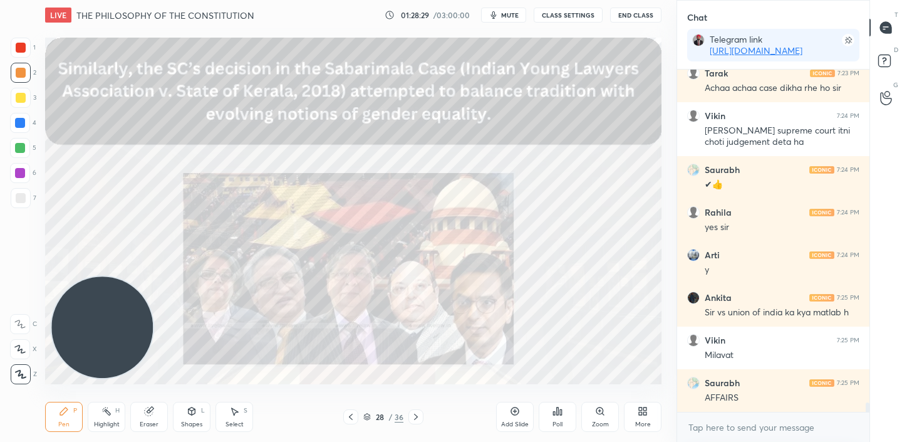
click at [356, 416] on div at bounding box center [350, 416] width 15 height 15
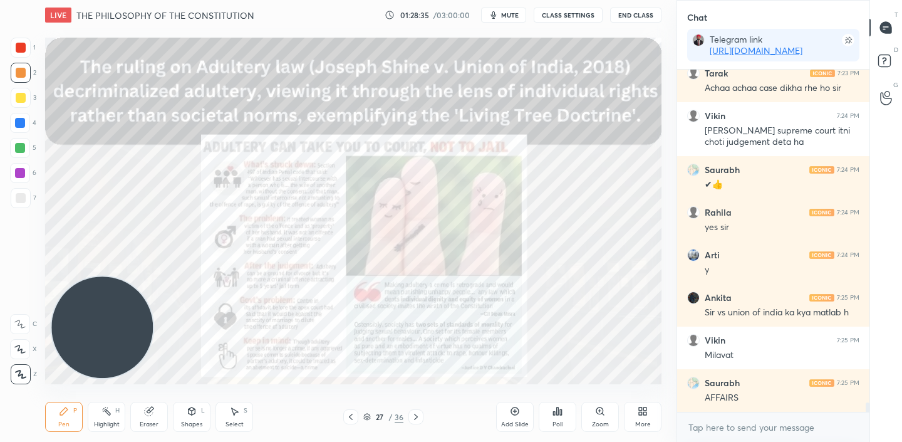
click at [356, 416] on div at bounding box center [350, 416] width 15 height 15
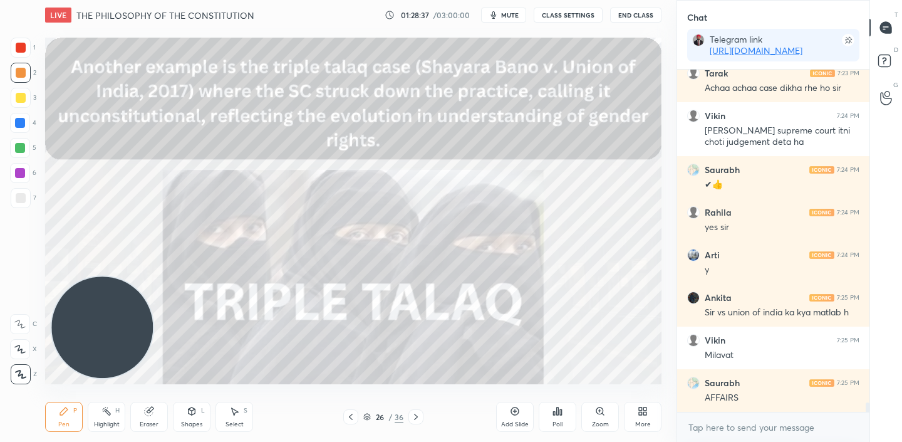
click at [356, 416] on div at bounding box center [350, 416] width 15 height 15
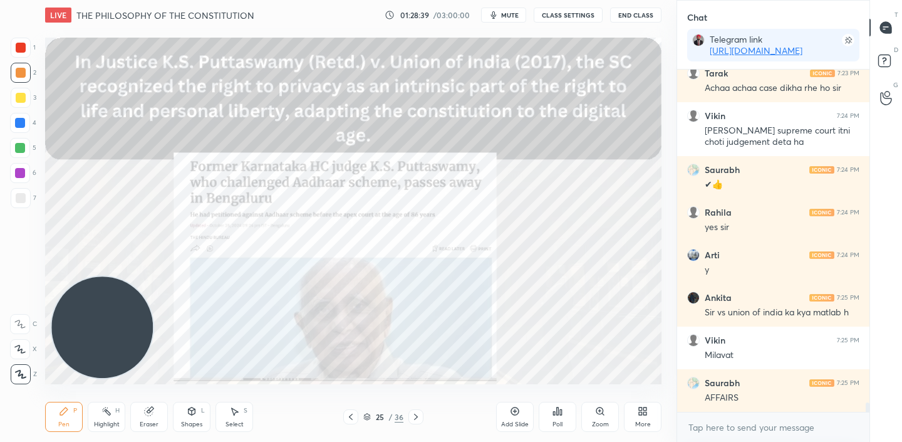
click at [356, 416] on div at bounding box center [350, 416] width 15 height 15
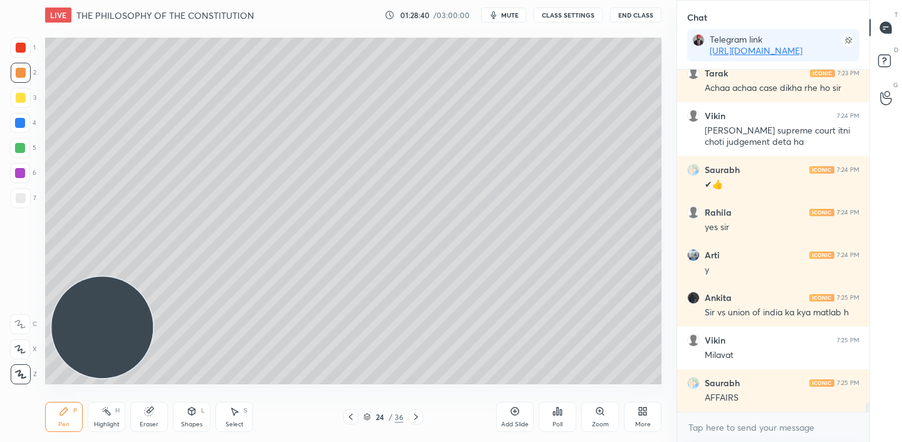
click at [356, 416] on div at bounding box center [350, 416] width 15 height 15
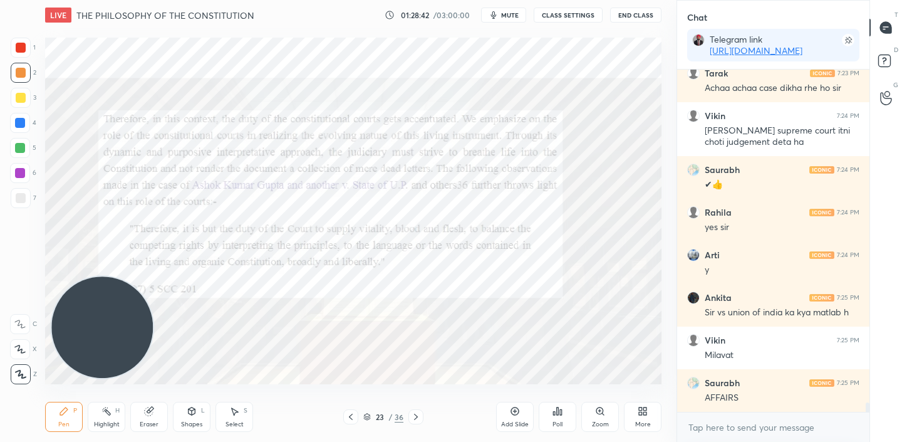
click at [356, 416] on div at bounding box center [350, 416] width 15 height 15
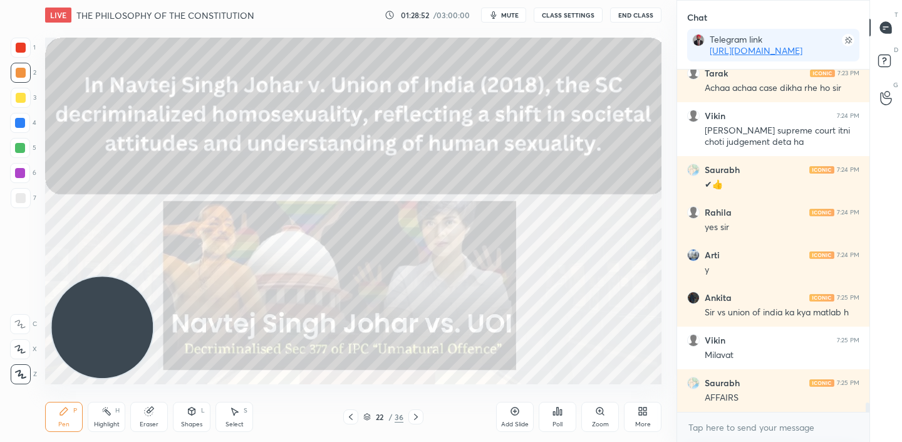
click at [356, 416] on div at bounding box center [350, 416] width 15 height 15
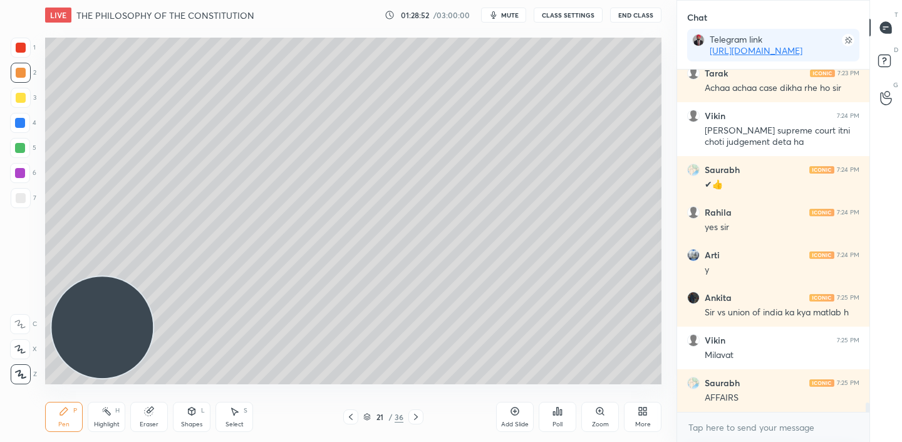
click at [356, 416] on div at bounding box center [350, 416] width 15 height 15
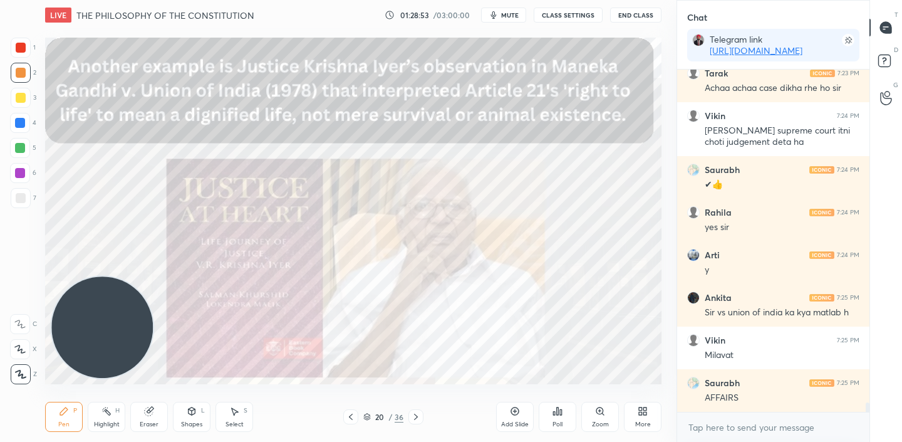
click at [356, 416] on div at bounding box center [350, 416] width 15 height 15
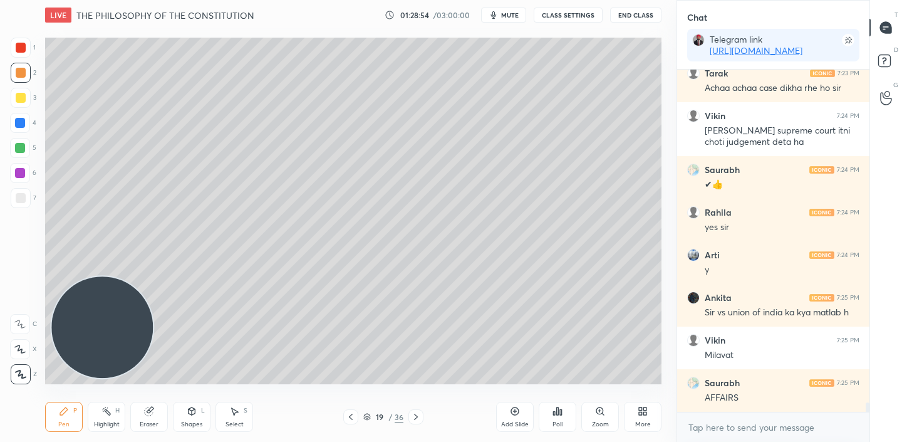
click at [356, 416] on div at bounding box center [350, 416] width 15 height 15
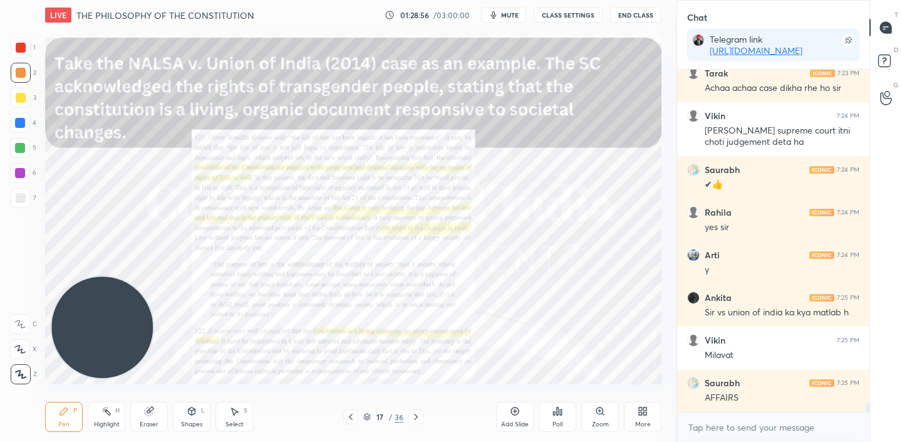
click at [356, 416] on div at bounding box center [350, 416] width 15 height 15
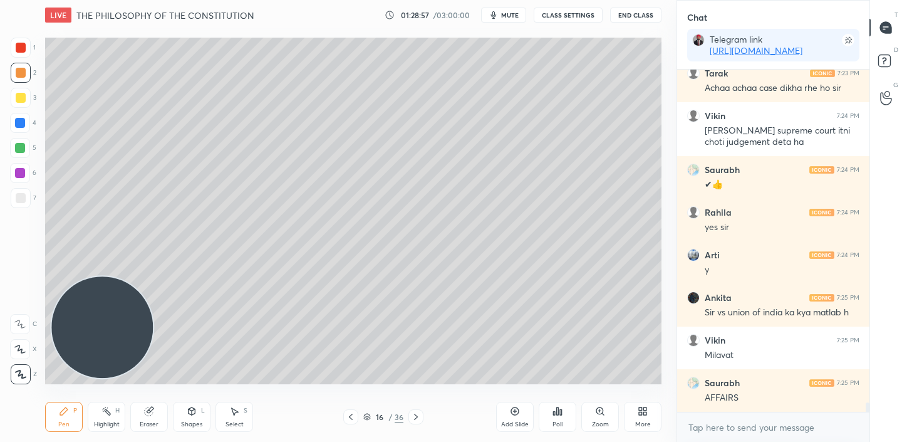
click at [356, 416] on div at bounding box center [350, 416] width 15 height 15
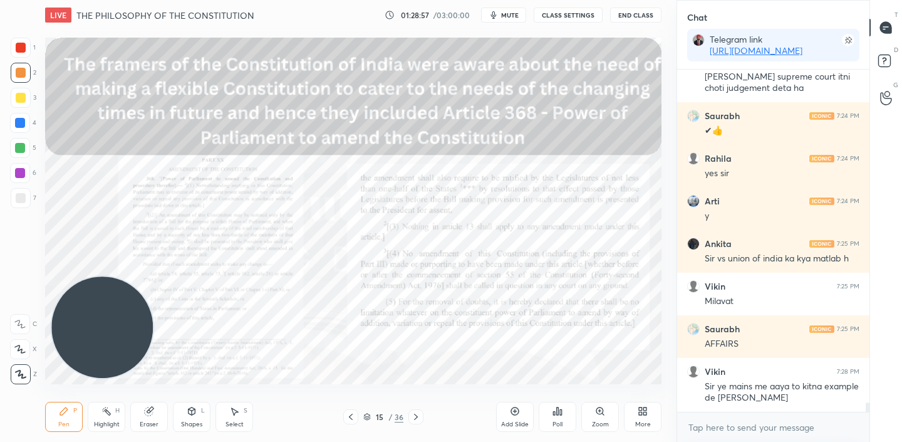
click at [356, 416] on div at bounding box center [350, 416] width 15 height 15
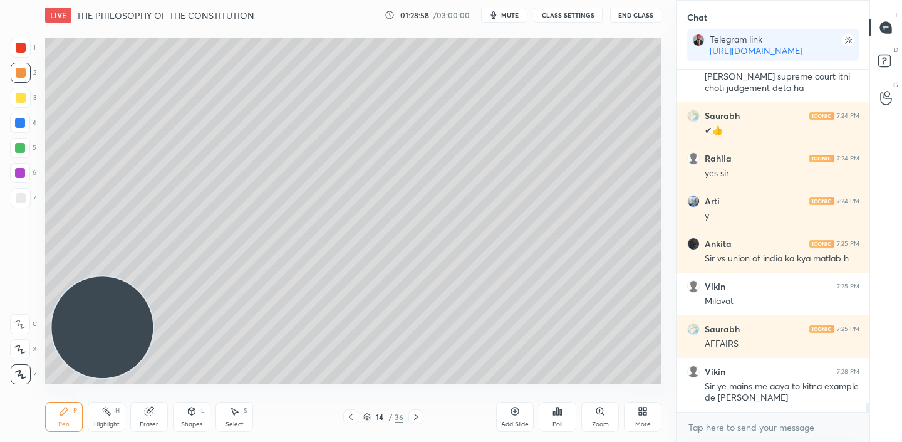
scroll to position [12350, 0]
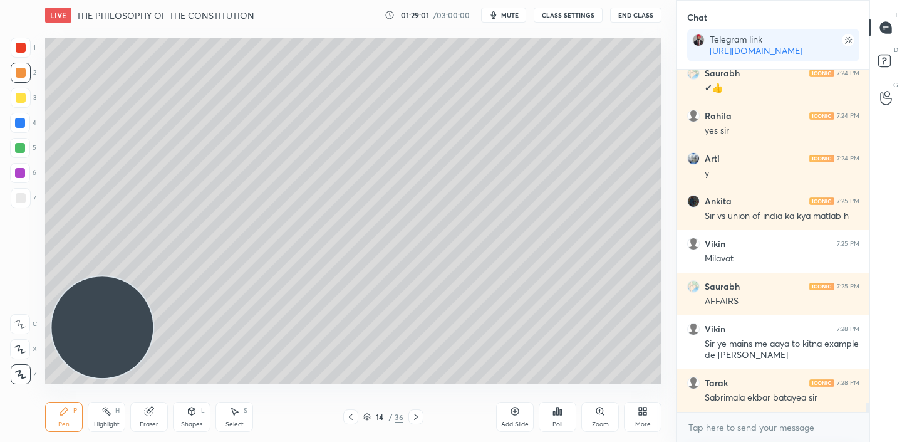
click at [356, 416] on div at bounding box center [350, 416] width 15 height 15
click at [410, 419] on div at bounding box center [415, 416] width 15 height 15
click at [355, 415] on icon at bounding box center [351, 417] width 10 height 10
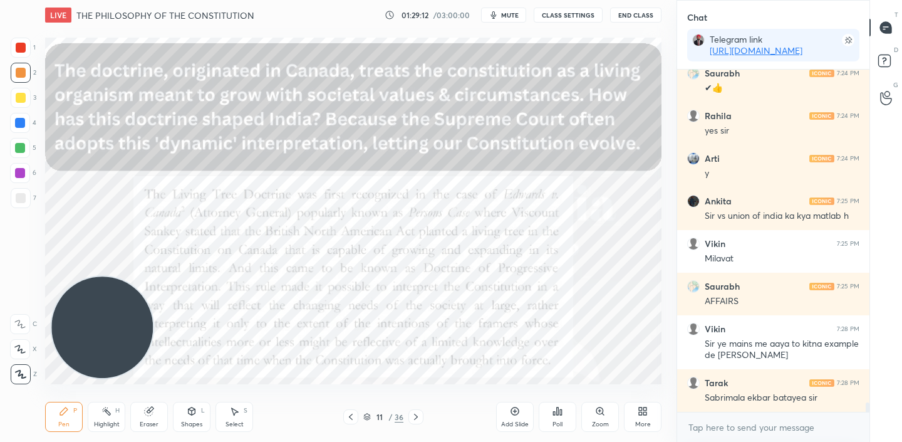
click at [355, 415] on icon at bounding box center [351, 417] width 10 height 10
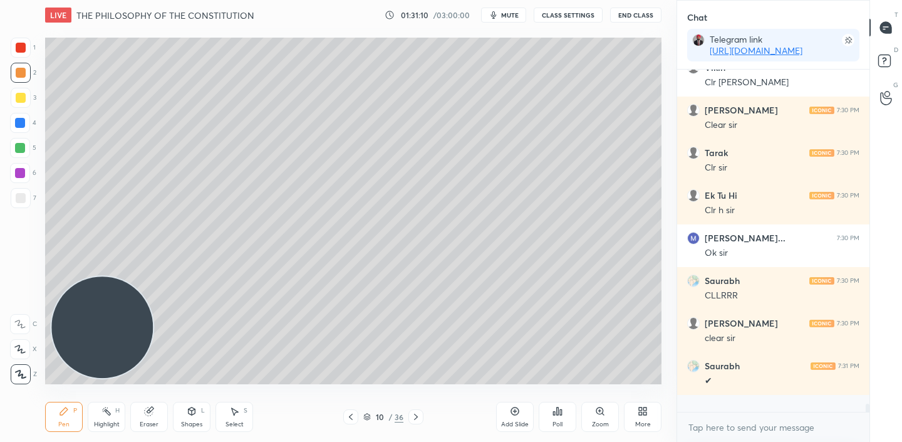
scroll to position [12915, 0]
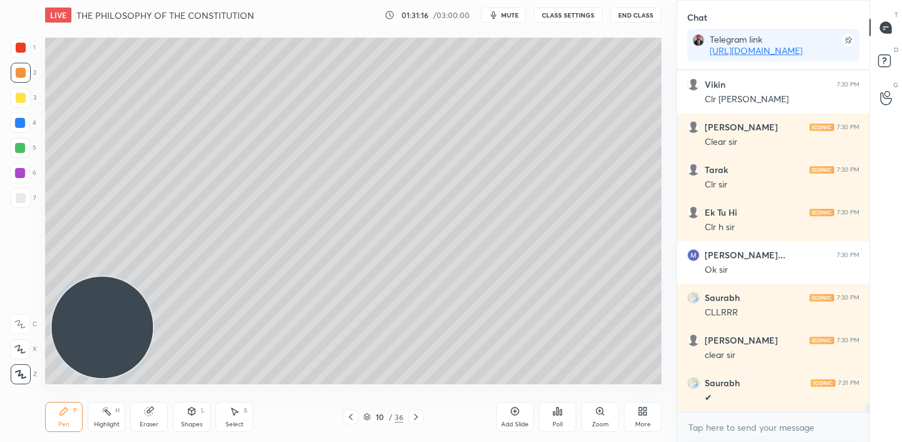
click at [410, 421] on div at bounding box center [415, 416] width 15 height 15
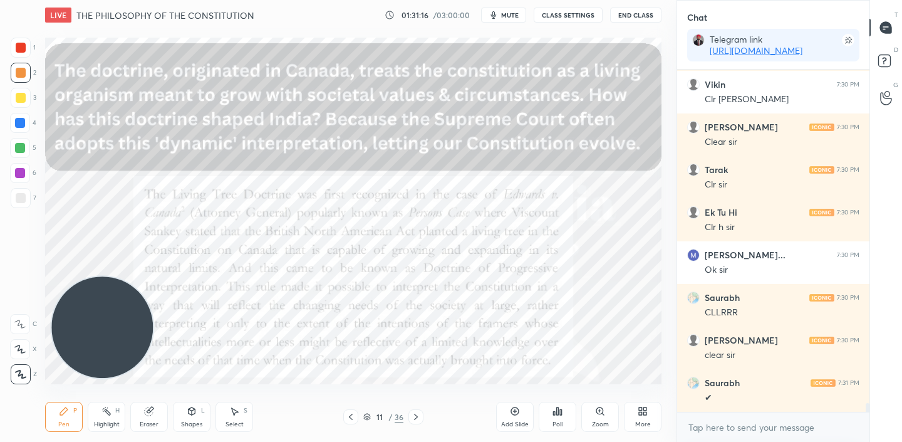
click at [410, 421] on div at bounding box center [415, 416] width 15 height 15
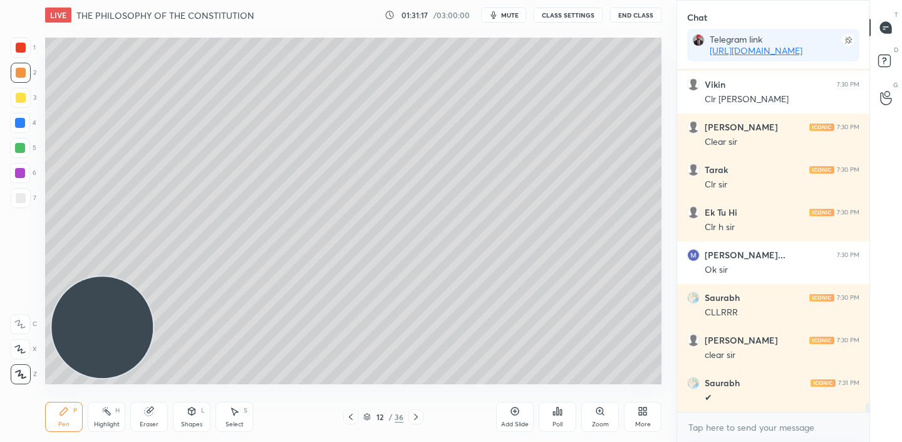
click at [410, 421] on div at bounding box center [415, 416] width 15 height 15
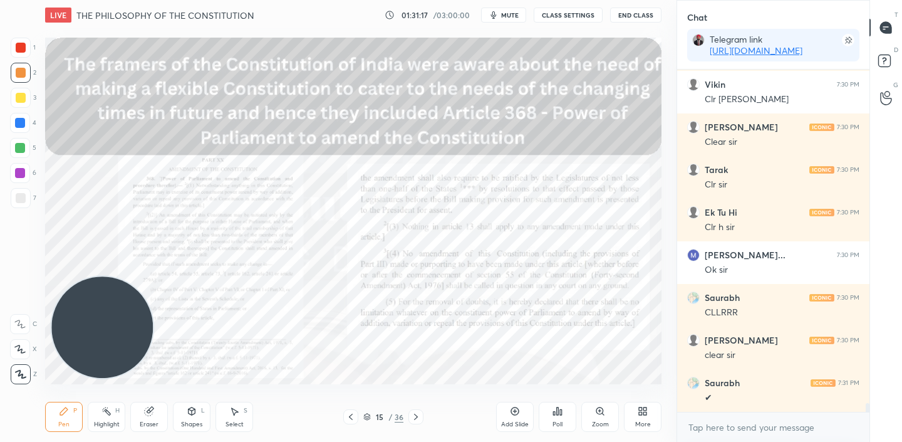
click at [410, 421] on div at bounding box center [415, 416] width 15 height 15
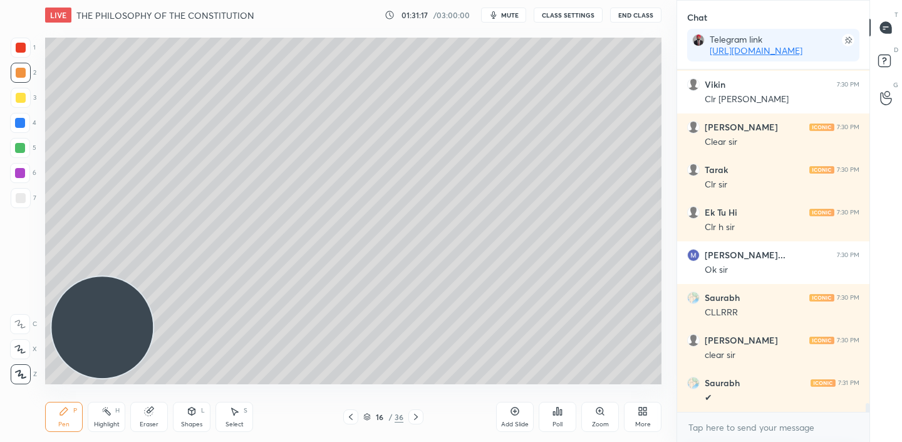
click at [410, 421] on div at bounding box center [415, 416] width 15 height 15
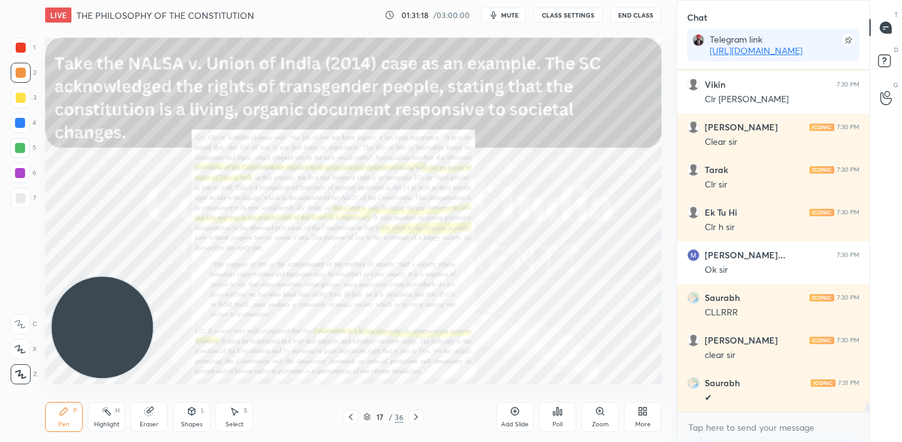
click at [410, 421] on div at bounding box center [415, 416] width 15 height 15
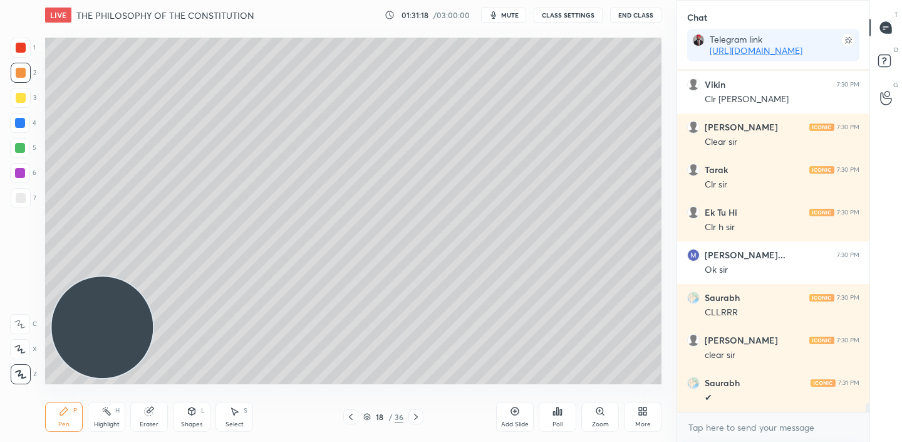
click at [410, 421] on div at bounding box center [415, 416] width 15 height 15
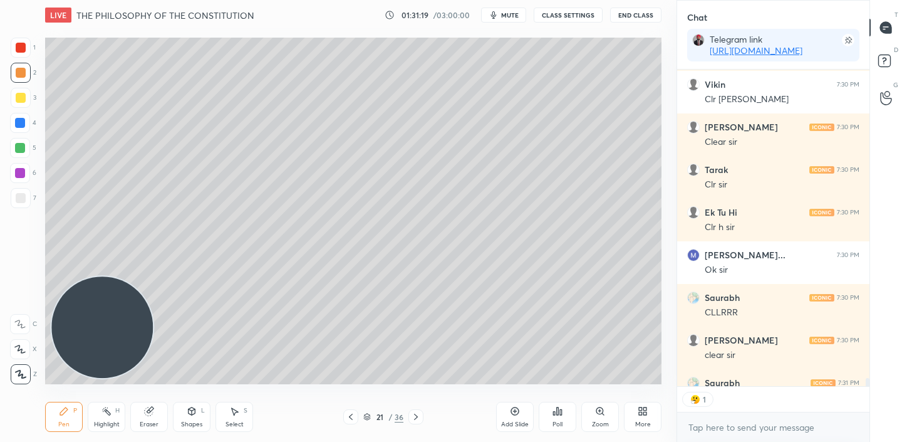
click at [410, 421] on div at bounding box center [415, 416] width 15 height 15
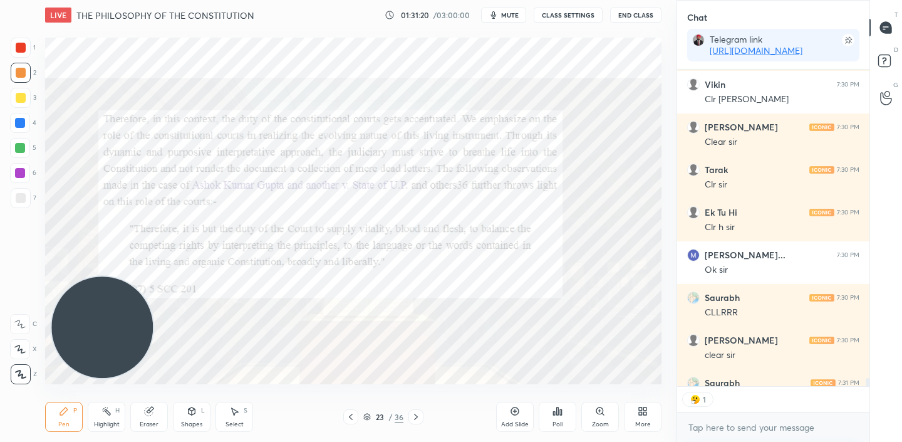
click at [410, 421] on div at bounding box center [415, 416] width 15 height 15
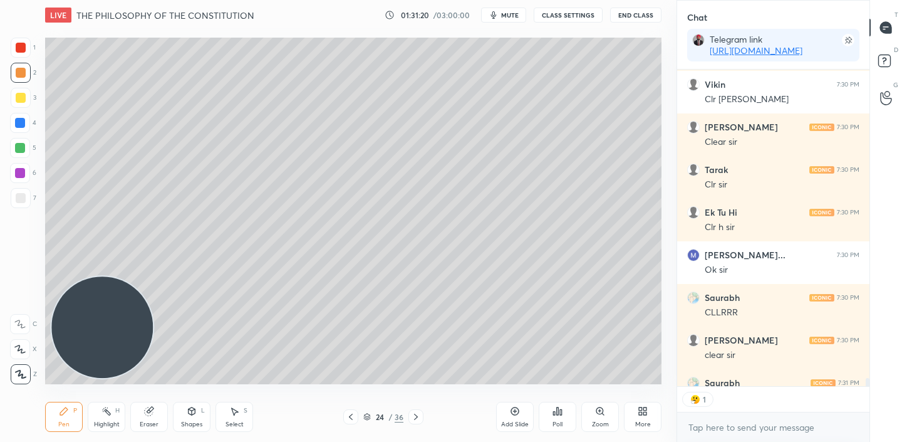
click at [410, 421] on div at bounding box center [415, 416] width 15 height 15
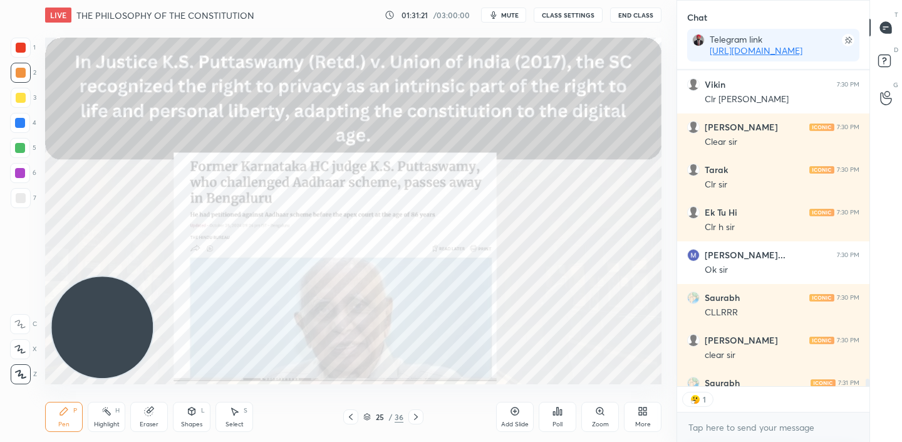
scroll to position [12984, 0]
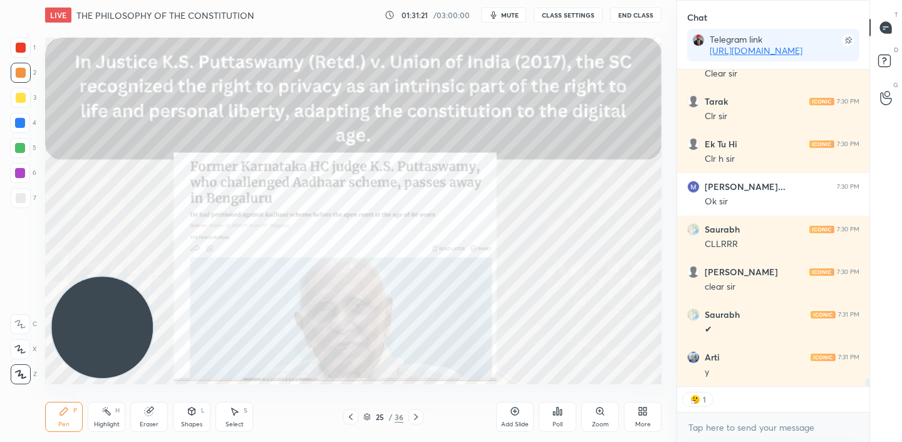
click at [410, 421] on div at bounding box center [415, 416] width 15 height 15
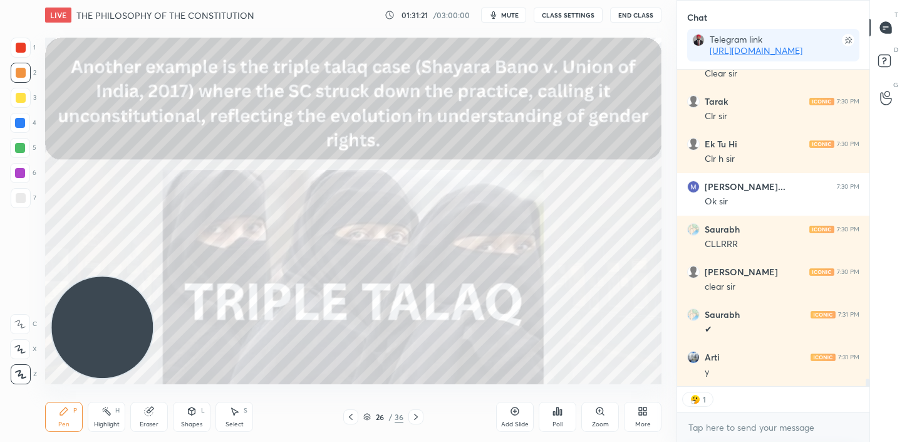
click at [410, 421] on div at bounding box center [415, 416] width 15 height 15
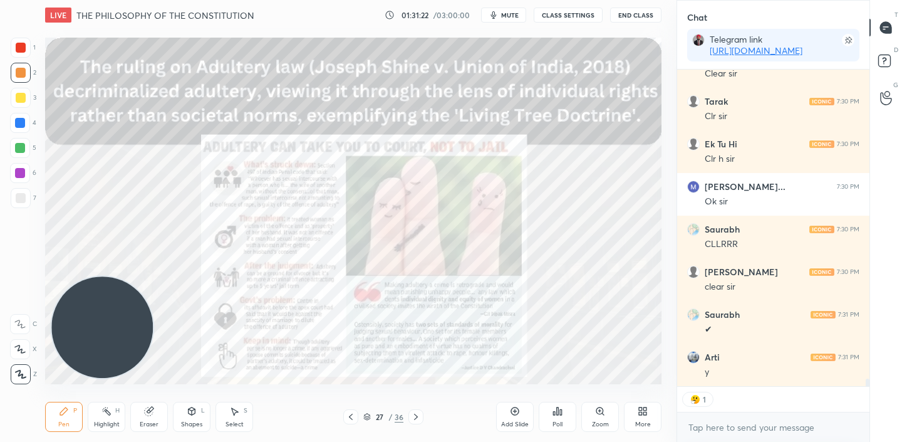
click at [410, 421] on div at bounding box center [415, 416] width 15 height 15
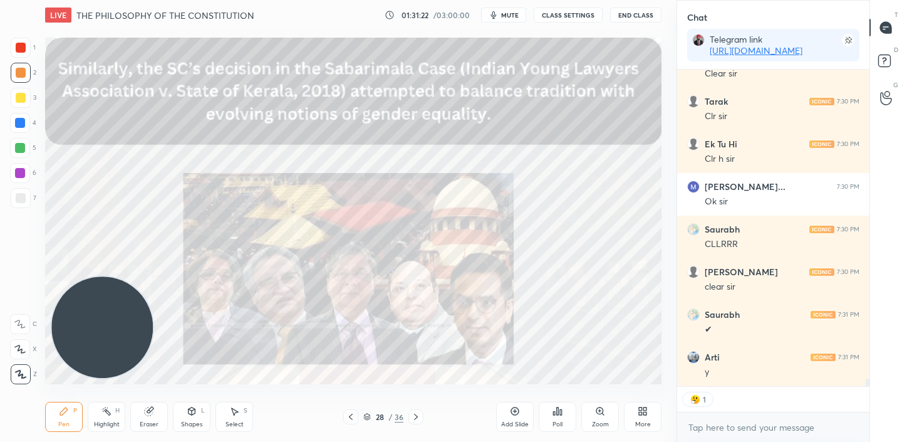
click at [410, 421] on div at bounding box center [415, 416] width 15 height 15
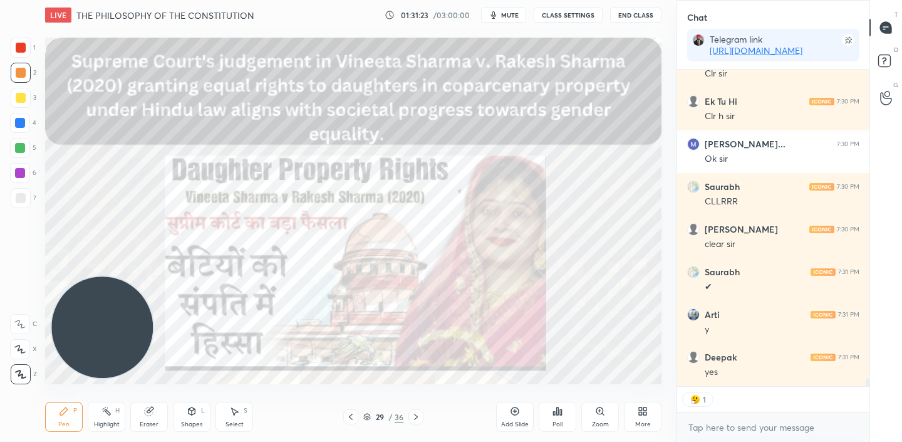
click at [410, 421] on div at bounding box center [415, 416] width 15 height 15
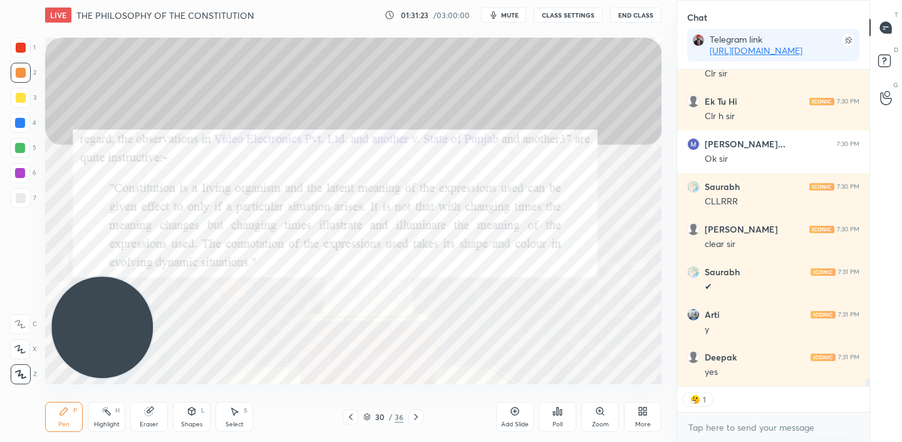
click at [410, 421] on div at bounding box center [415, 416] width 15 height 15
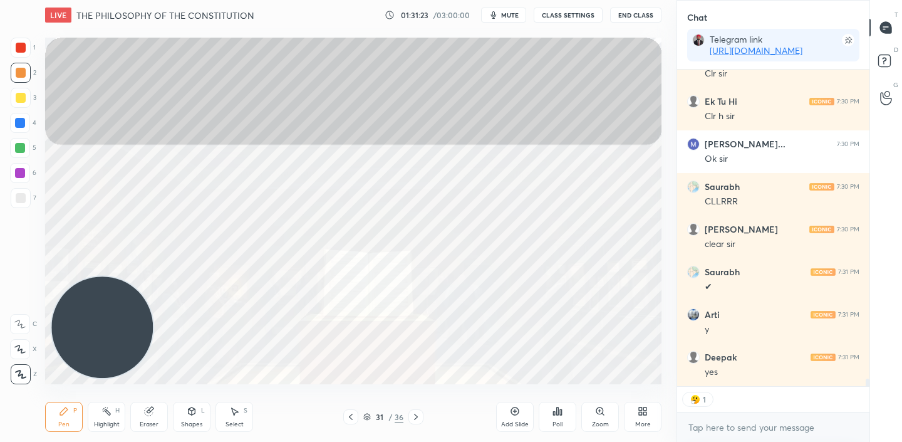
click at [411, 421] on icon at bounding box center [416, 417] width 10 height 10
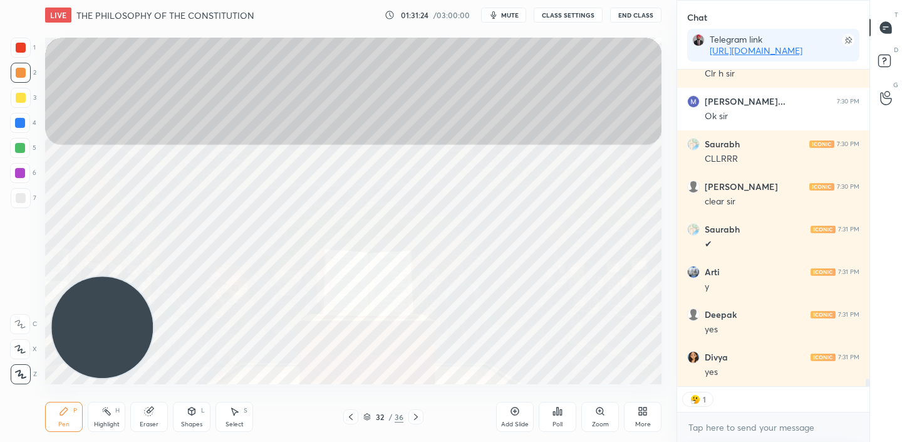
click at [409, 415] on div at bounding box center [415, 416] width 15 height 15
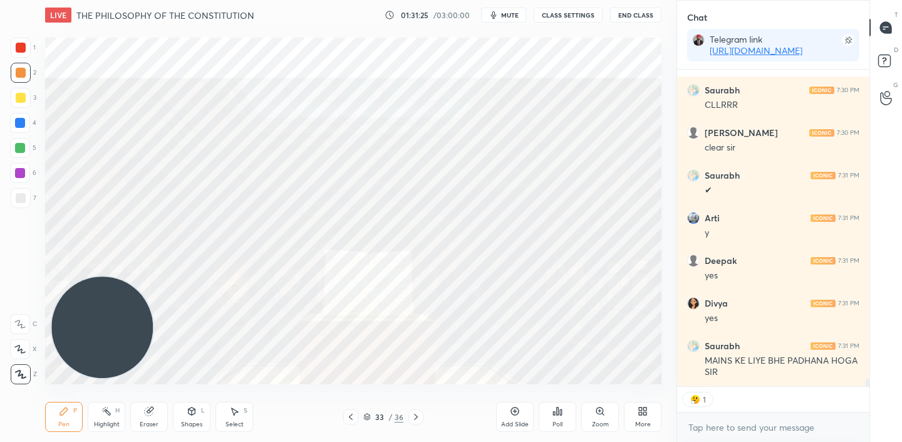
click at [409, 415] on div at bounding box center [415, 416] width 15 height 15
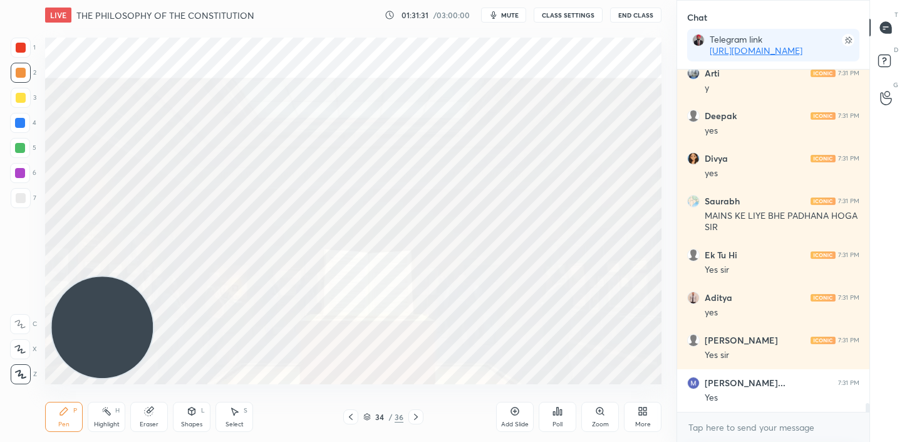
scroll to position [13310, 0]
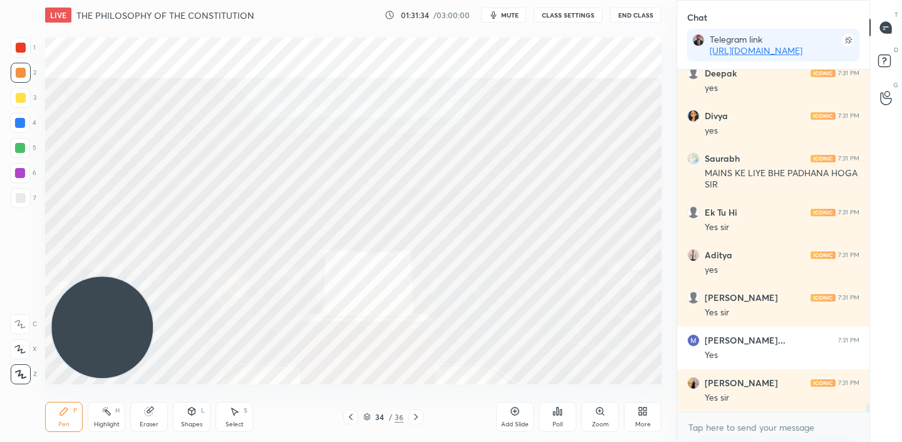
click at [409, 415] on div at bounding box center [415, 416] width 15 height 15
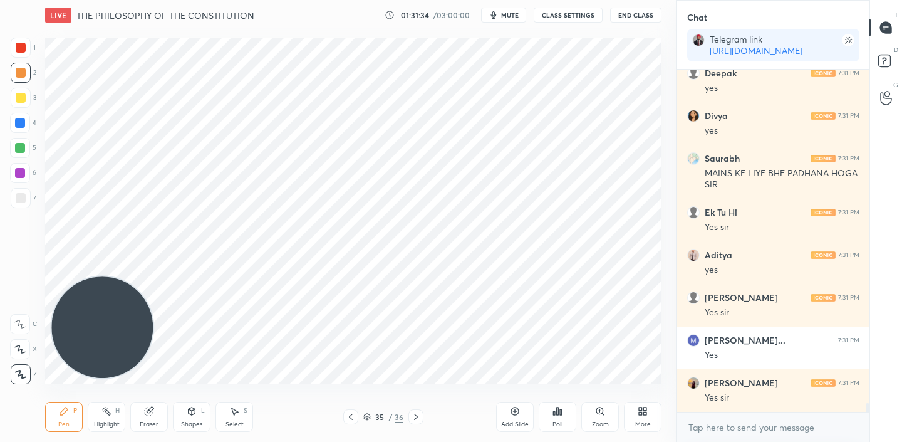
click at [409, 415] on div at bounding box center [415, 416] width 15 height 15
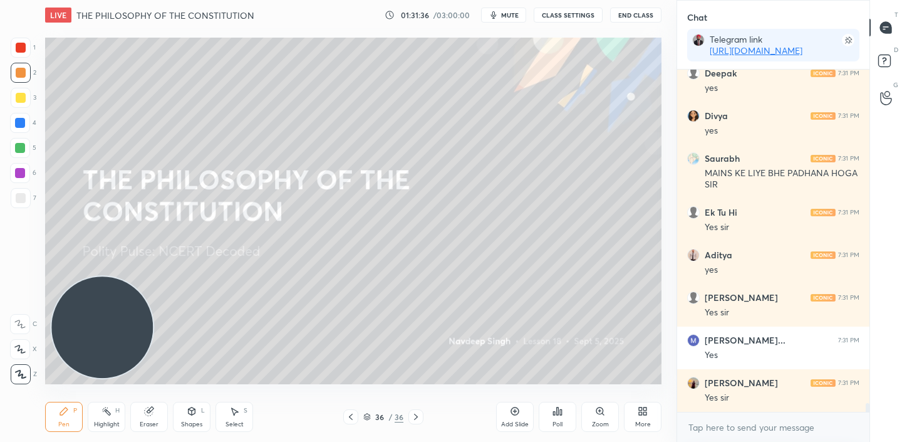
click at [348, 416] on icon at bounding box center [351, 417] width 10 height 10
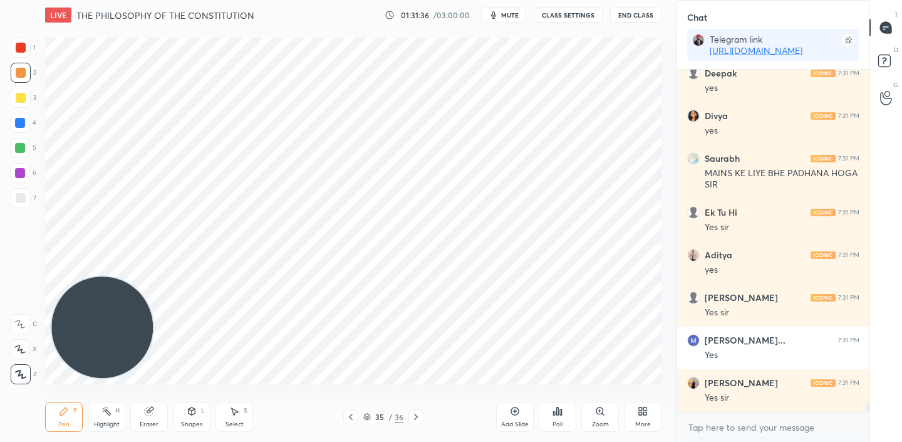
click at [348, 416] on icon at bounding box center [351, 417] width 10 height 10
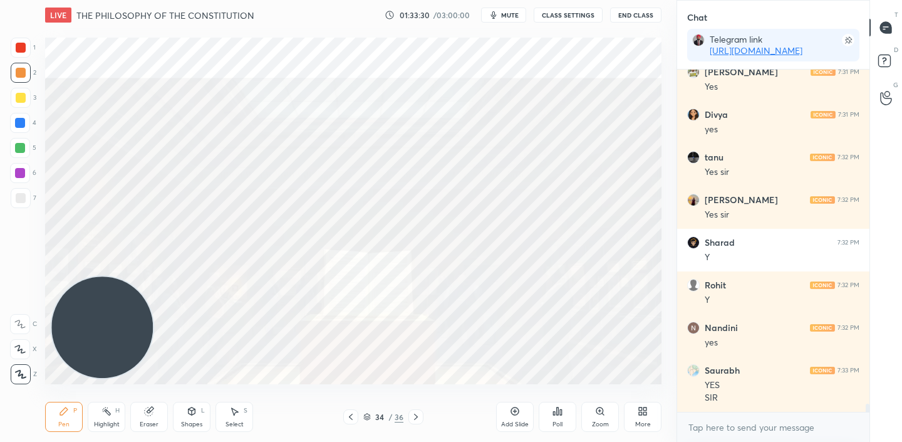
scroll to position [14047, 0]
click at [417, 415] on icon at bounding box center [416, 417] width 10 height 10
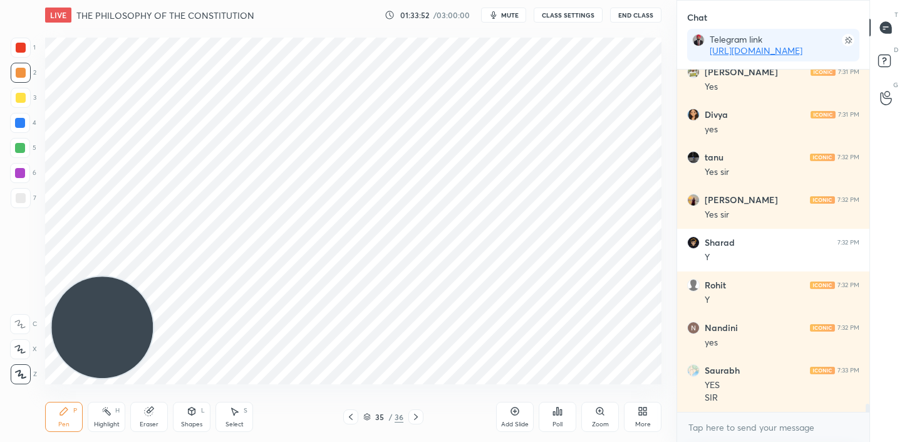
click at [417, 415] on icon at bounding box center [416, 417] width 10 height 10
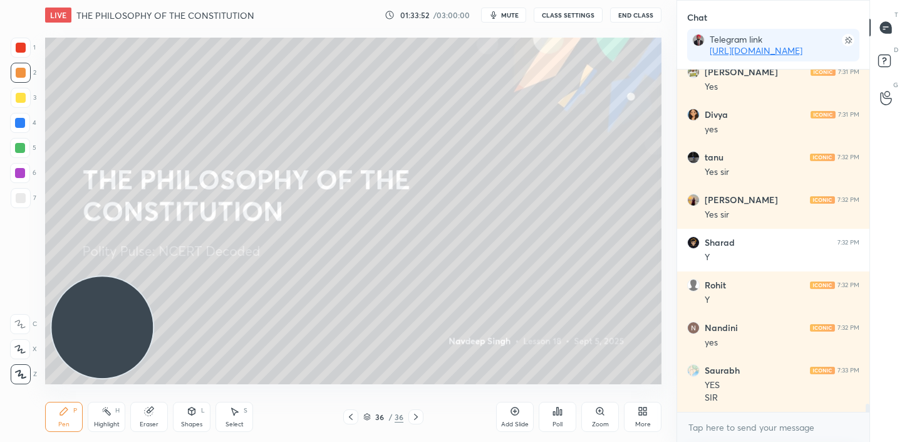
click at [417, 415] on icon at bounding box center [416, 417] width 10 height 10
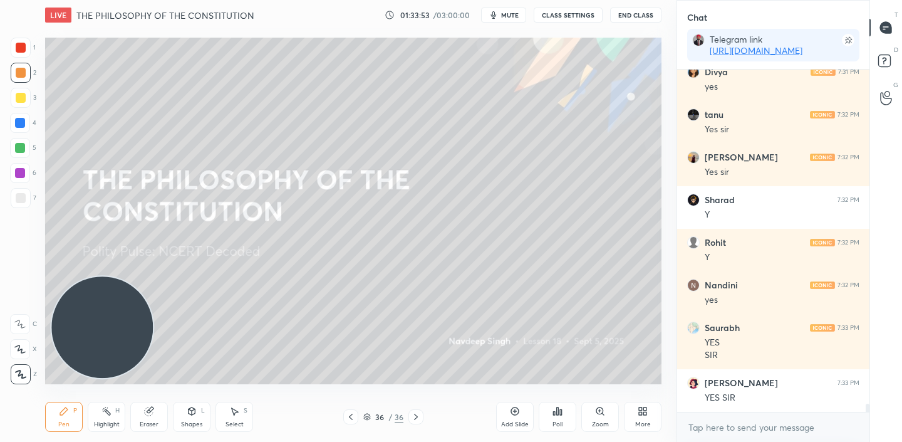
click at [519, 407] on icon at bounding box center [515, 411] width 10 height 10
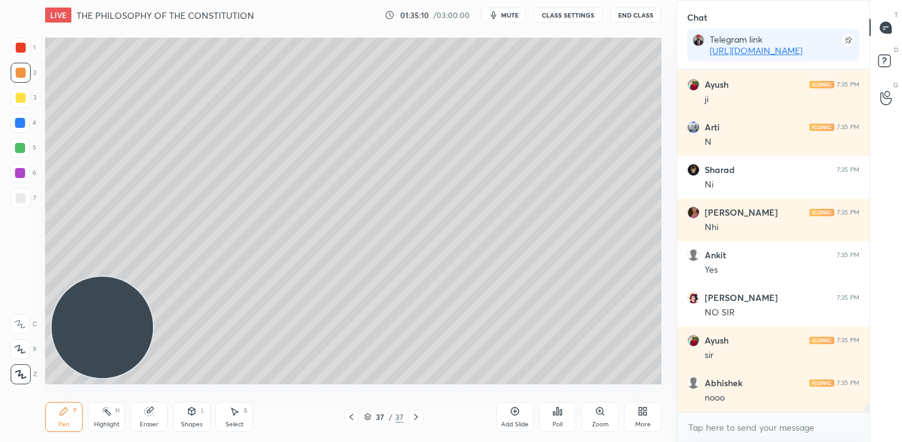
scroll to position [15793, 0]
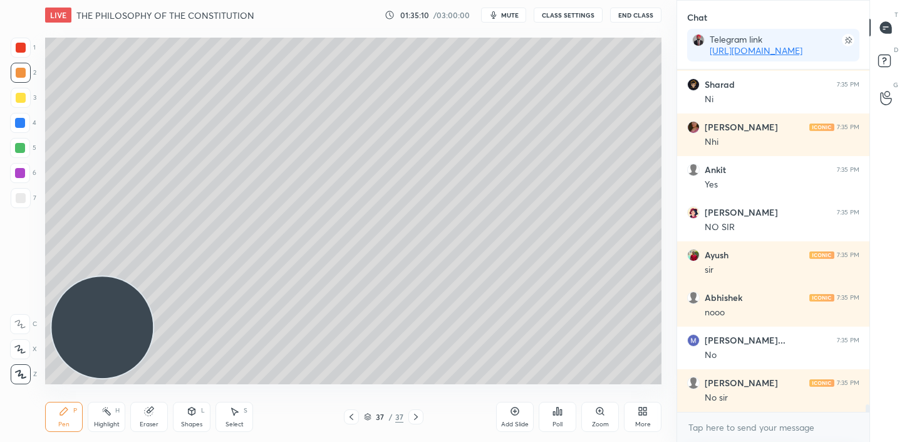
click at [559, 413] on icon at bounding box center [557, 411] width 10 height 10
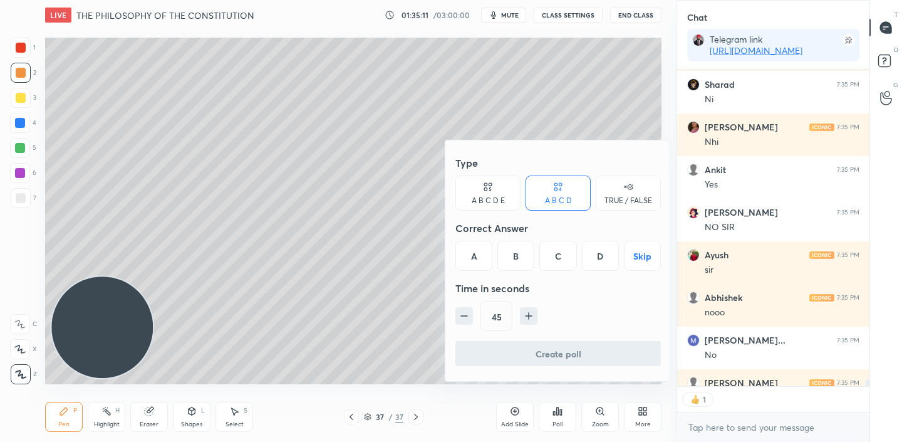
scroll to position [15861, 0]
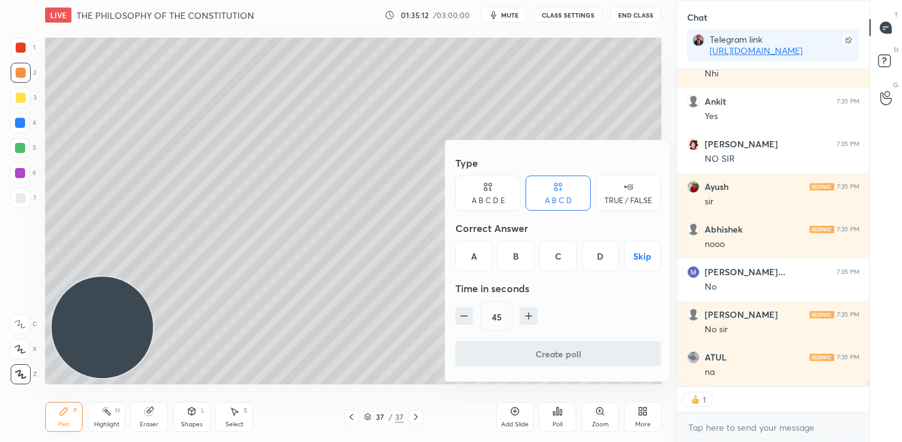
click at [625, 180] on icon at bounding box center [628, 186] width 10 height 13
click at [619, 255] on button "Skip" at bounding box center [628, 256] width 65 height 30
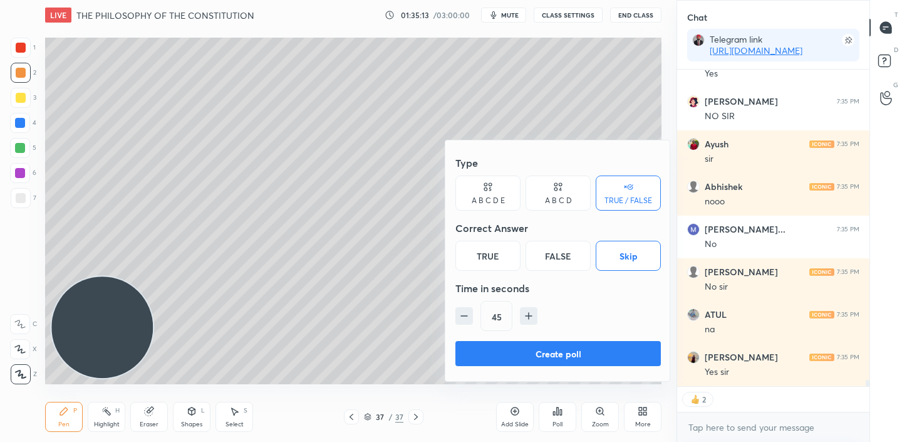
type textarea "x"
click at [462, 318] on icon "button" at bounding box center [464, 315] width 13 height 13
type input "15"
click at [524, 350] on button "Create poll" at bounding box center [557, 353] width 205 height 25
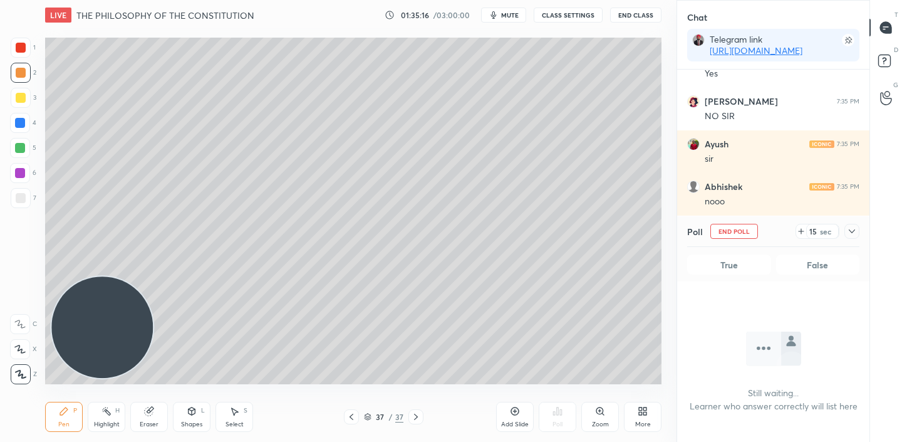
scroll to position [4, 4]
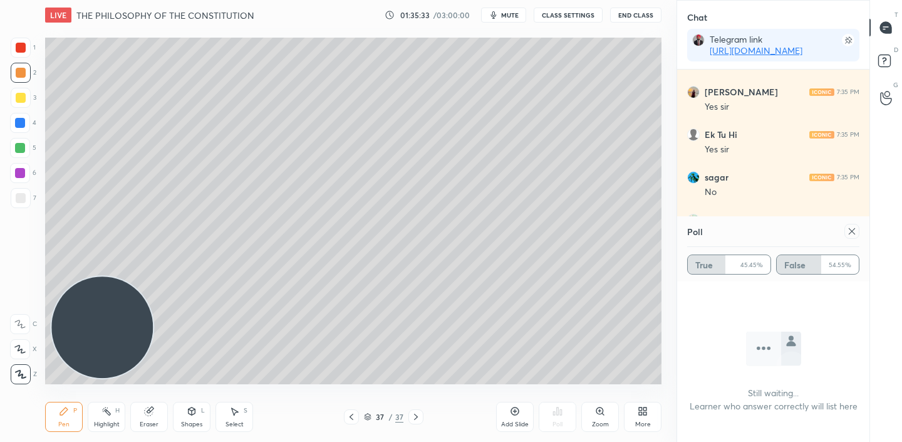
click at [851, 234] on icon at bounding box center [852, 231] width 10 height 10
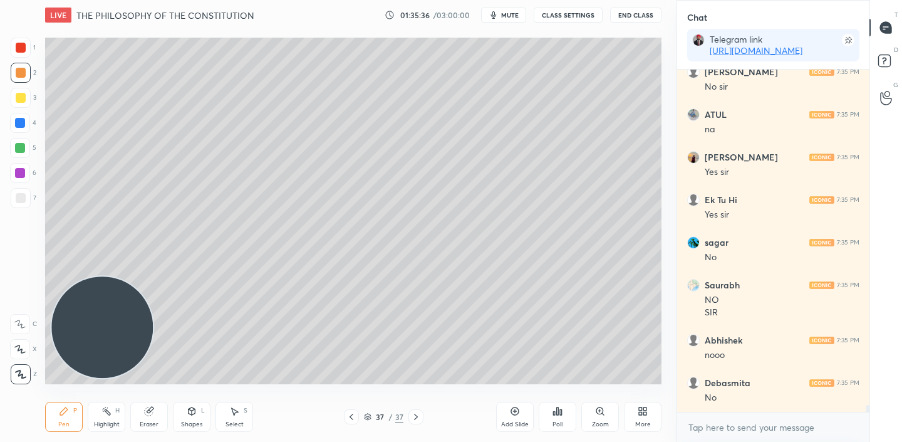
click at [512, 410] on icon at bounding box center [515, 411] width 10 height 10
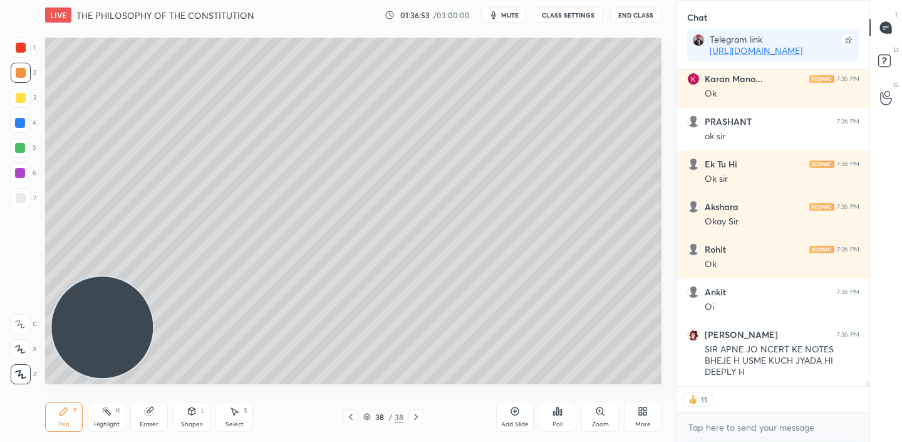
scroll to position [17302, 0]
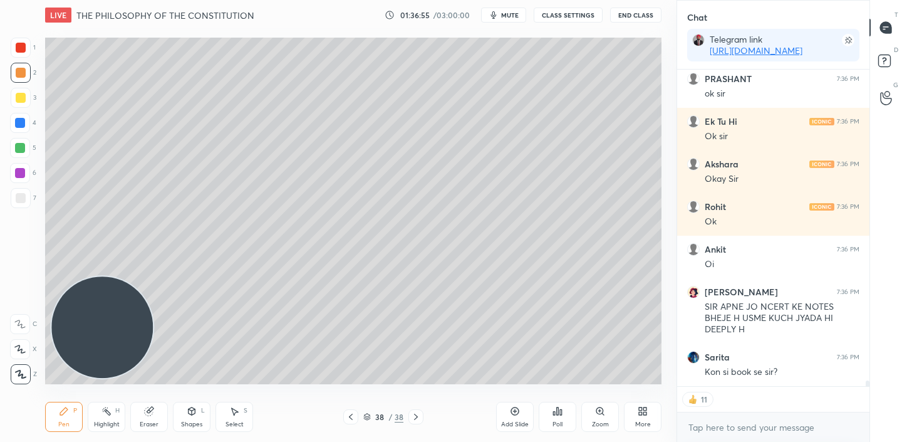
click at [640, 421] on div "More" at bounding box center [643, 424] width 16 height 6
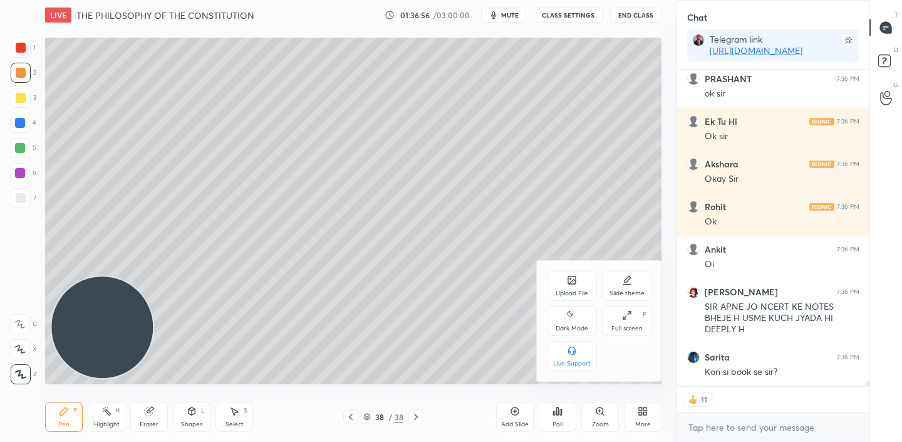
click at [581, 290] on div "Upload File" at bounding box center [572, 293] width 33 height 6
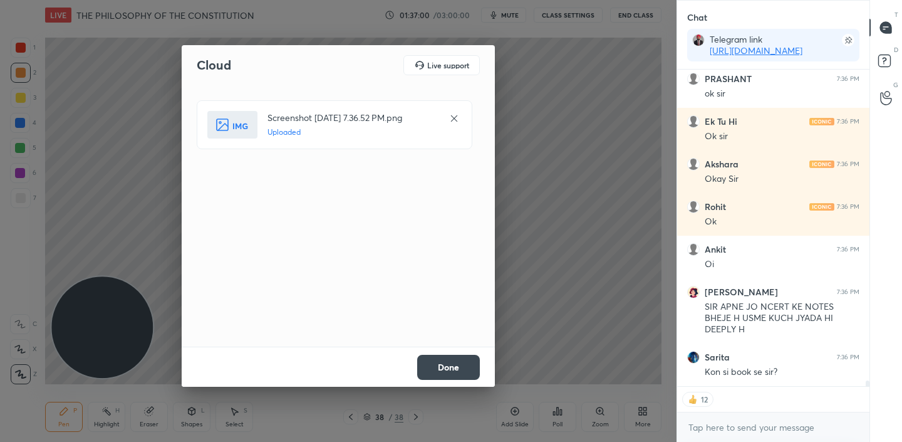
click at [447, 366] on button "Done" at bounding box center [448, 367] width 63 height 25
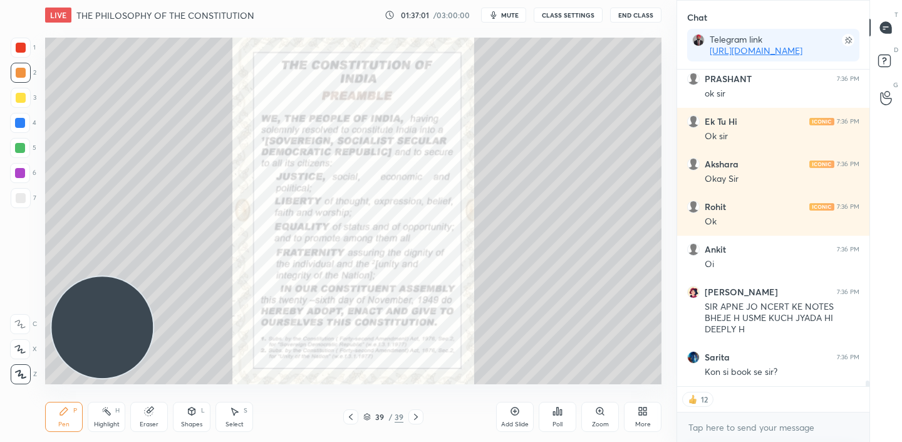
click at [512, 16] on span "mute" at bounding box center [510, 15] width 18 height 9
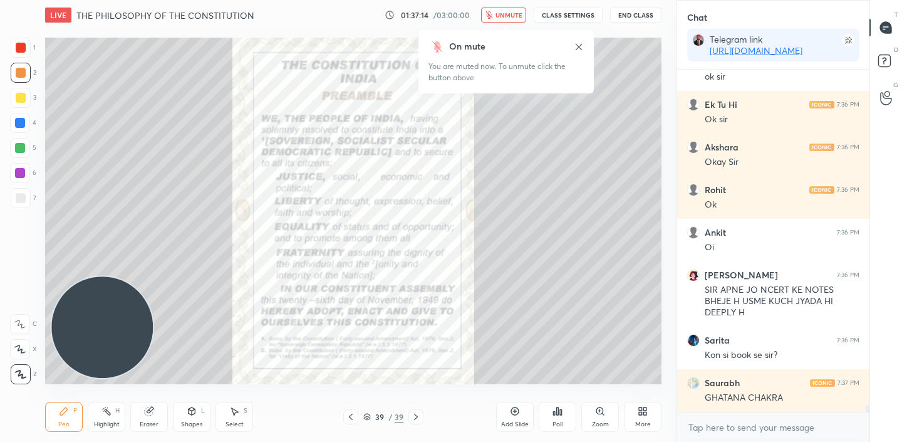
scroll to position [17365, 0]
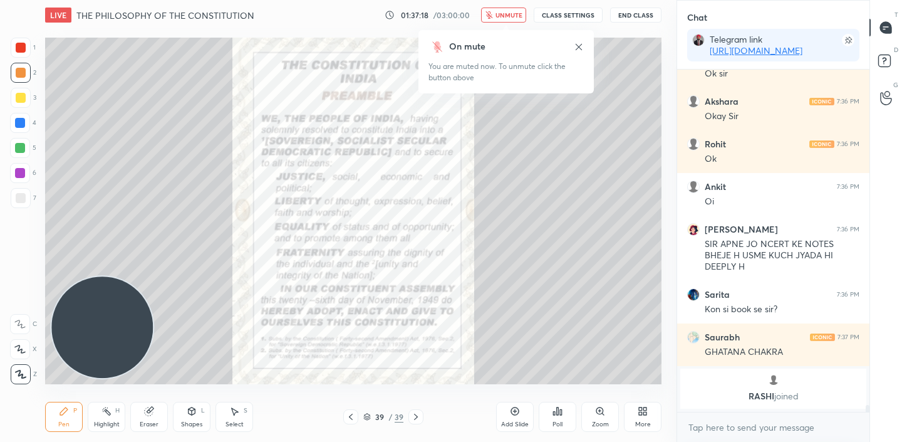
click at [512, 16] on span "unmute" at bounding box center [508, 15] width 27 height 9
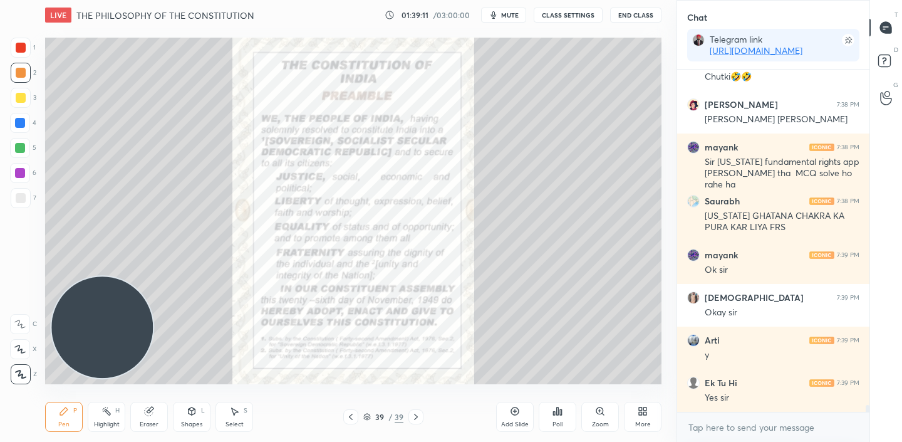
scroll to position [16873, 0]
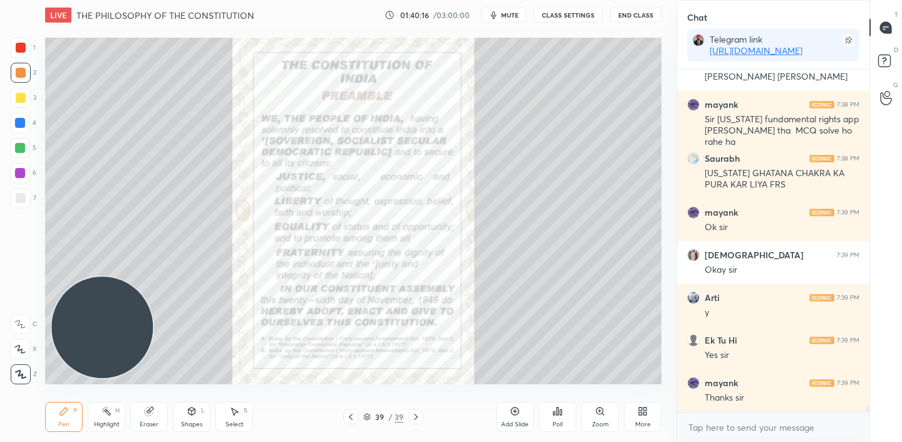
click at [515, 409] on icon at bounding box center [515, 411] width 4 height 4
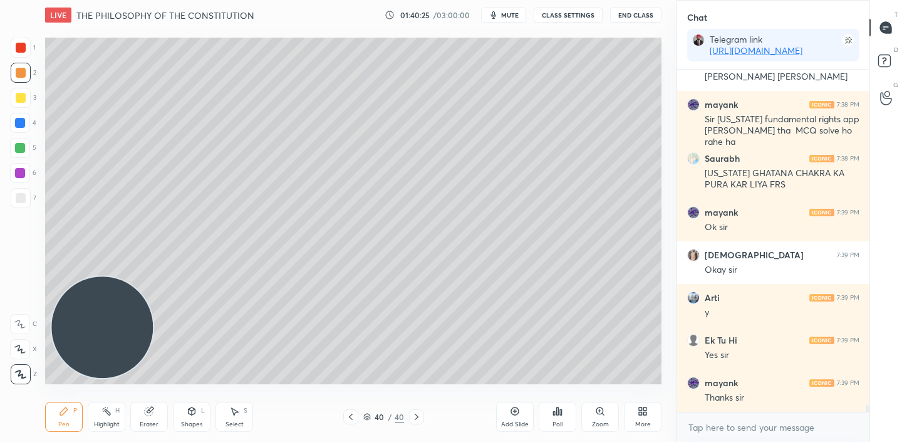
click at [356, 417] on div at bounding box center [350, 416] width 15 height 15
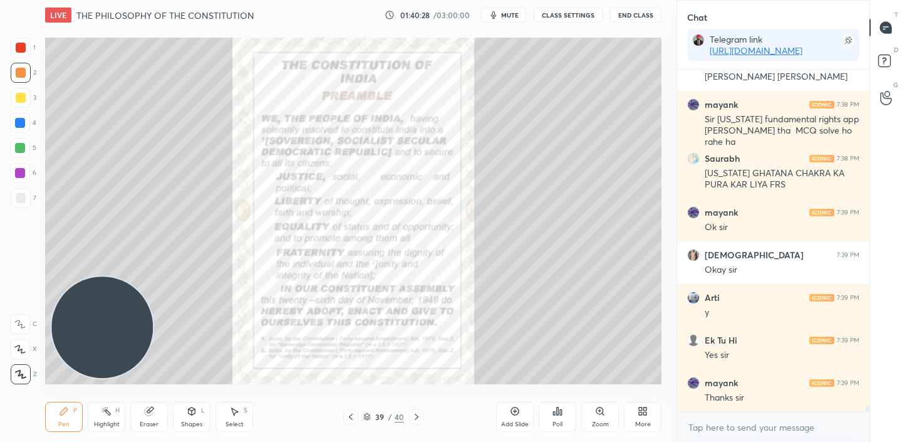
click at [418, 415] on icon at bounding box center [417, 417] width 10 height 10
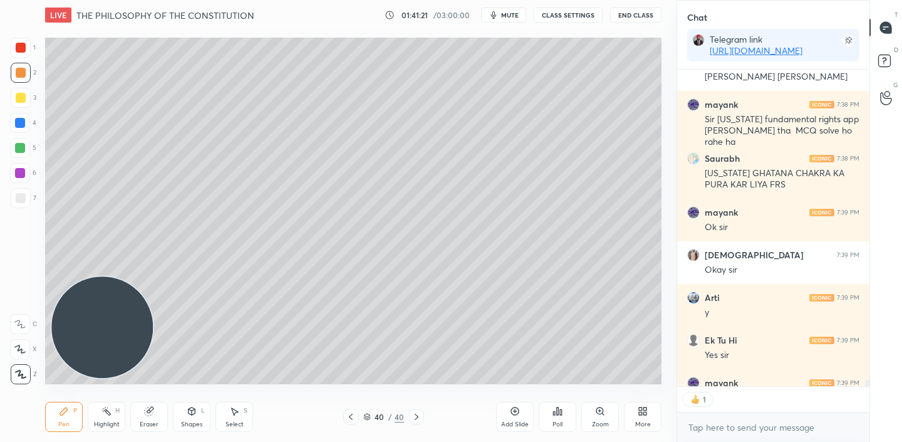
scroll to position [4, 4]
click at [19, 199] on div at bounding box center [21, 198] width 10 height 10
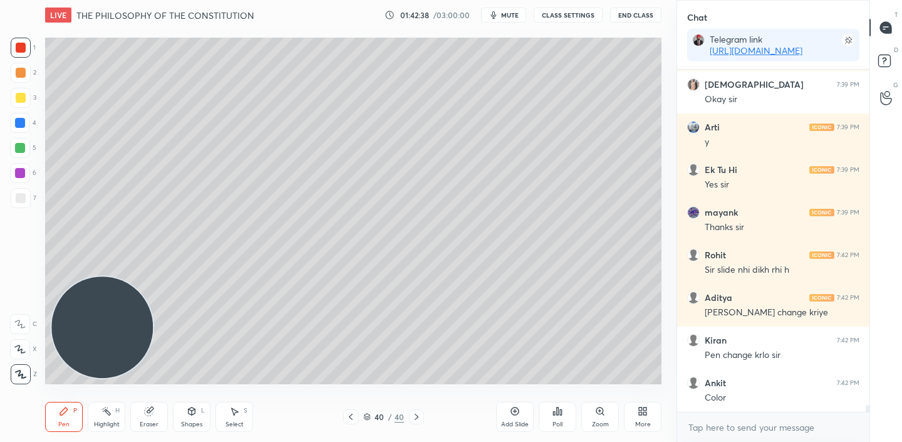
scroll to position [17086, 0]
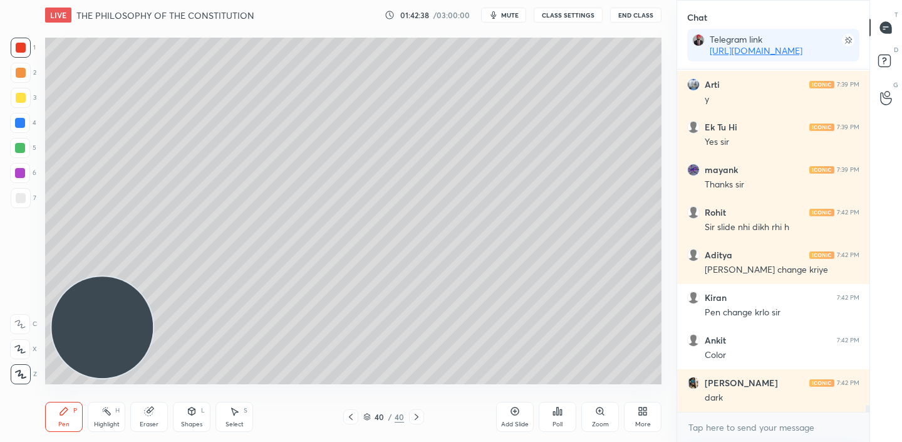
click at [510, 412] on icon at bounding box center [515, 411] width 10 height 10
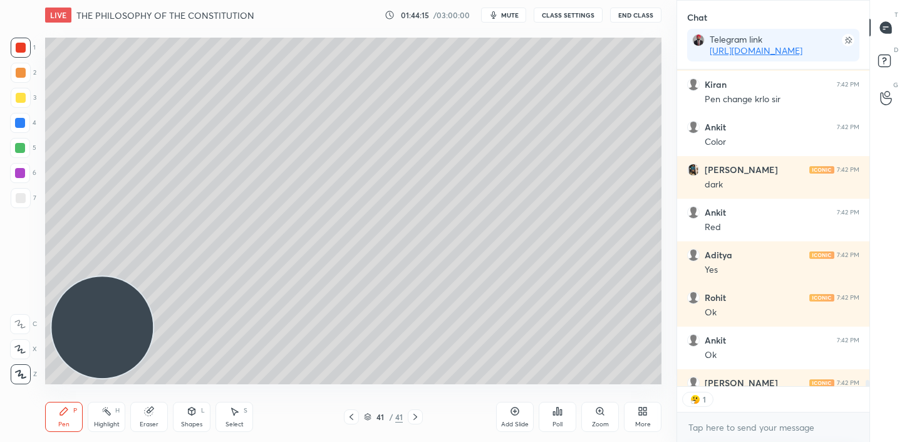
scroll to position [4, 4]
drag, startPoint x: 155, startPoint y: 274, endPoint x: 161, endPoint y: 279, distance: 7.5
click at [154, 280] on video at bounding box center [103, 330] width 101 height 101
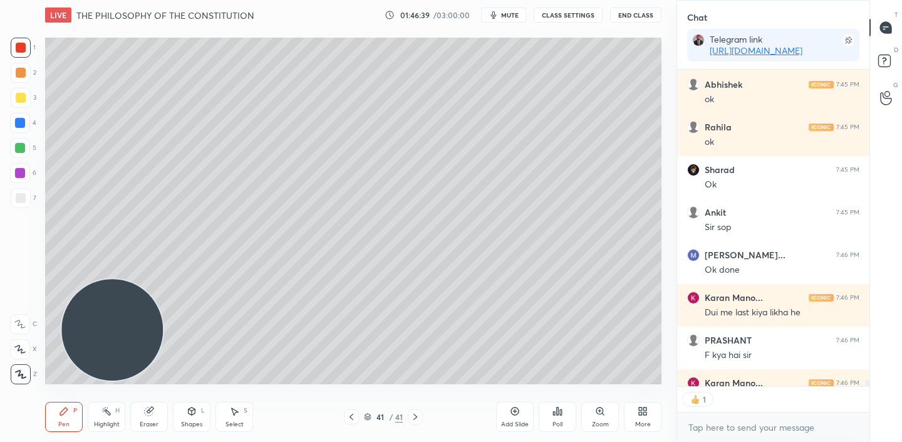
scroll to position [313, 189]
click at [352, 415] on icon at bounding box center [351, 417] width 10 height 10
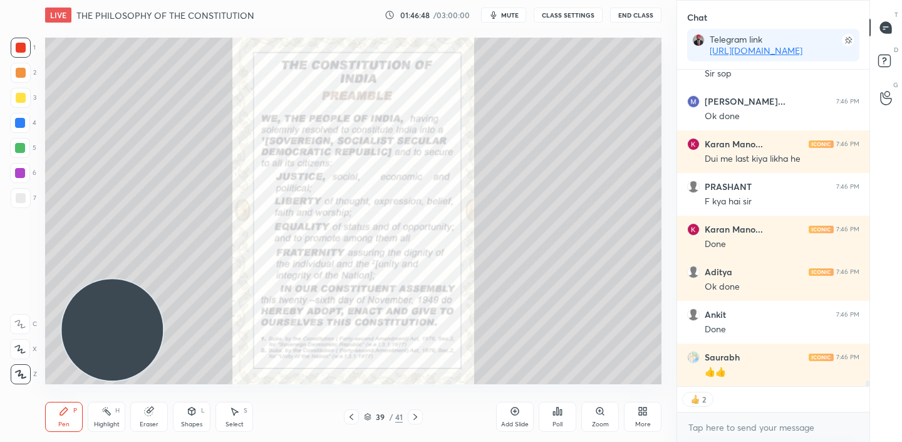
scroll to position [17963, 0]
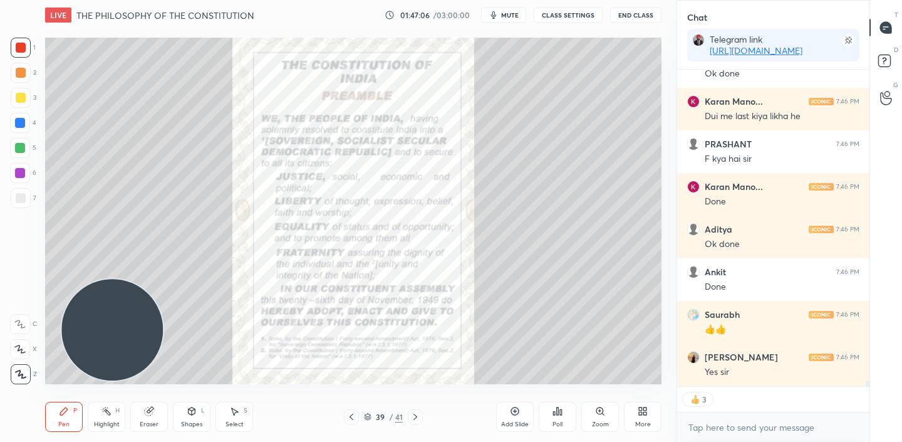
type textarea "x"
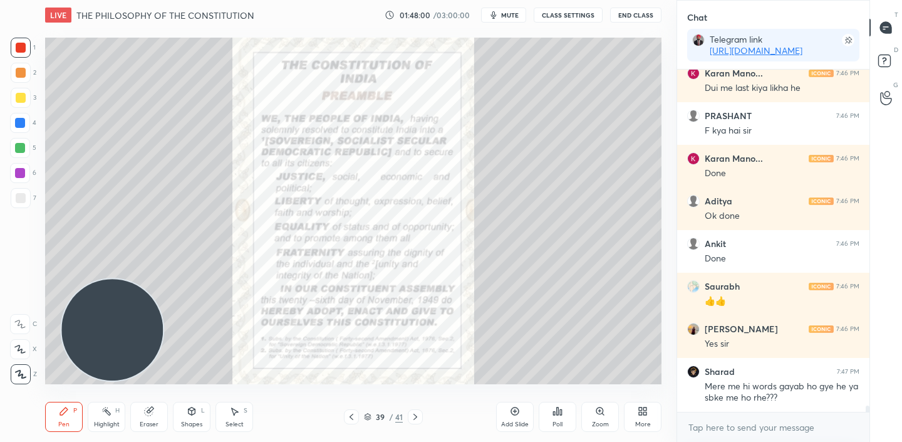
scroll to position [18034, 0]
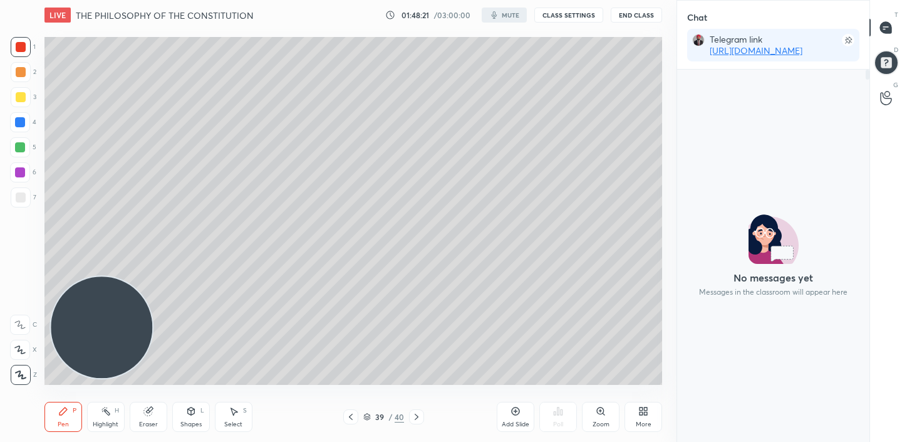
scroll to position [62277, 62012]
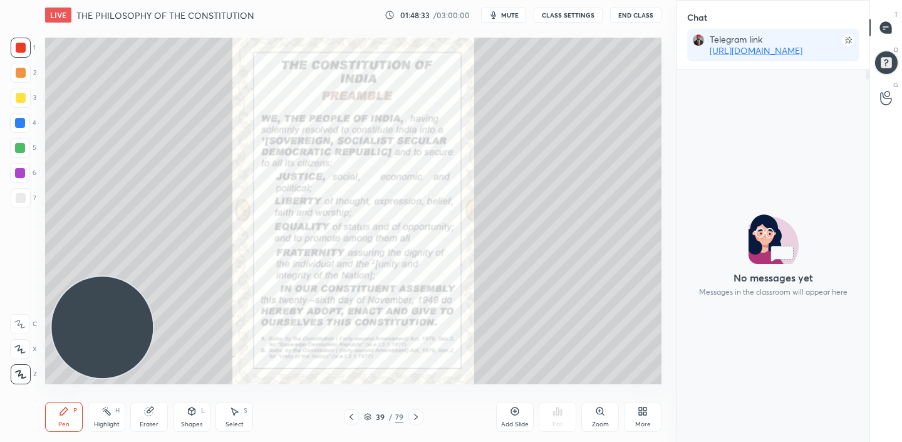
click at [651, 410] on div "More" at bounding box center [643, 417] width 38 height 30
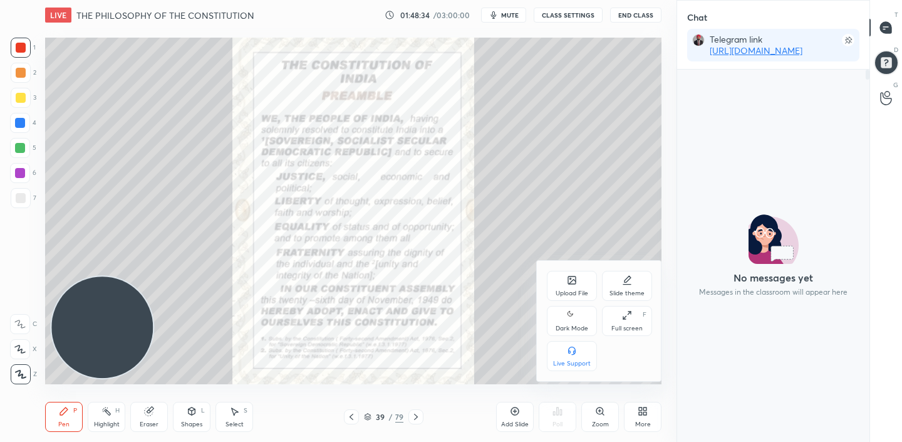
click at [580, 285] on div "Upload File" at bounding box center [572, 286] width 50 height 30
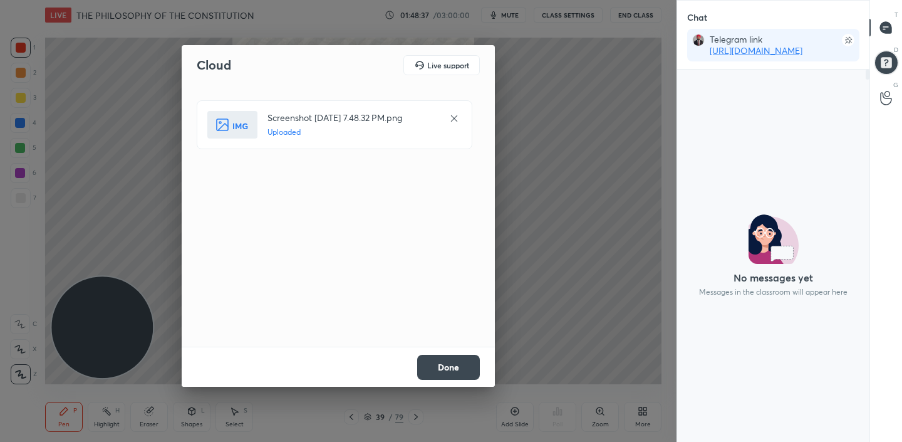
click at [450, 368] on button "Done" at bounding box center [448, 367] width 63 height 25
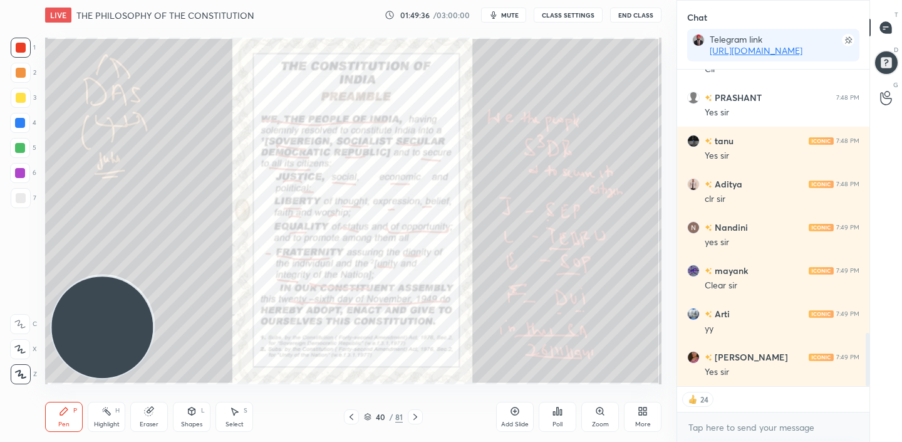
scroll to position [1597, 0]
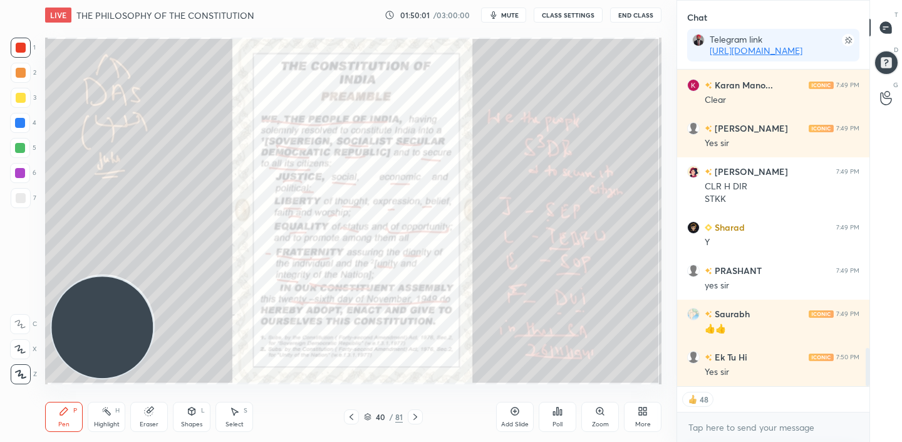
click at [522, 421] on div "Add Slide" at bounding box center [515, 424] width 28 height 6
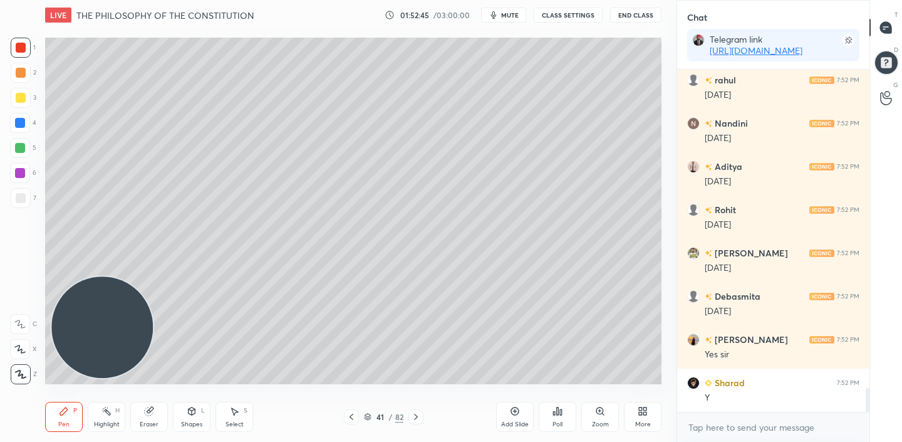
scroll to position [4524, 0]
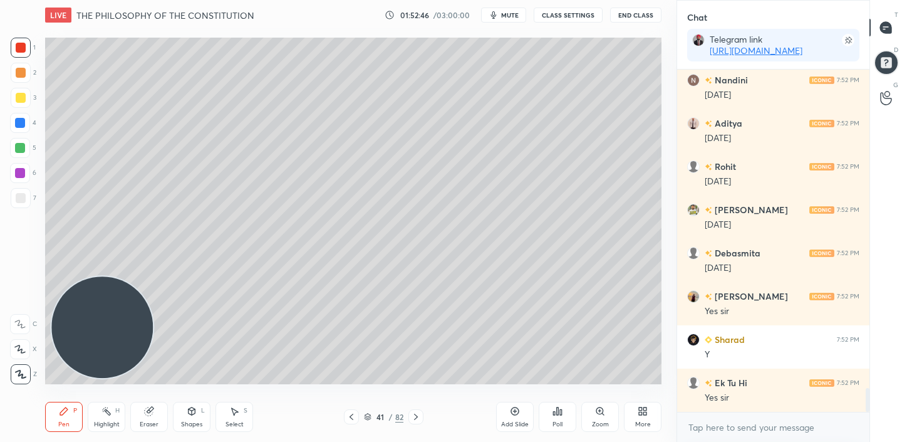
click at [370, 415] on icon at bounding box center [368, 414] width 6 height 3
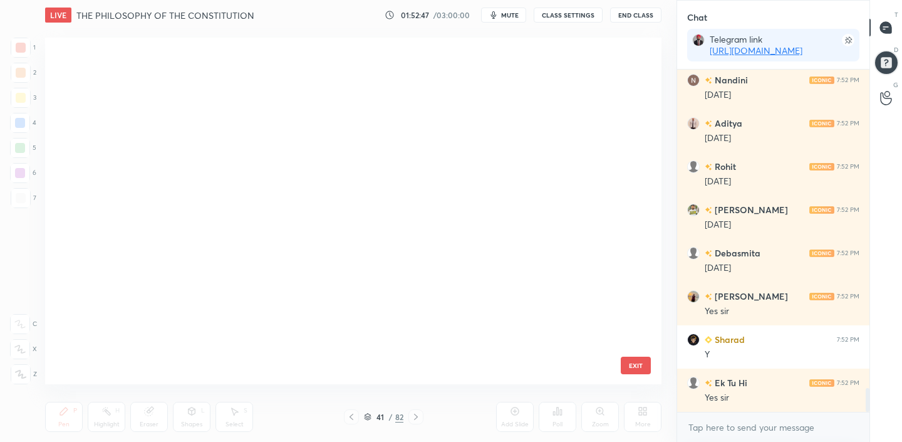
scroll to position [1139, 0]
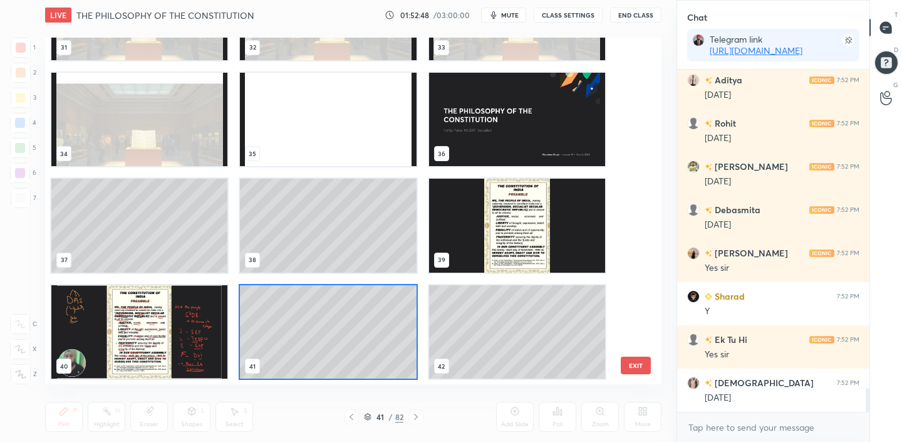
click at [501, 233] on img "grid" at bounding box center [517, 226] width 176 height 94
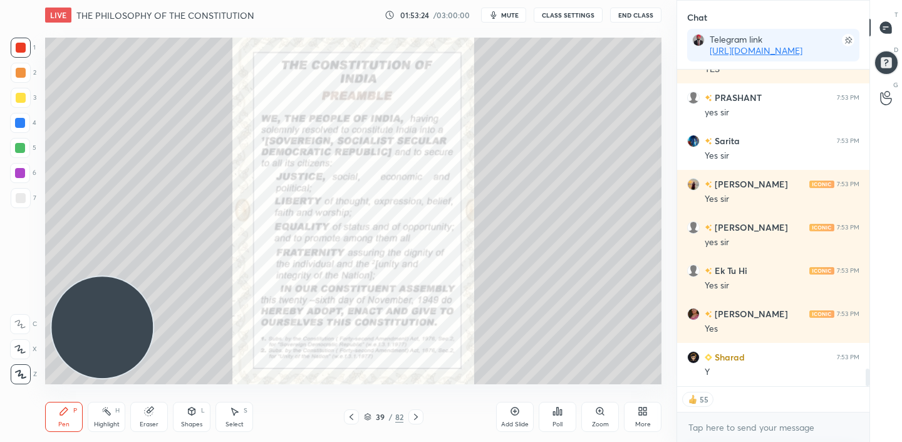
click at [151, 412] on icon at bounding box center [149, 411] width 8 height 8
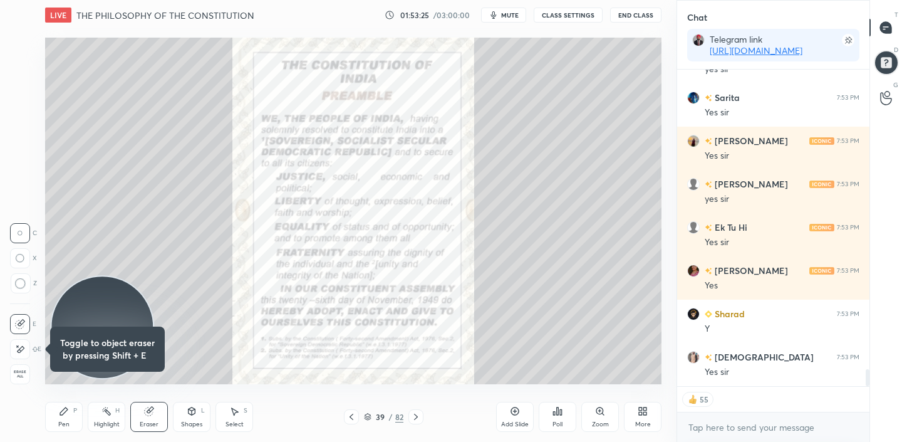
click at [23, 374] on span "Erase all" at bounding box center [20, 374] width 19 height 9
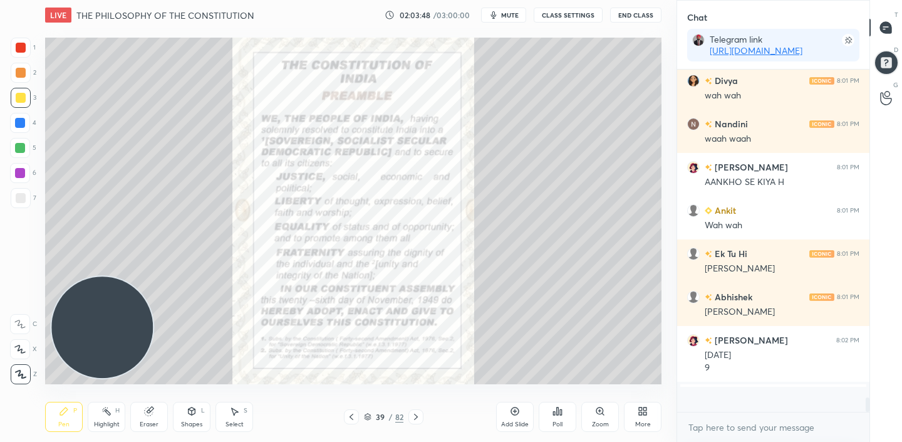
scroll to position [7935, 0]
click at [512, 418] on div "Add Slide" at bounding box center [515, 417] width 38 height 30
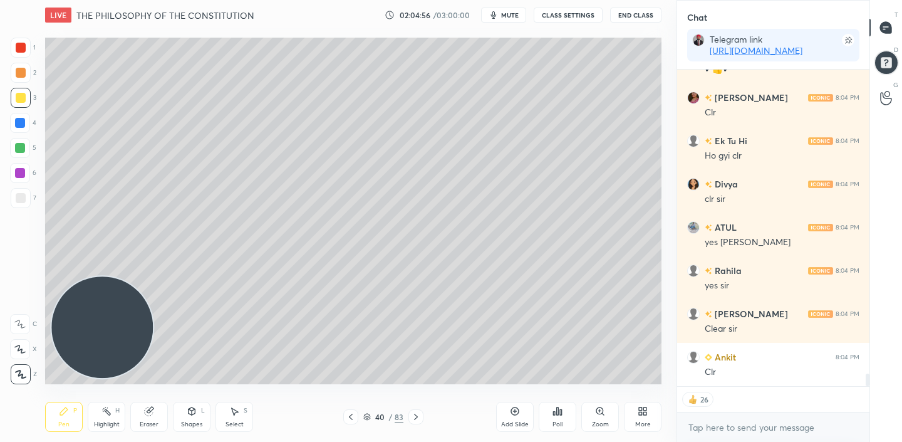
scroll to position [7588, 0]
click at [520, 411] on div "Add Slide" at bounding box center [515, 417] width 38 height 30
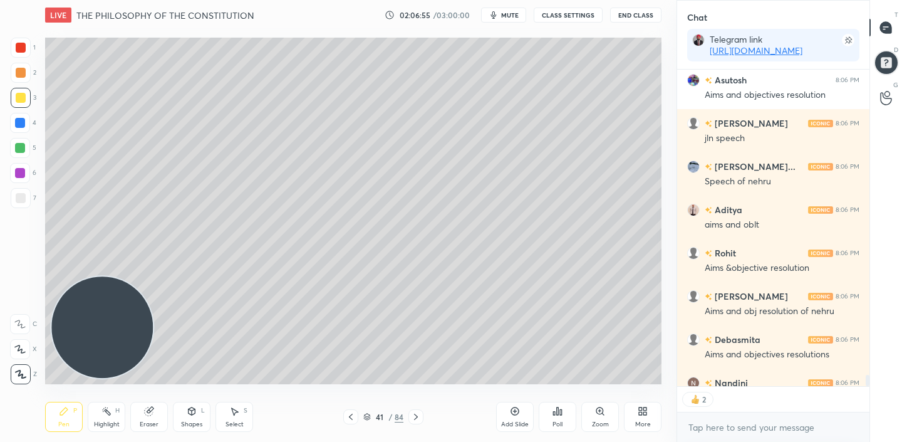
scroll to position [9416, 0]
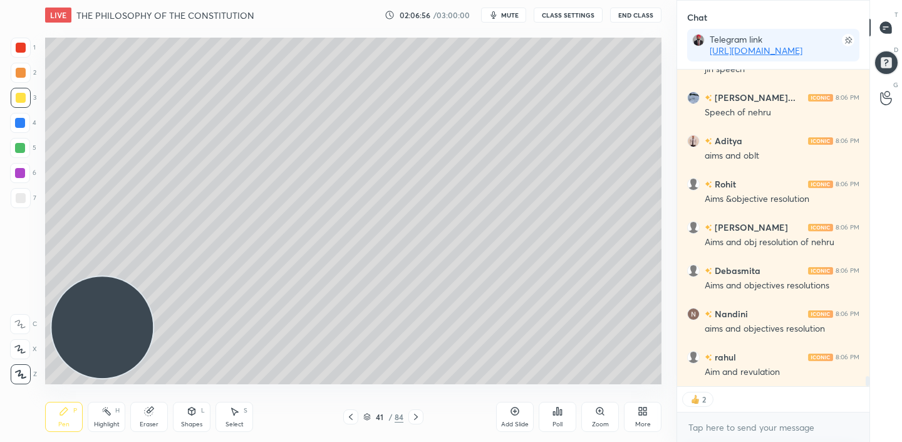
click at [637, 410] on div "More" at bounding box center [643, 417] width 38 height 30
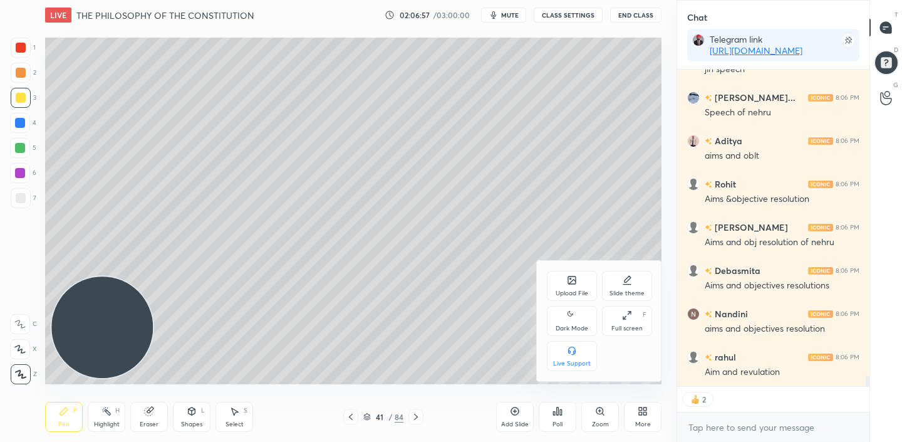
click at [566, 284] on div "Upload File" at bounding box center [572, 286] width 50 height 30
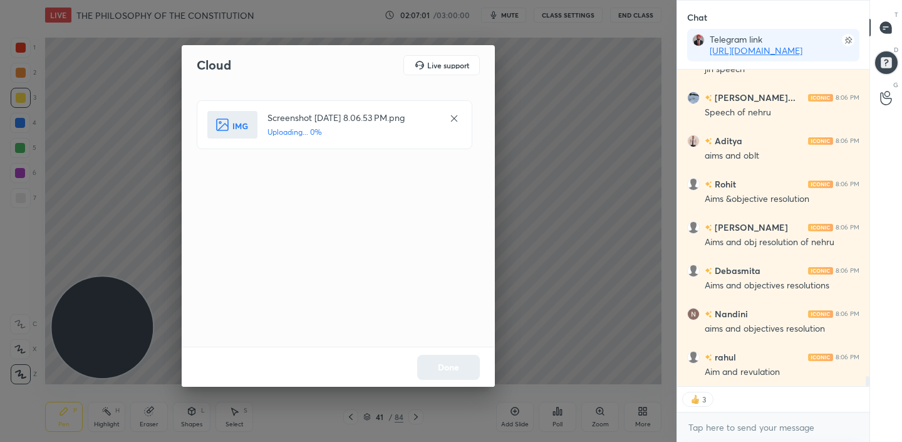
scroll to position [9459, 0]
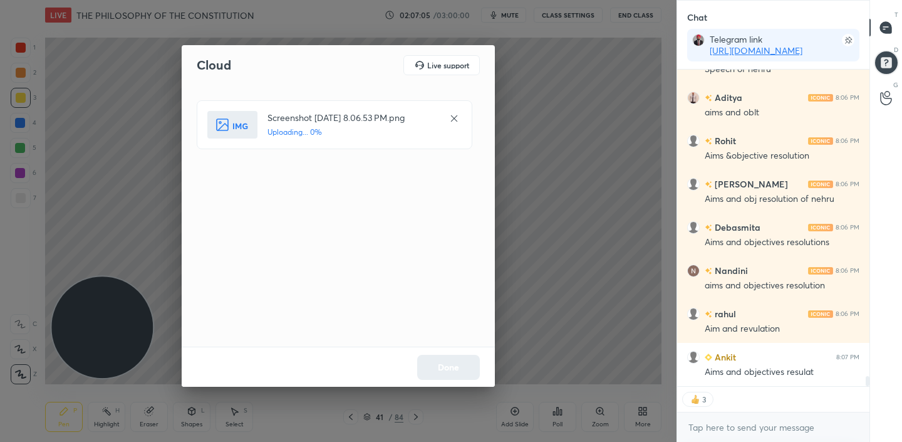
click at [450, 120] on icon at bounding box center [454, 118] width 10 height 10
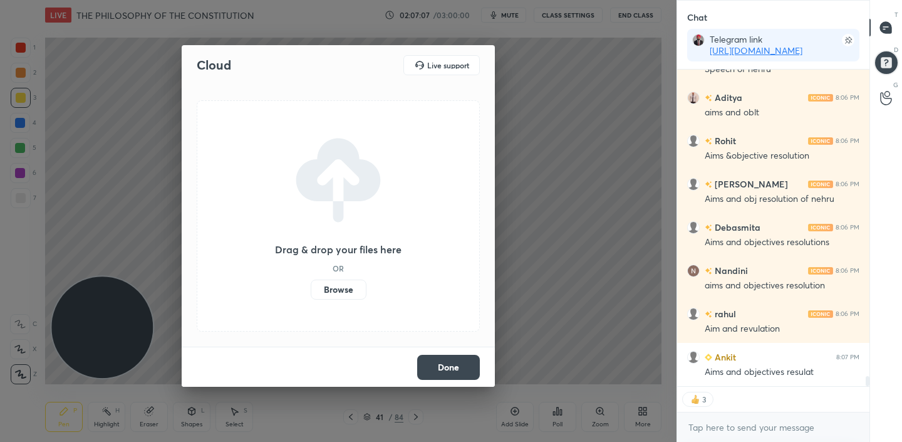
click at [458, 365] on button "Done" at bounding box center [448, 367] width 63 height 25
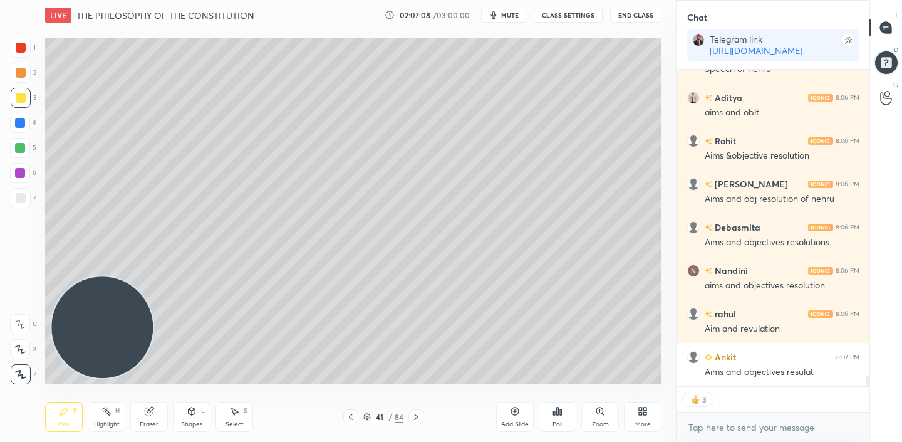
type textarea "x"
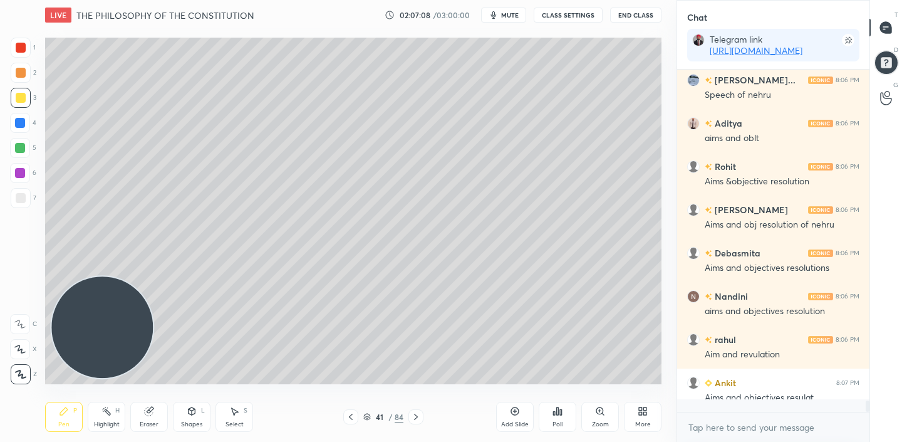
scroll to position [9433, 0]
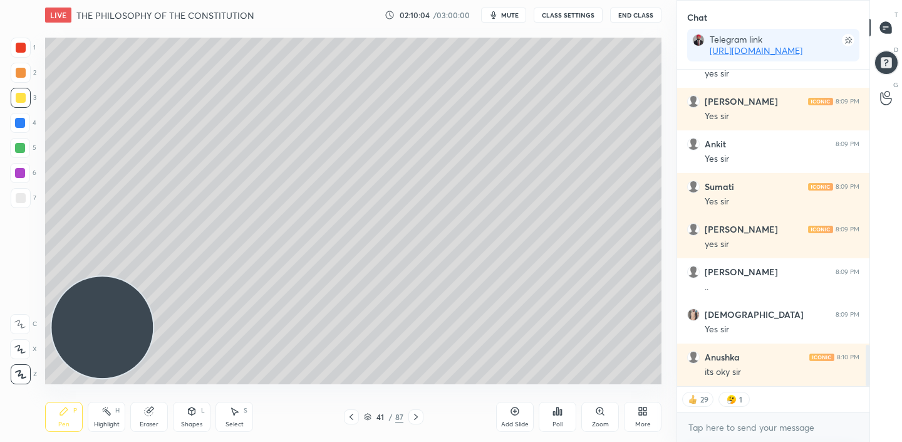
scroll to position [2154, 0]
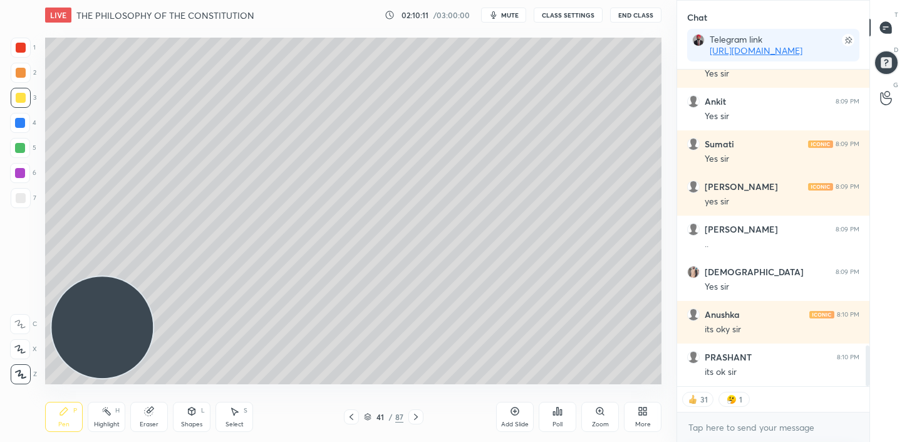
click at [639, 413] on icon at bounding box center [640, 413] width 3 height 3
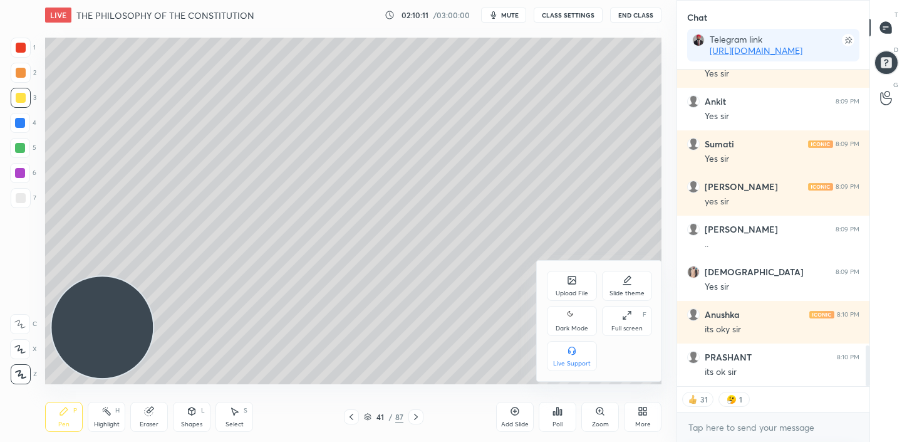
scroll to position [2197, 0]
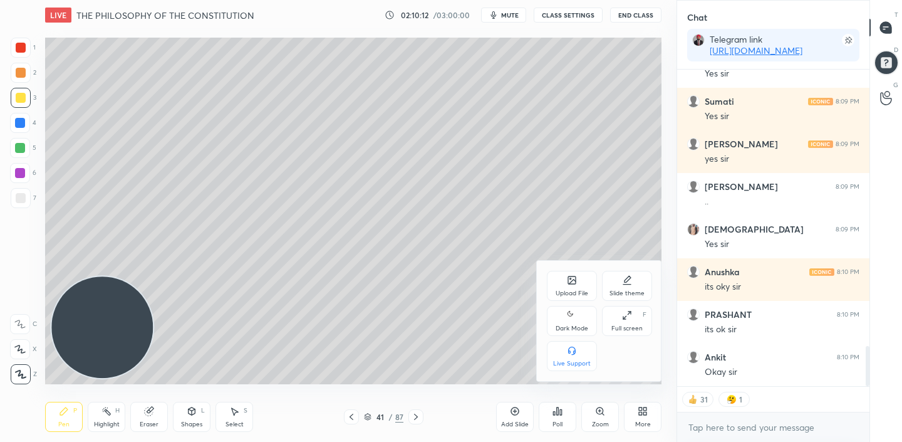
click at [571, 284] on icon at bounding box center [572, 280] width 10 height 10
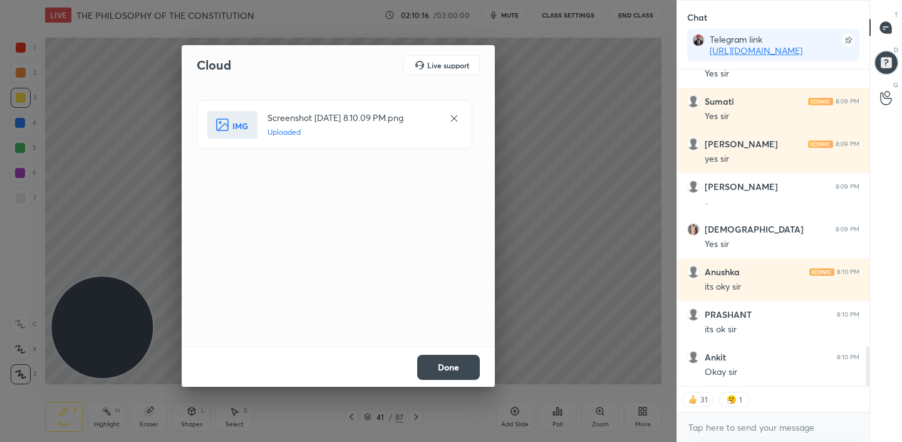
click at [441, 371] on button "Done" at bounding box center [448, 367] width 63 height 25
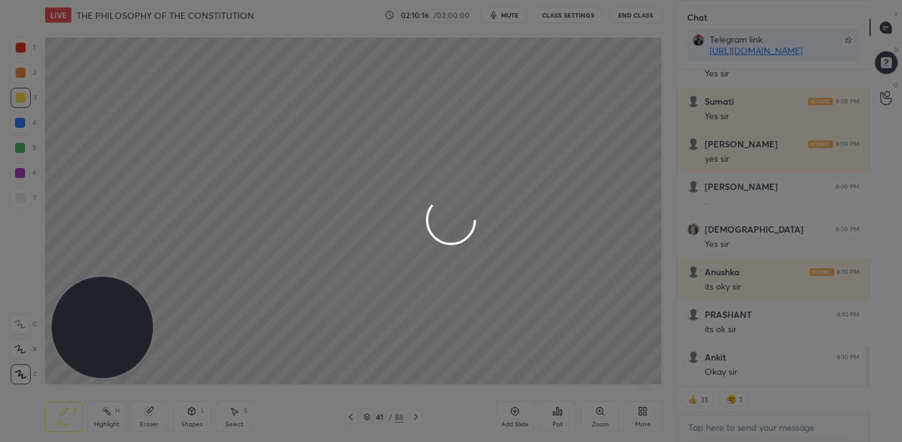
type textarea "x"
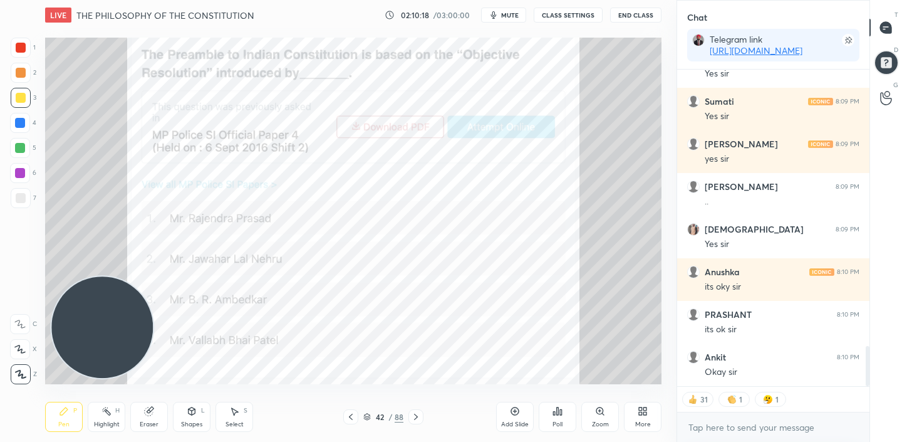
click at [559, 415] on icon at bounding box center [557, 411] width 10 height 10
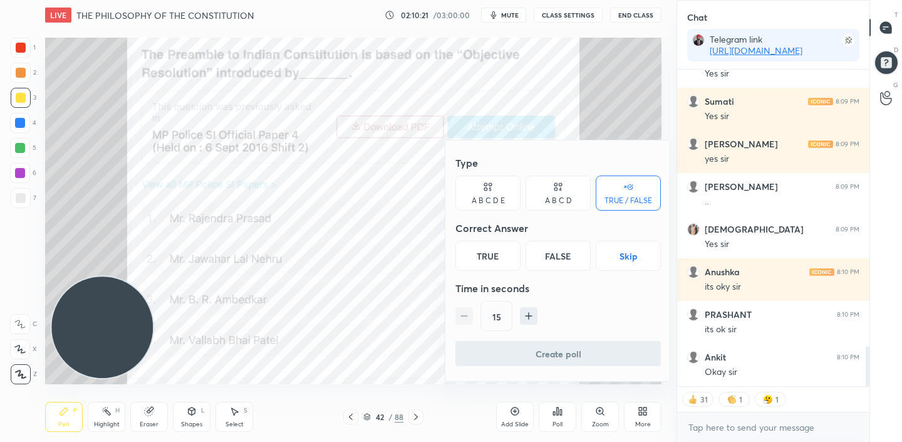
click at [561, 191] on icon at bounding box center [558, 186] width 10 height 13
click at [517, 266] on div "B" at bounding box center [515, 256] width 37 height 30
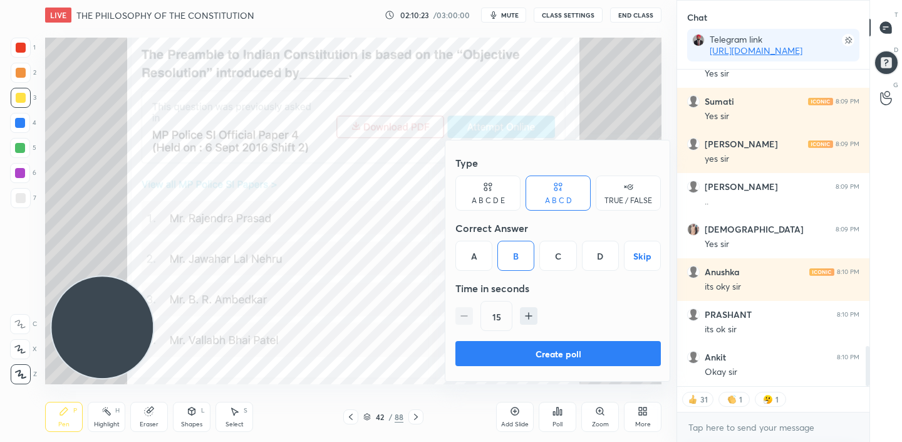
click at [529, 319] on icon "button" at bounding box center [529, 316] width 0 height 6
type input "45"
click at [526, 356] on button "Create poll" at bounding box center [557, 353] width 205 height 25
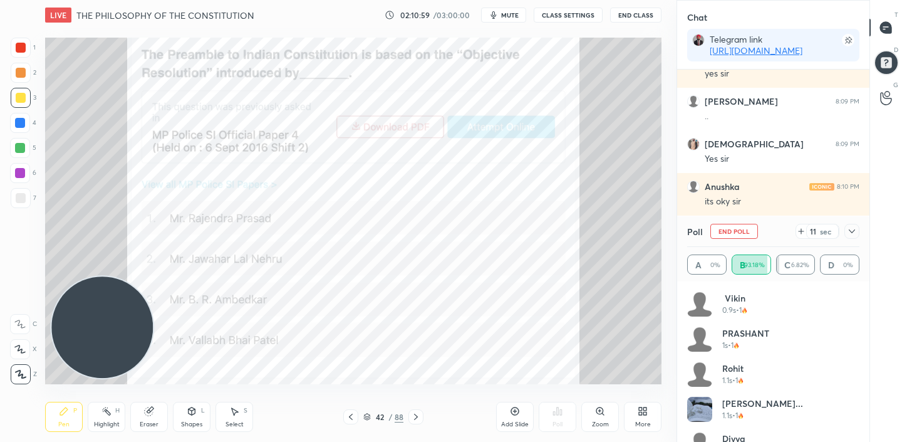
scroll to position [4, 4]
click at [346, 419] on icon at bounding box center [351, 417] width 10 height 10
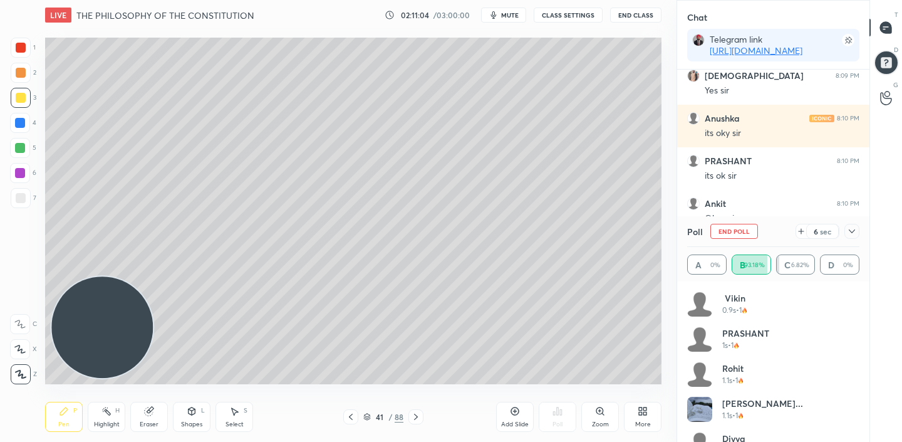
click at [346, 419] on icon at bounding box center [351, 417] width 10 height 10
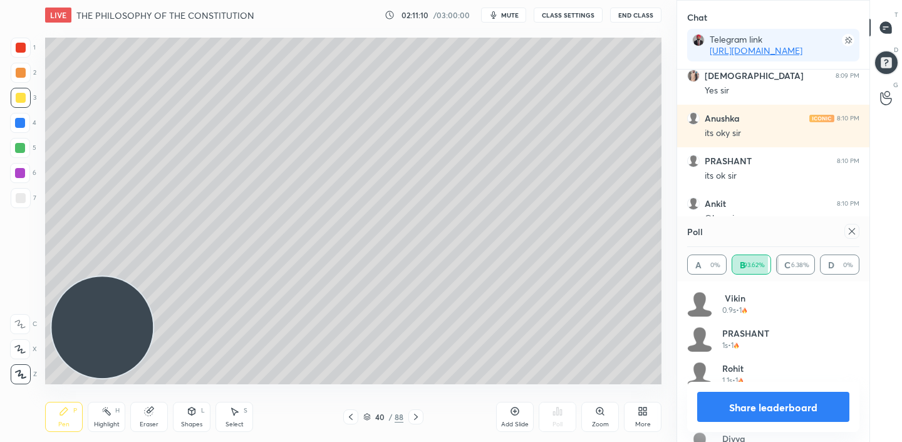
click at [739, 405] on button "Share leaderboard" at bounding box center [773, 406] width 152 height 30
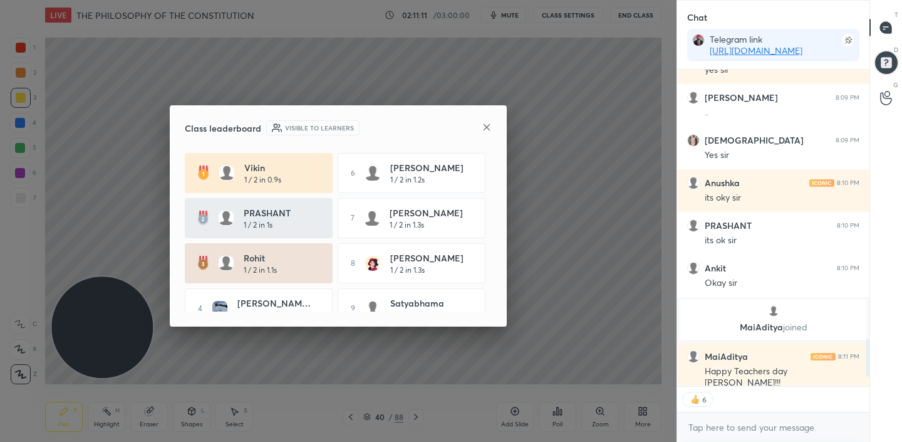
scroll to position [1800, 0]
click at [487, 122] on icon at bounding box center [487, 127] width 10 height 10
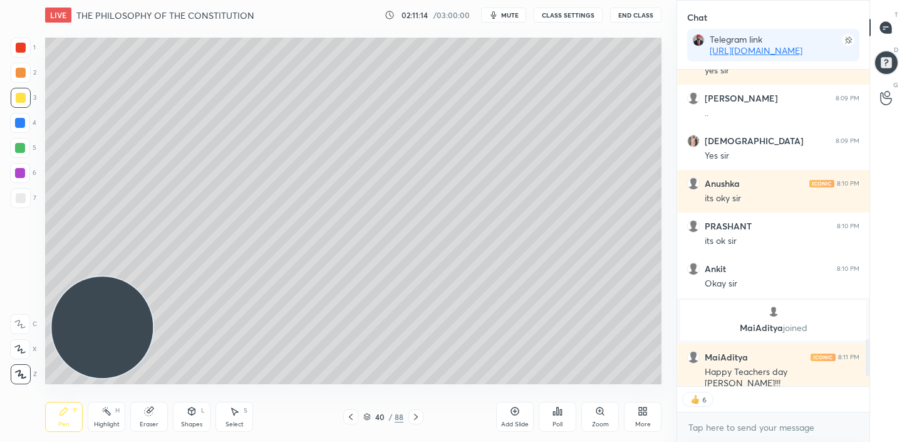
click at [411, 413] on icon at bounding box center [416, 417] width 10 height 10
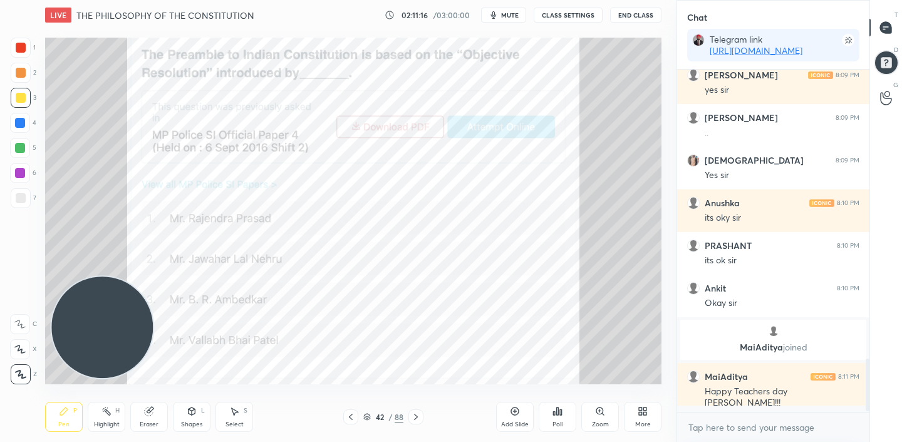
scroll to position [4, 4]
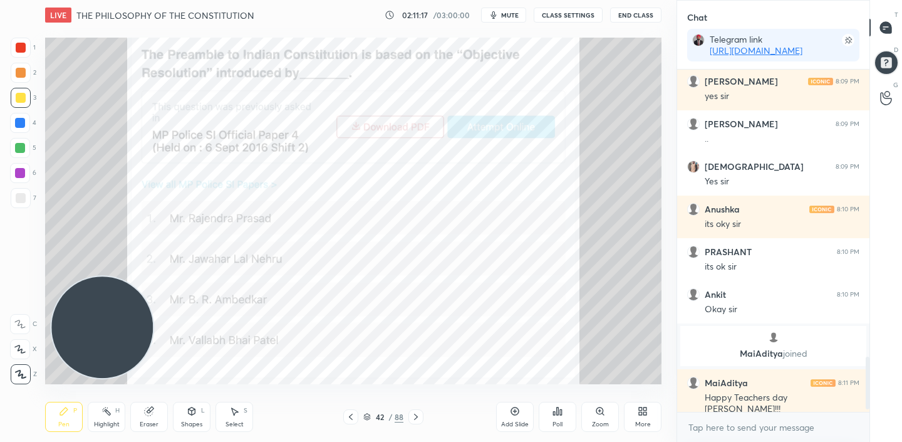
click at [411, 413] on icon at bounding box center [416, 417] width 10 height 10
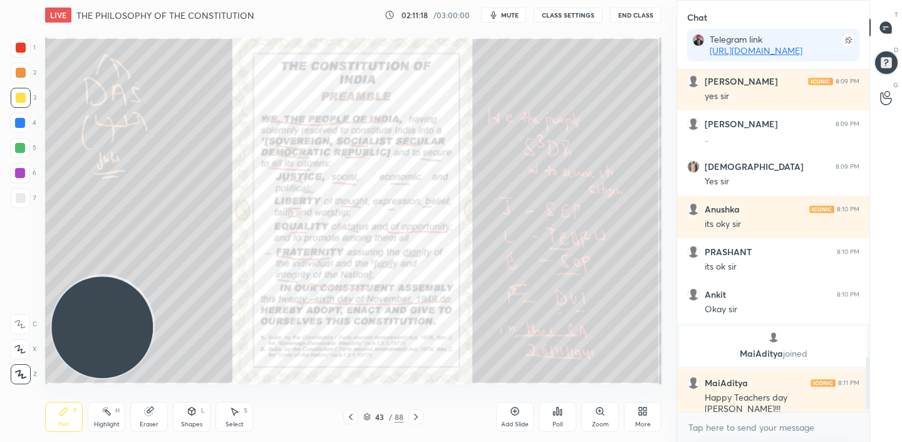
click at [354, 418] on icon at bounding box center [351, 417] width 10 height 10
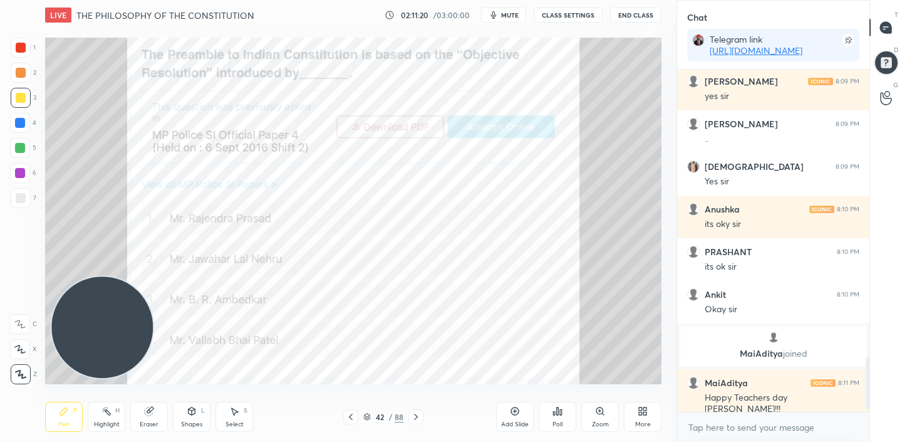
click at [521, 416] on div "Add Slide" at bounding box center [515, 417] width 38 height 30
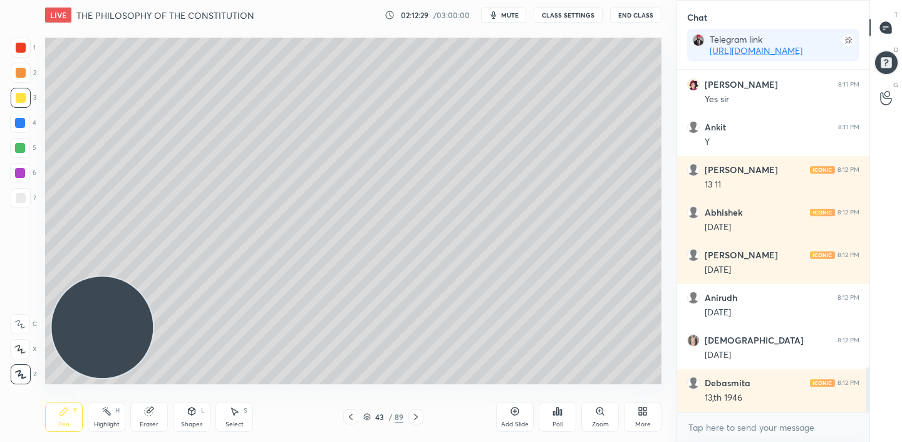
scroll to position [2328, 0]
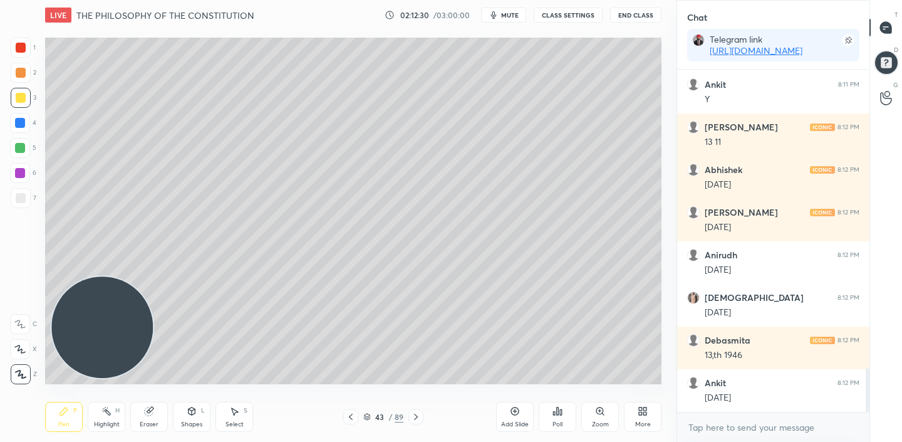
click at [348, 417] on icon at bounding box center [351, 417] width 10 height 10
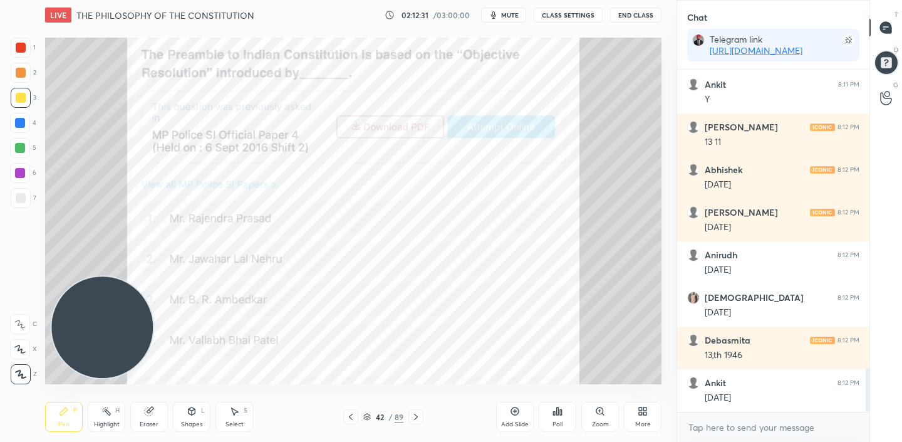
click at [348, 417] on icon at bounding box center [351, 417] width 10 height 10
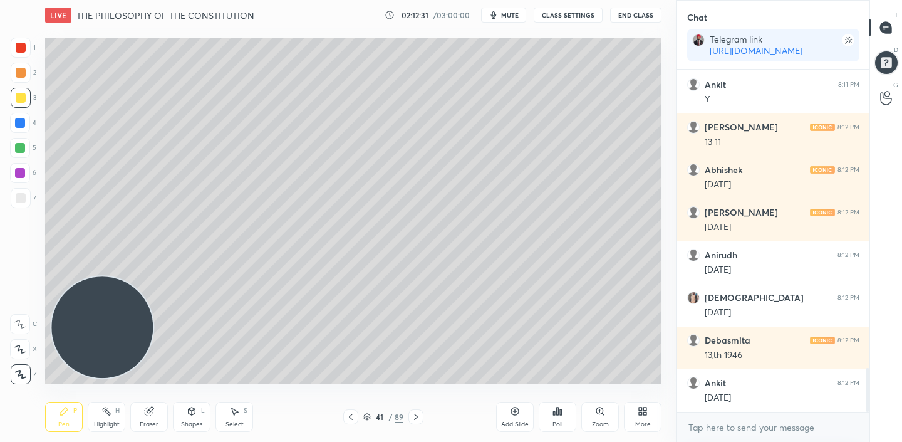
click at [348, 417] on icon at bounding box center [351, 417] width 10 height 10
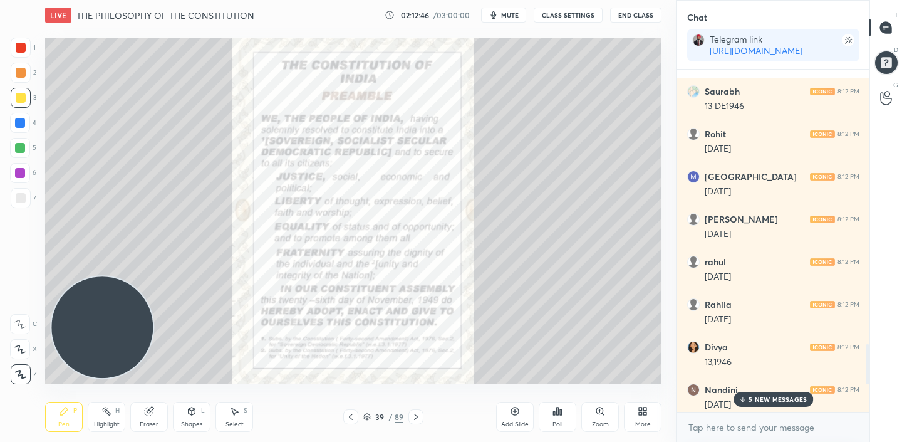
scroll to position [2839, 0]
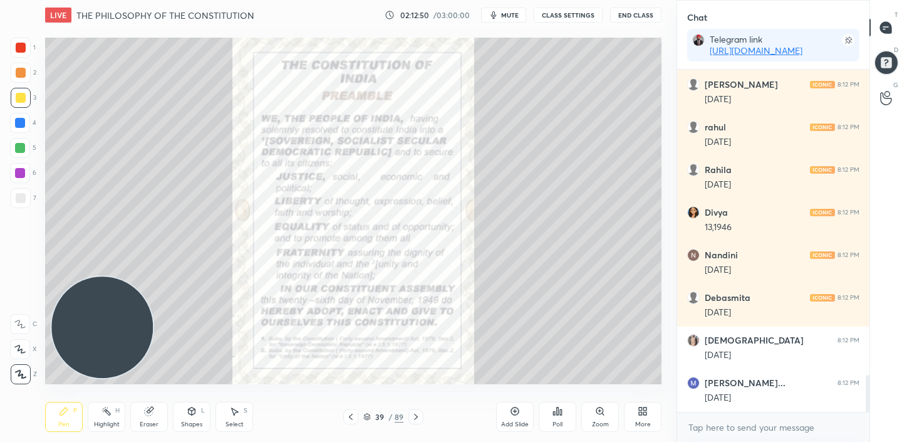
click at [415, 417] on icon at bounding box center [416, 417] width 10 height 10
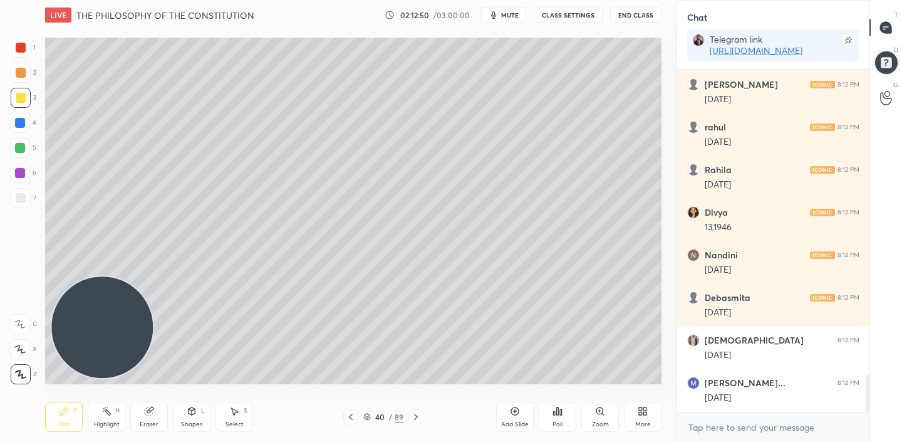
click at [415, 417] on icon at bounding box center [416, 417] width 10 height 10
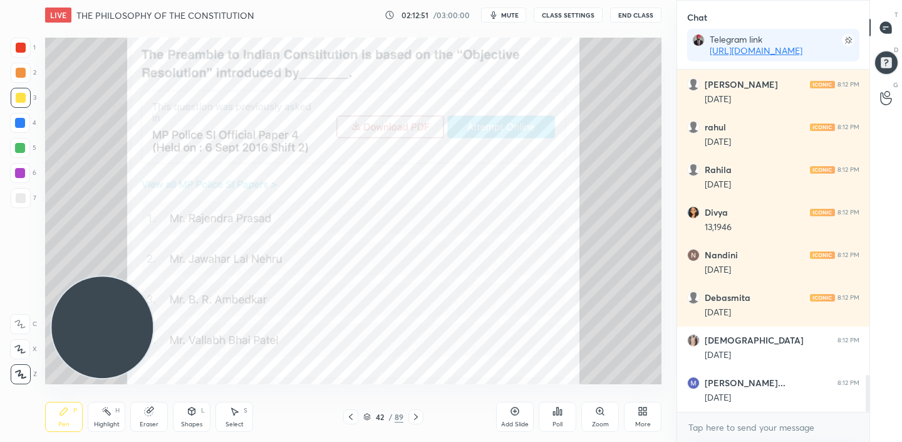
click at [415, 417] on icon at bounding box center [416, 417] width 10 height 10
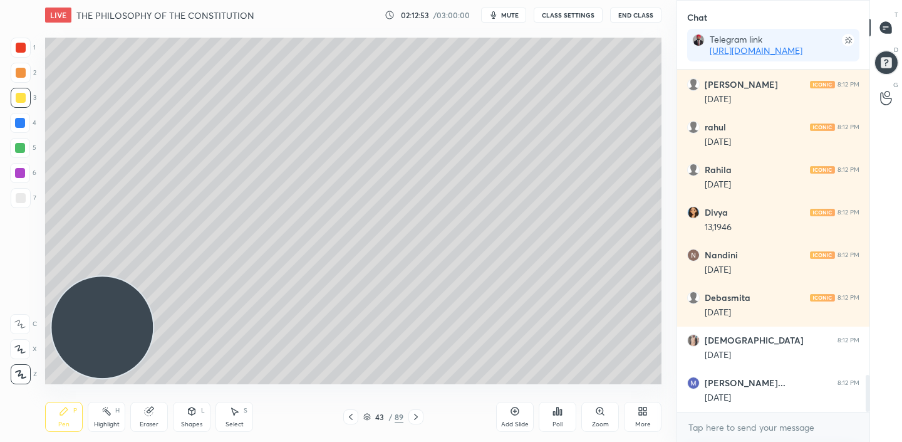
click at [415, 417] on icon at bounding box center [416, 417] width 10 height 10
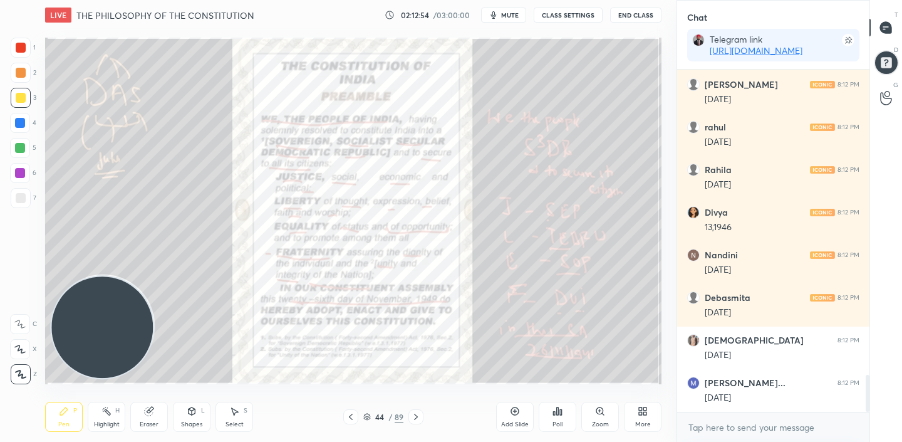
click at [415, 417] on icon at bounding box center [416, 417] width 10 height 10
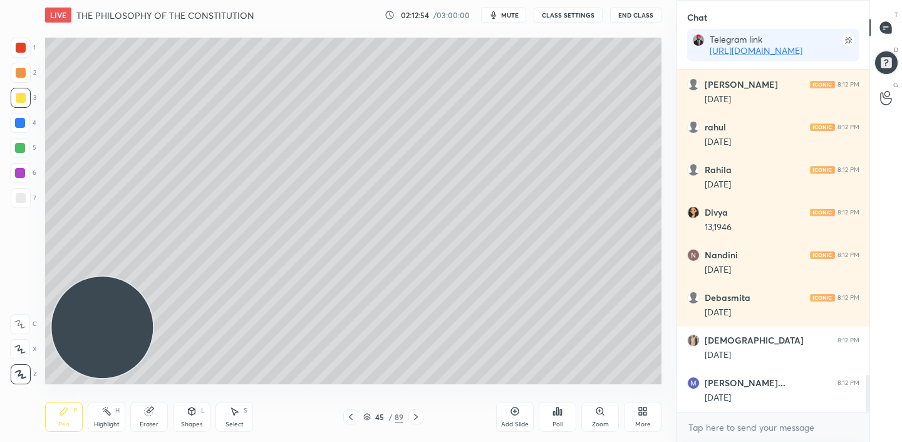
click at [415, 417] on icon at bounding box center [416, 417] width 10 height 10
click at [351, 414] on icon at bounding box center [351, 416] width 4 height 6
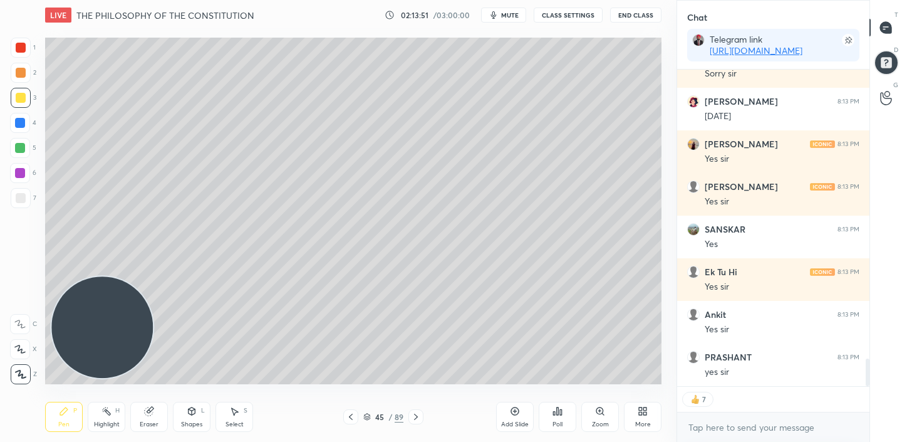
scroll to position [3304, 0]
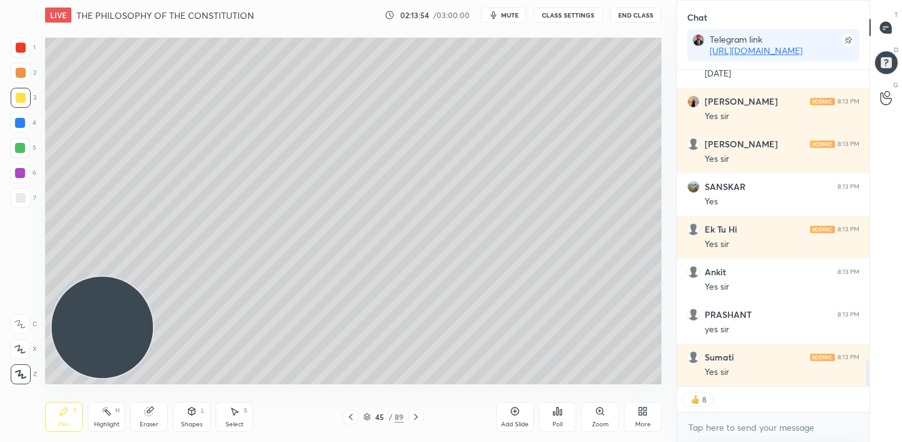
click at [641, 419] on div "More" at bounding box center [643, 417] width 38 height 30
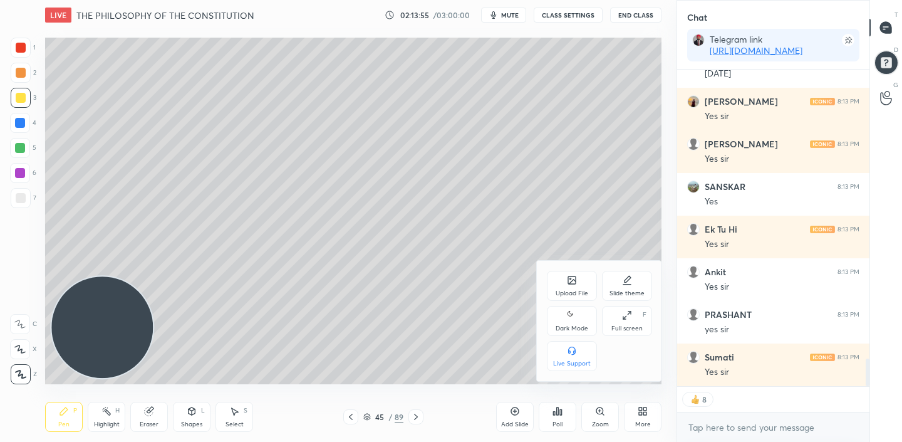
click at [579, 293] on div "Upload File" at bounding box center [572, 293] width 33 height 6
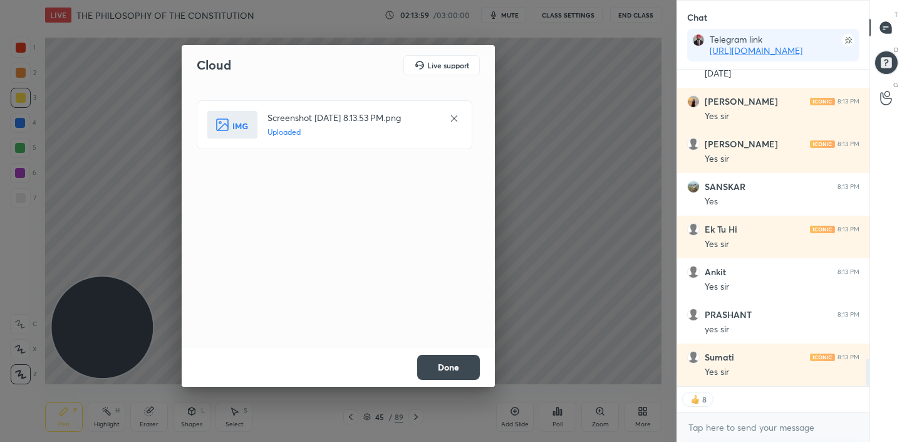
click at [448, 361] on button "Done" at bounding box center [448, 367] width 63 height 25
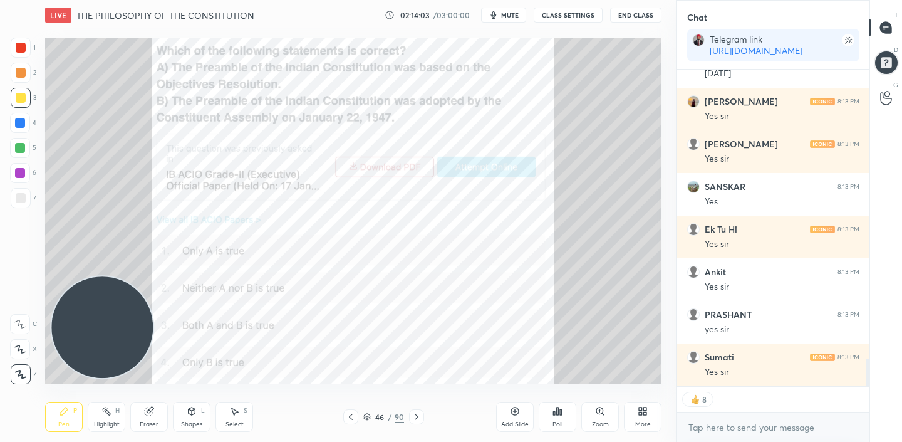
type textarea "x"
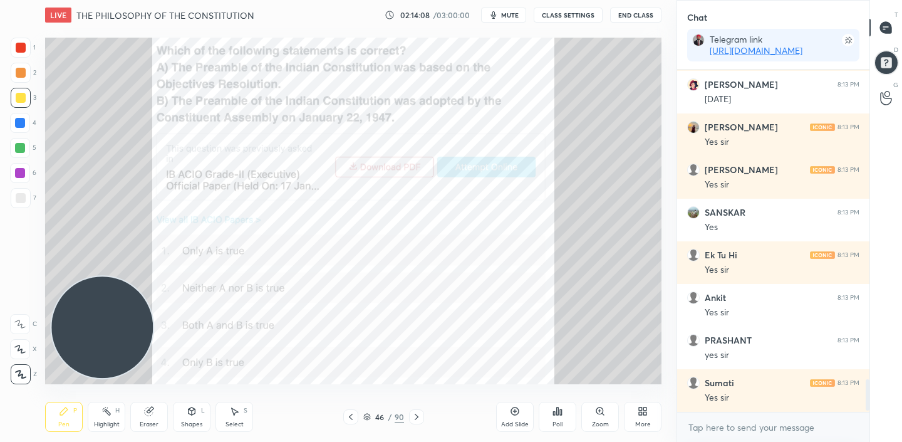
click at [562, 417] on div "Poll" at bounding box center [558, 417] width 38 height 30
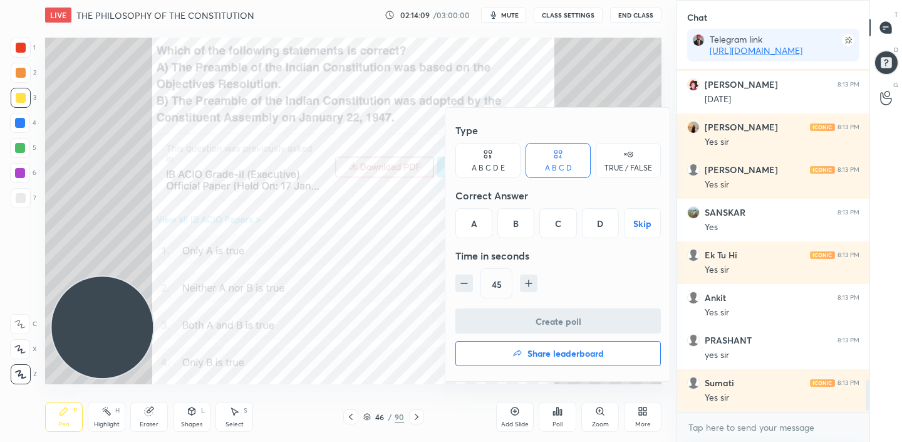
click at [470, 222] on div "A" at bounding box center [473, 223] width 37 height 30
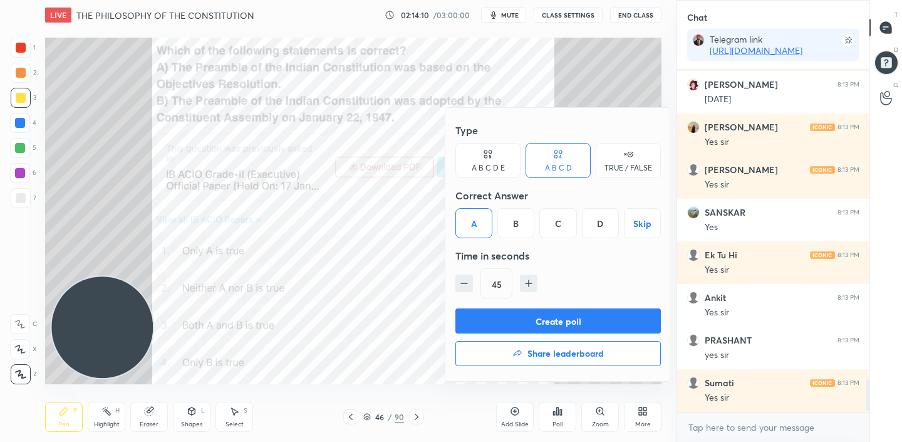
click at [527, 286] on icon "button" at bounding box center [528, 283] width 13 height 13
type input "60"
click at [544, 314] on button "Create poll" at bounding box center [557, 320] width 205 height 25
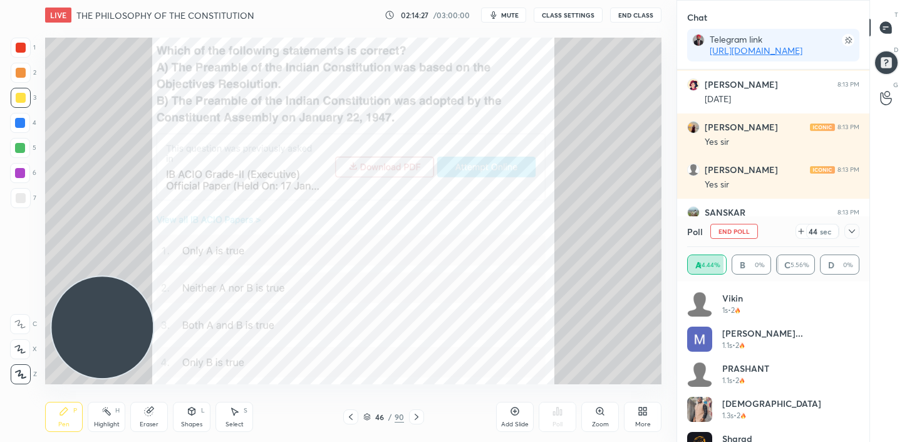
scroll to position [3386, 0]
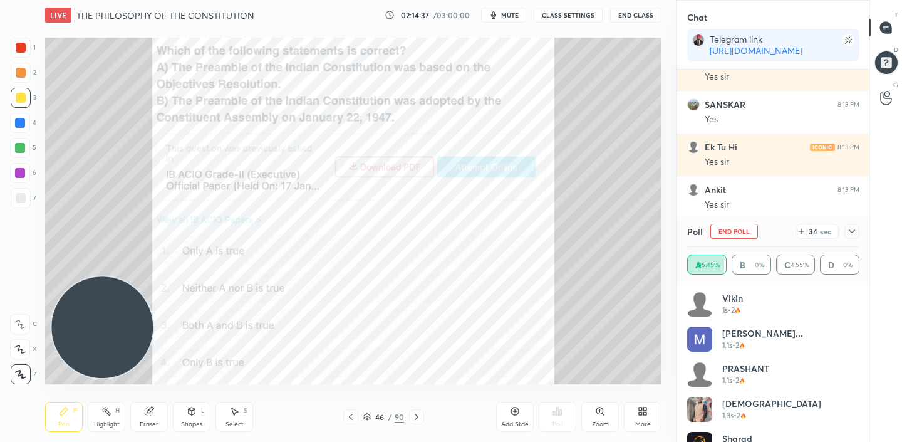
click at [854, 231] on icon at bounding box center [852, 231] width 10 height 10
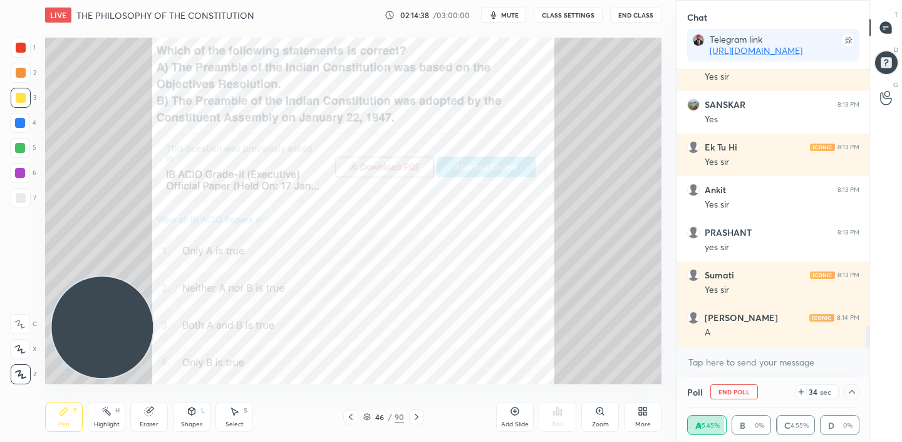
scroll to position [1, 4]
click at [854, 389] on icon at bounding box center [852, 391] width 10 height 10
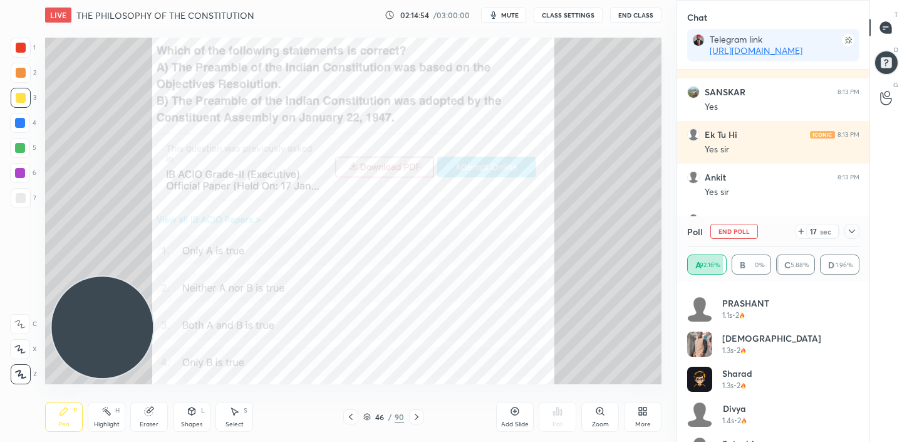
scroll to position [0, 0]
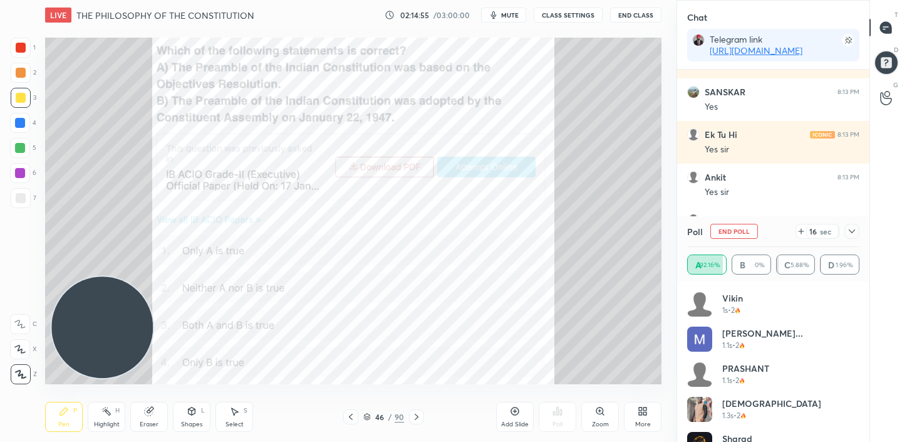
click at [853, 235] on icon at bounding box center [852, 231] width 10 height 10
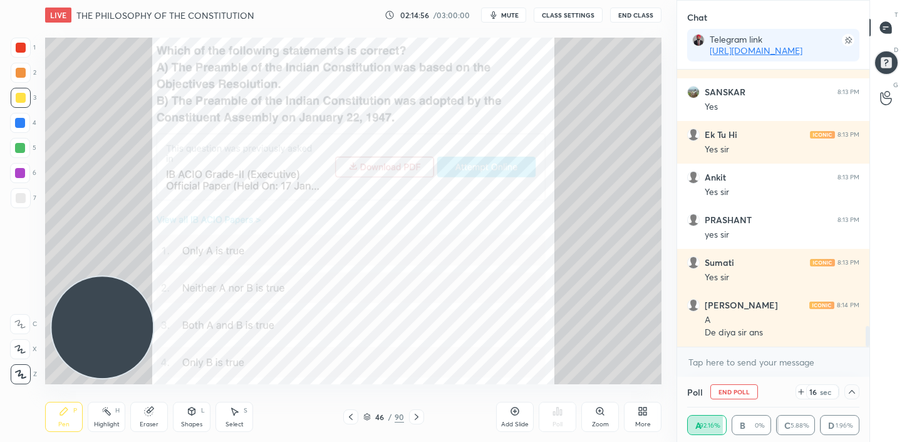
scroll to position [1, 4]
click at [853, 390] on icon at bounding box center [852, 391] width 10 height 10
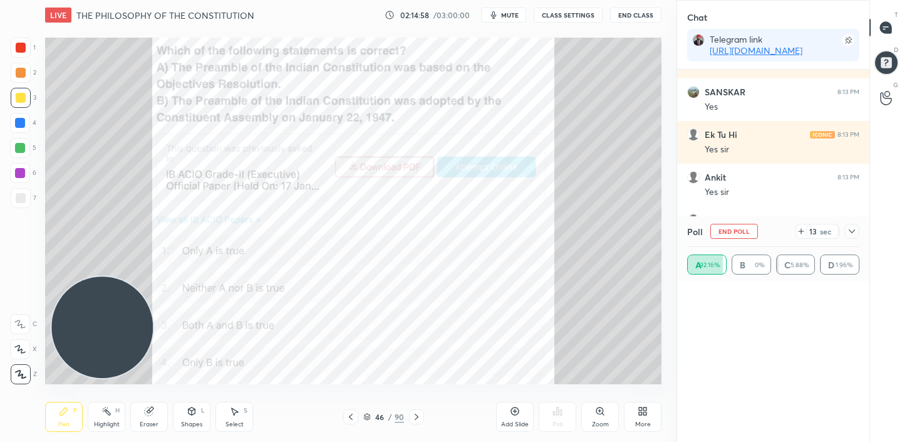
scroll to position [0, 1]
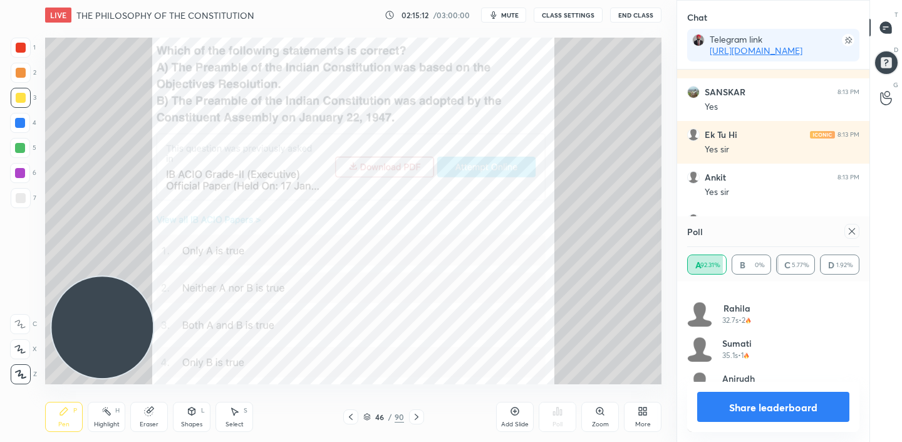
click at [735, 403] on button "Share leaderboard" at bounding box center [773, 406] width 152 height 30
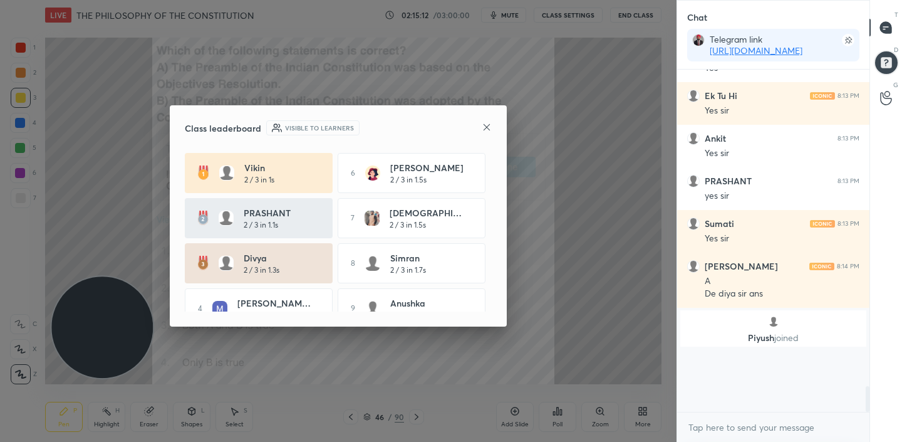
scroll to position [4, 4]
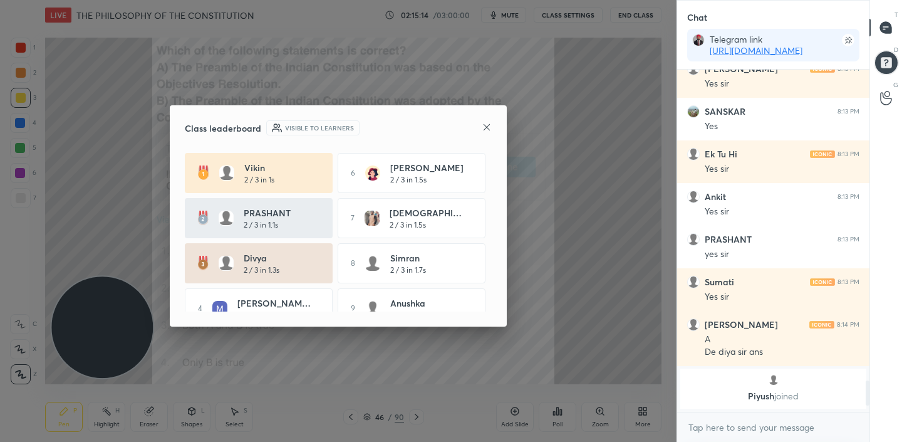
click at [487, 124] on icon at bounding box center [487, 127] width 10 height 10
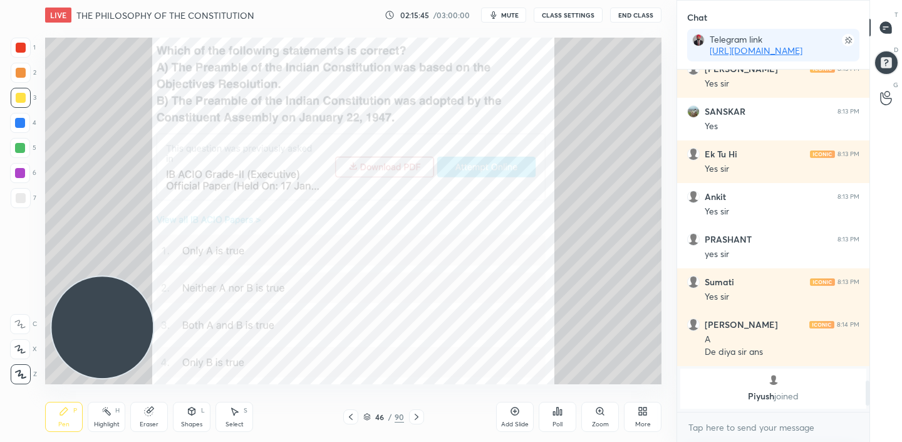
click at [347, 422] on div at bounding box center [350, 416] width 15 height 15
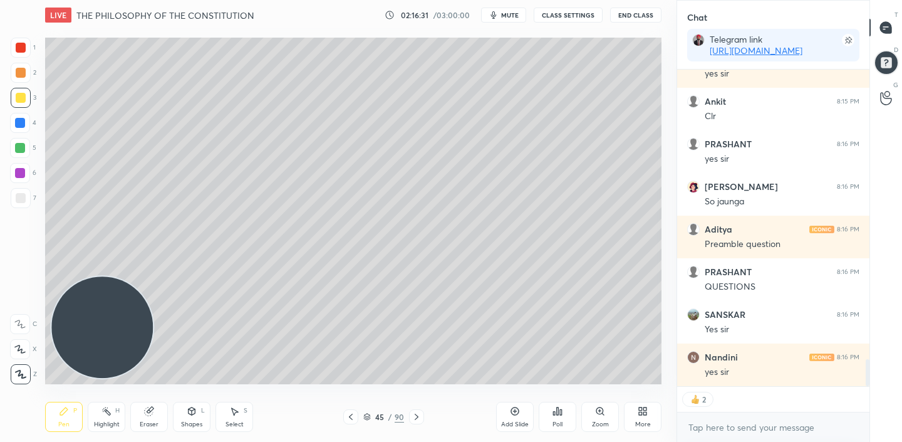
scroll to position [3427, 0]
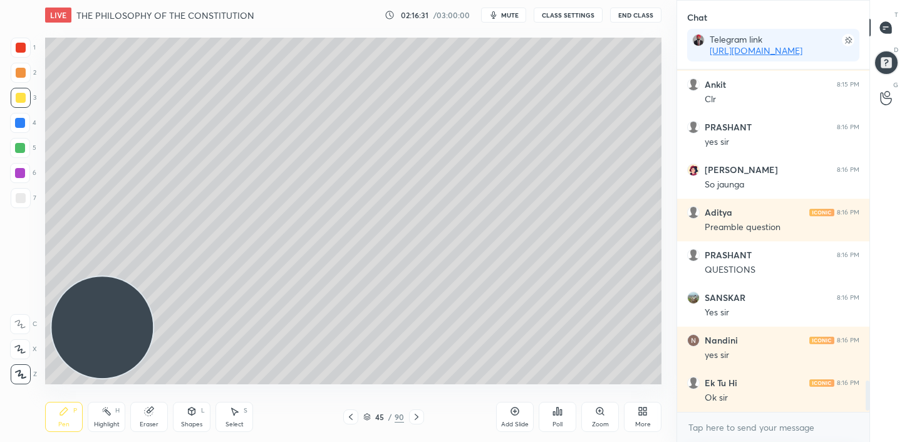
click at [521, 419] on div "Add Slide" at bounding box center [515, 417] width 38 height 30
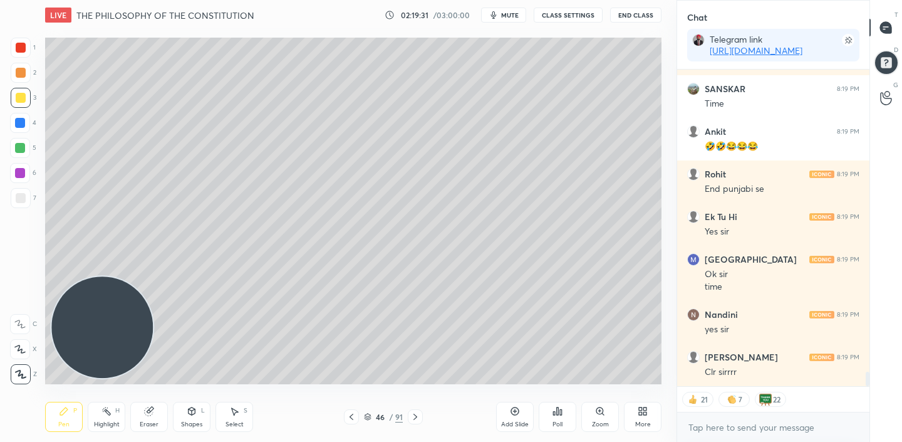
scroll to position [6825, 0]
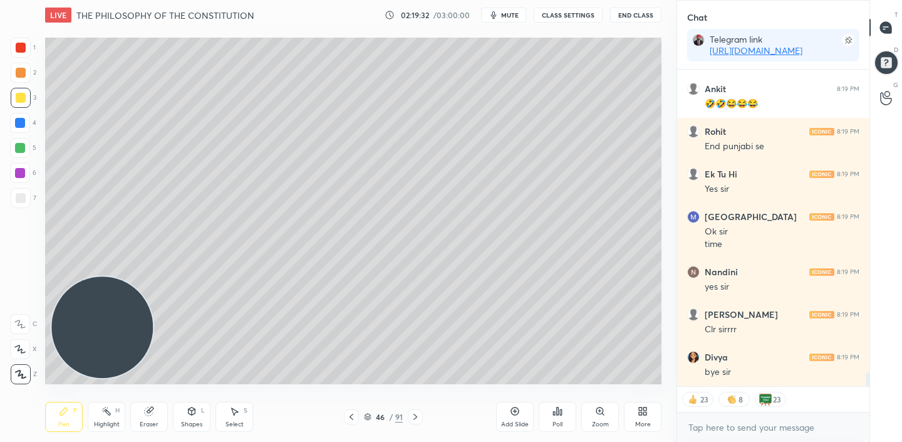
click at [642, 16] on button "End Class" at bounding box center [635, 15] width 51 height 15
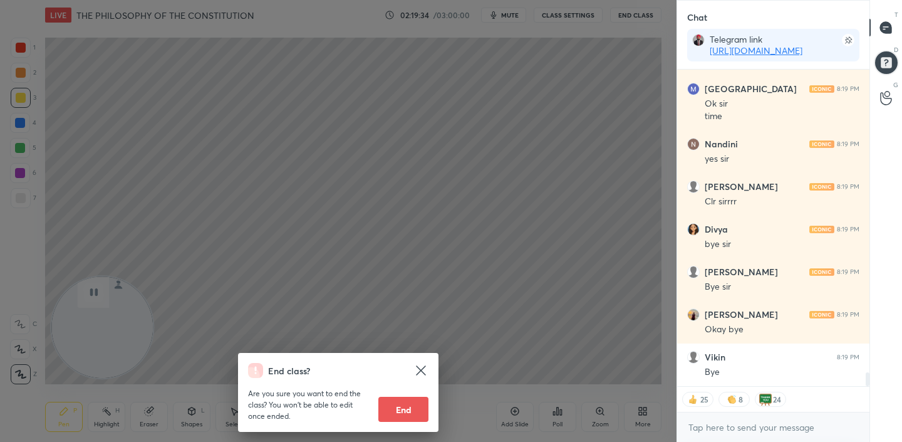
scroll to position [6995, 0]
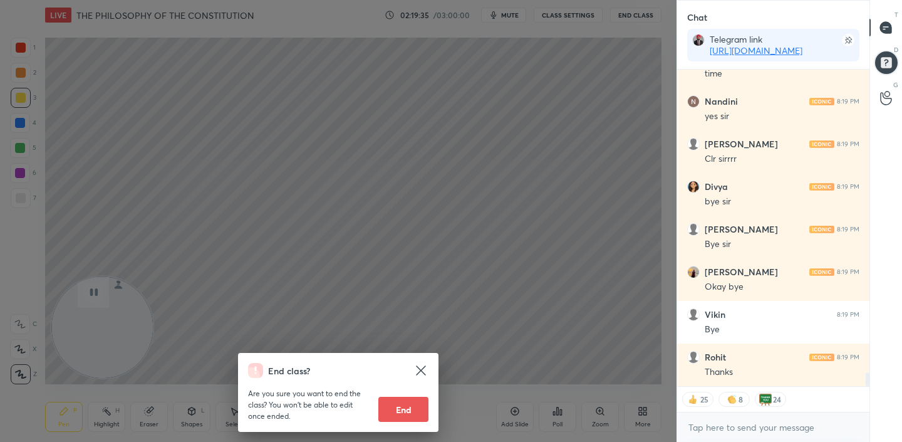
click at [403, 414] on button "End" at bounding box center [403, 408] width 50 height 25
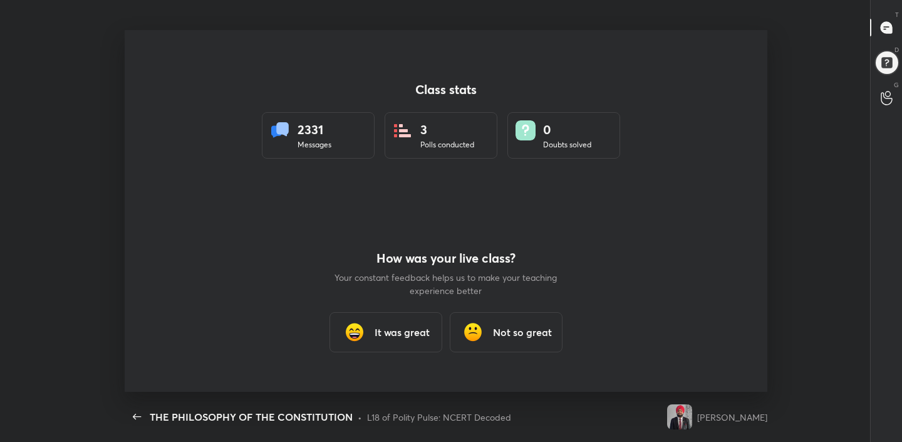
scroll to position [0, 0]
type textarea "x"
